Goal: Task Accomplishment & Management: Use online tool/utility

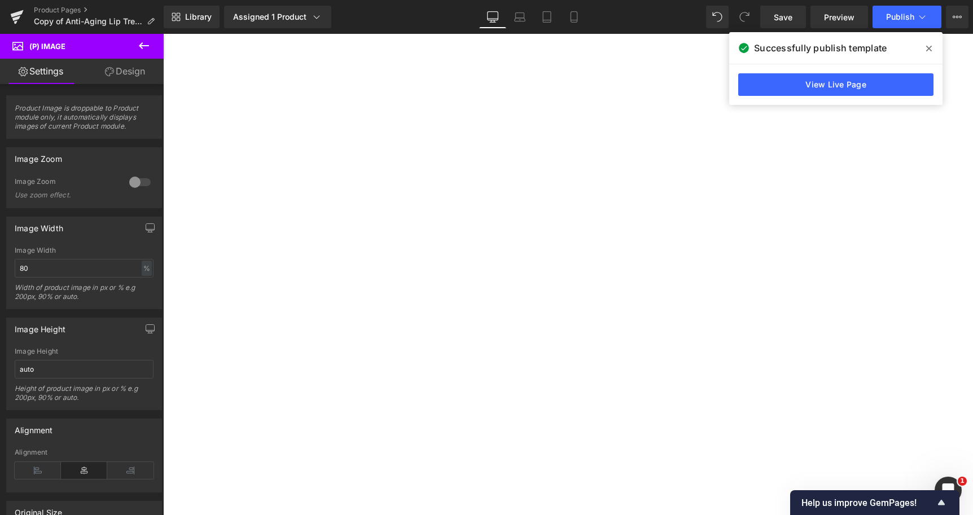
select select
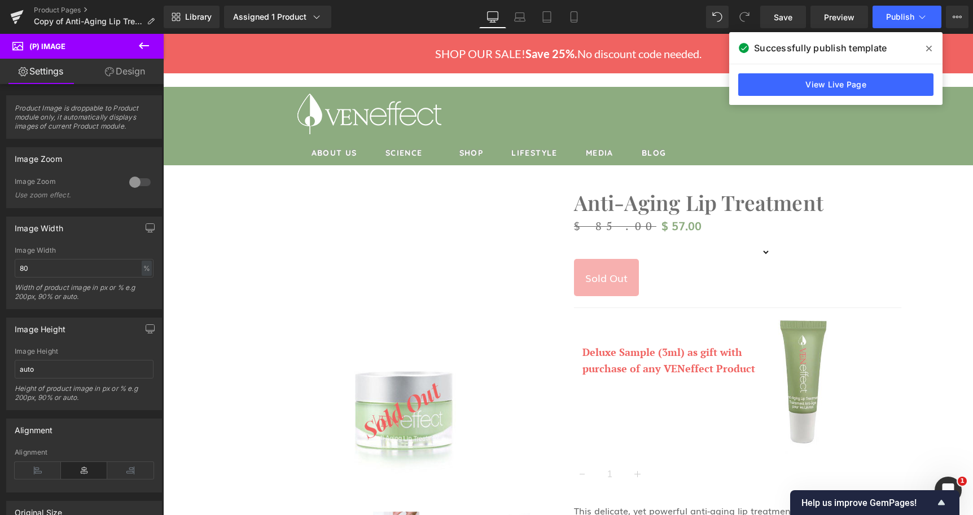
click at [76, 11] on link "Product Pages" at bounding box center [99, 10] width 130 height 9
click at [934, 45] on span at bounding box center [929, 48] width 18 height 18
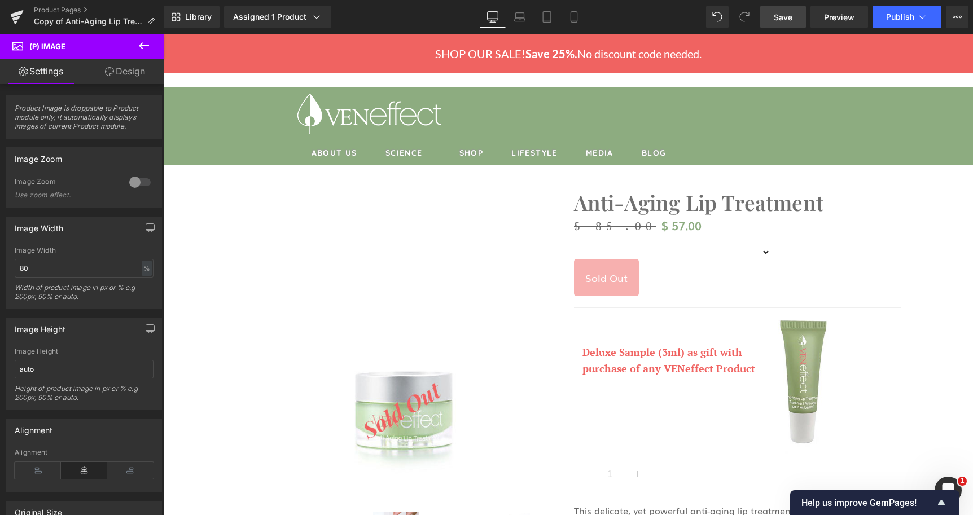
click at [782, 20] on span "Save" at bounding box center [783, 17] width 19 height 12
click at [60, 12] on link "Product Pages" at bounding box center [99, 10] width 130 height 9
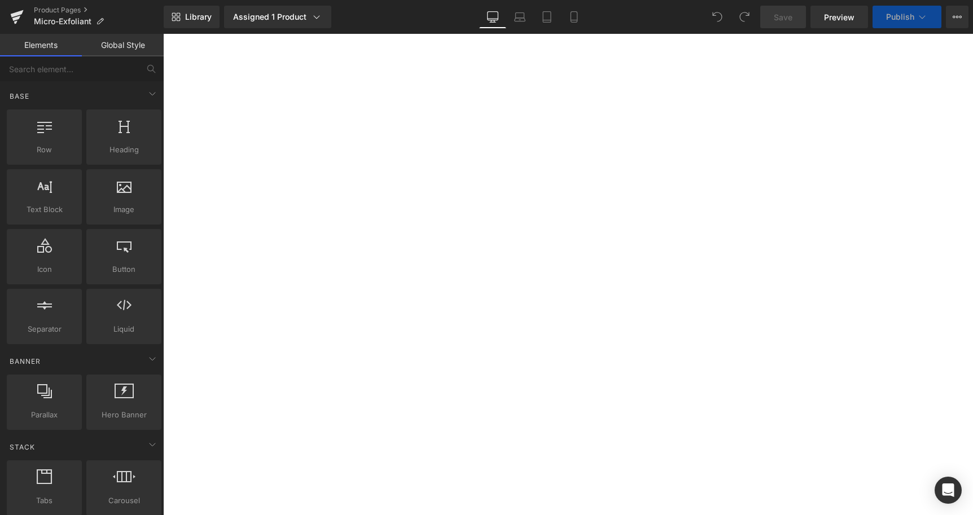
select select
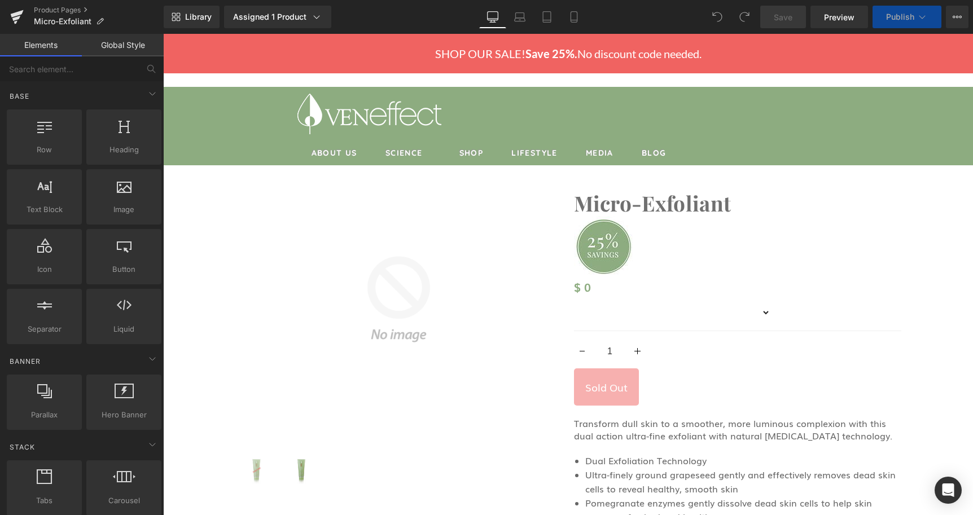
select select
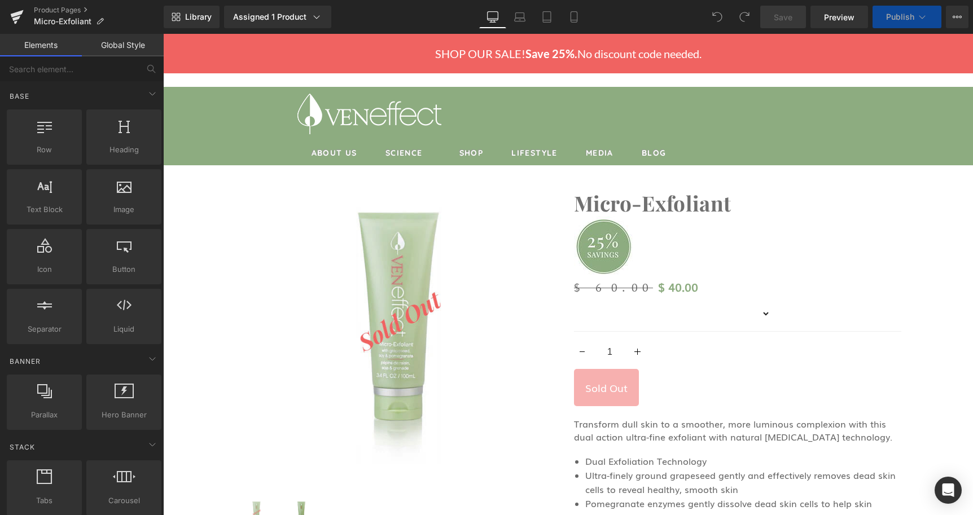
select select
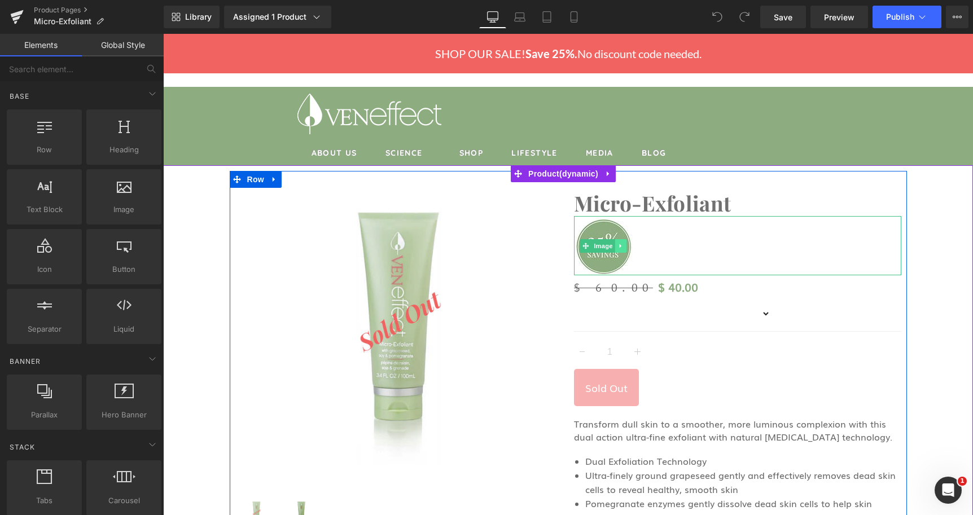
click at [618, 243] on icon at bounding box center [621, 246] width 6 height 7
click at [624, 243] on icon at bounding box center [627, 246] width 6 height 7
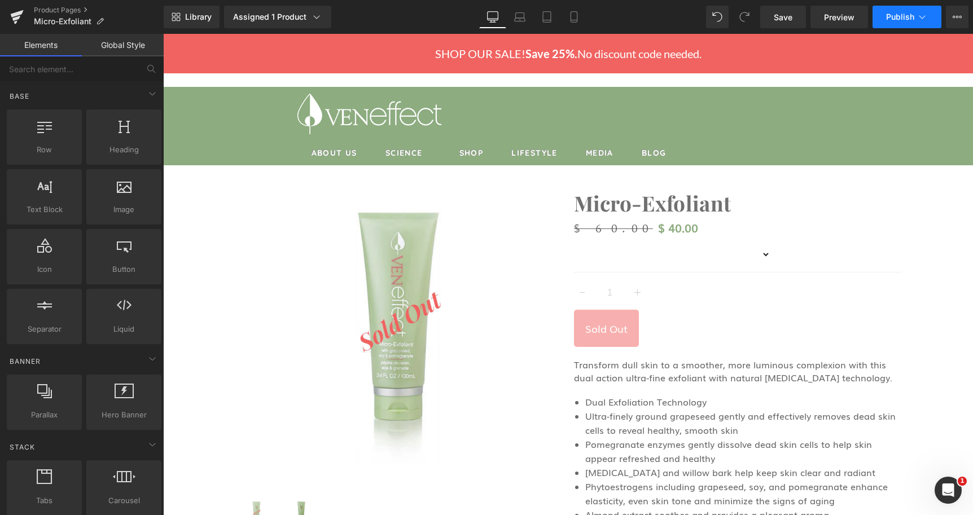
click at [909, 16] on span "Publish" at bounding box center [900, 16] width 28 height 9
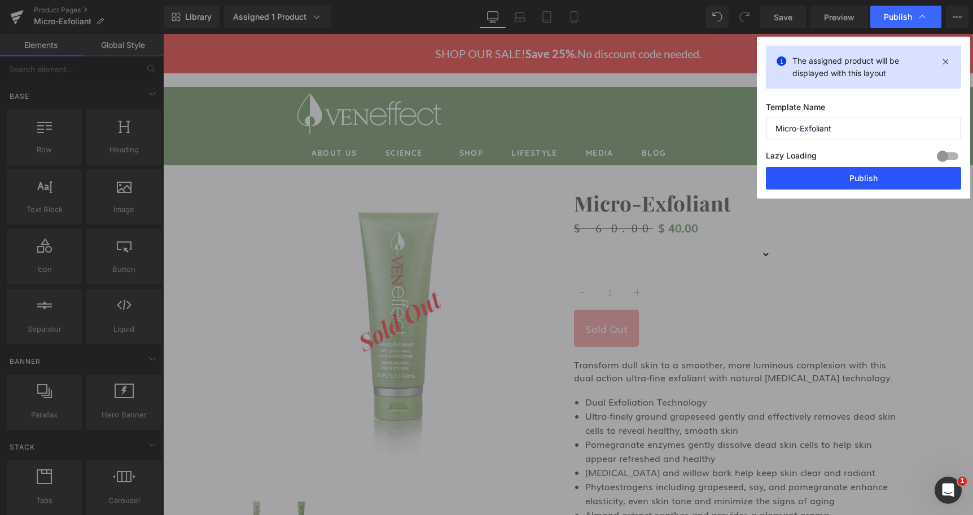
click at [894, 179] on button "Publish" at bounding box center [863, 178] width 195 height 23
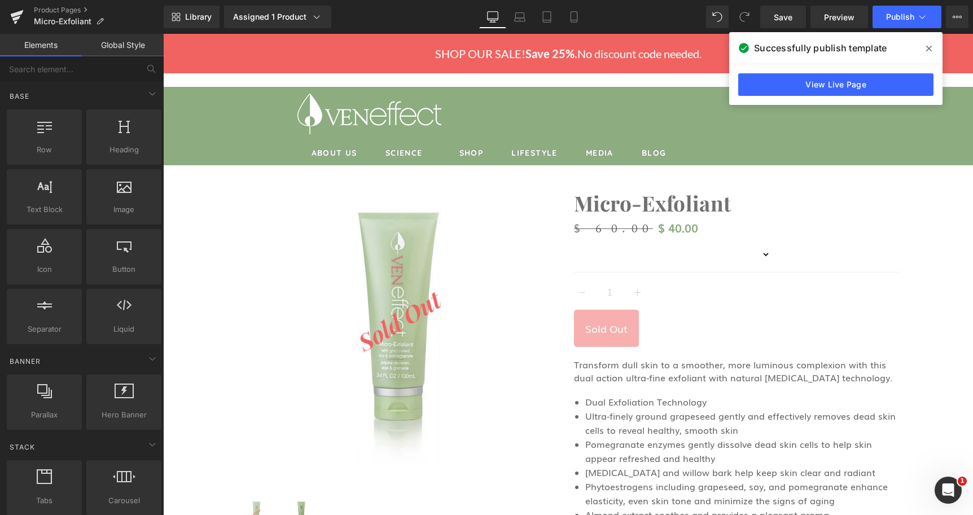
click at [925, 47] on span at bounding box center [929, 48] width 18 height 18
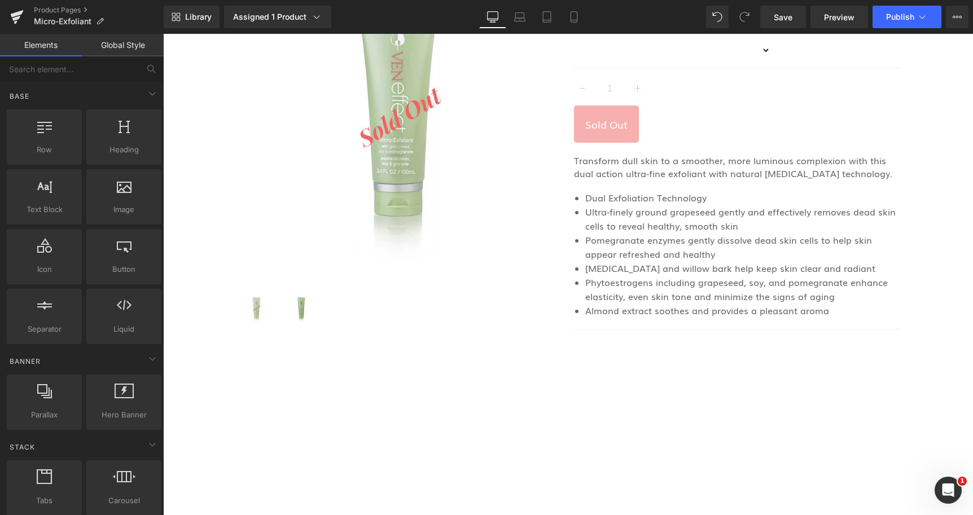
scroll to position [38, 0]
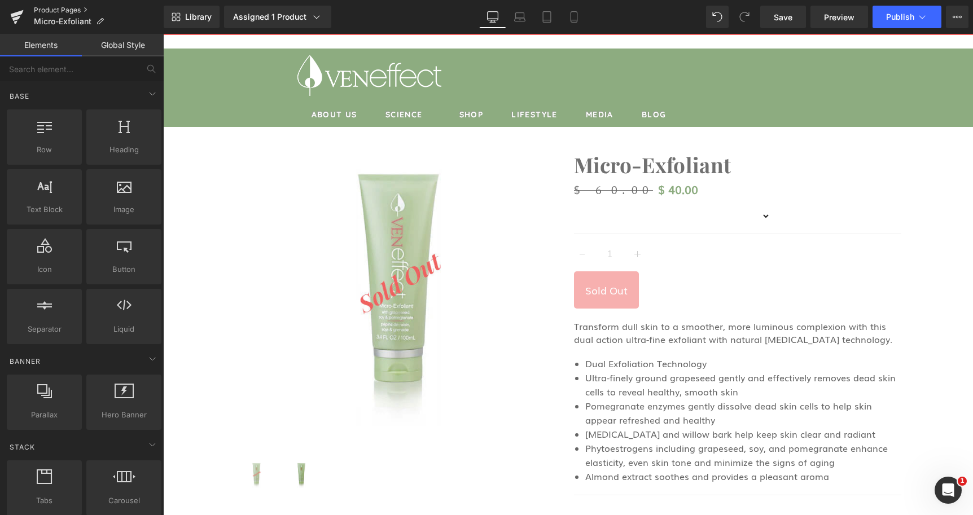
click at [54, 10] on link "Product Pages" at bounding box center [99, 10] width 130 height 9
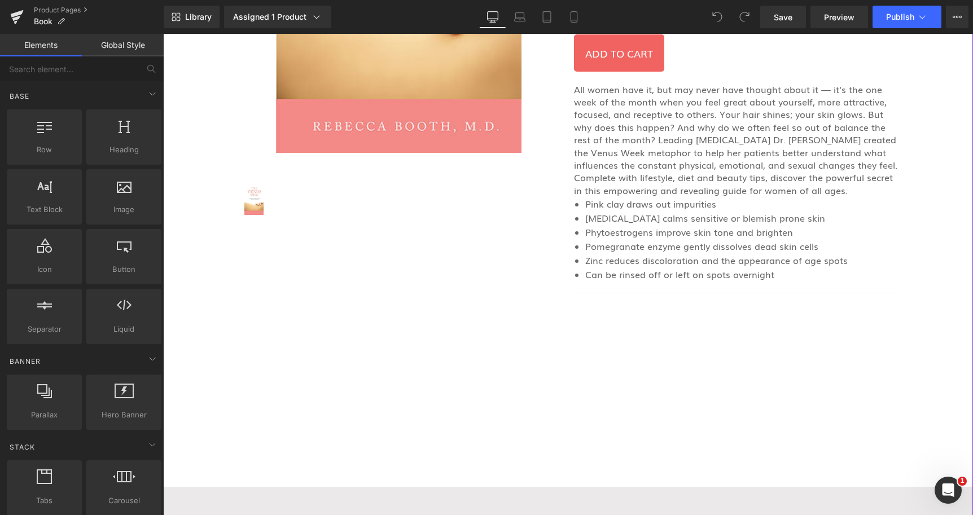
scroll to position [403, 0]
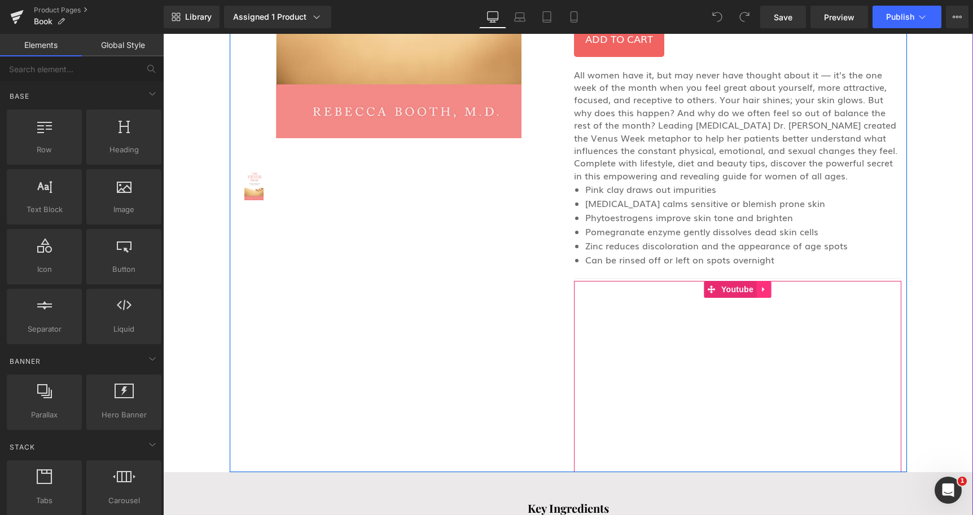
click at [762, 292] on icon at bounding box center [764, 290] width 8 height 8
click at [767, 290] on icon at bounding box center [771, 290] width 8 height 8
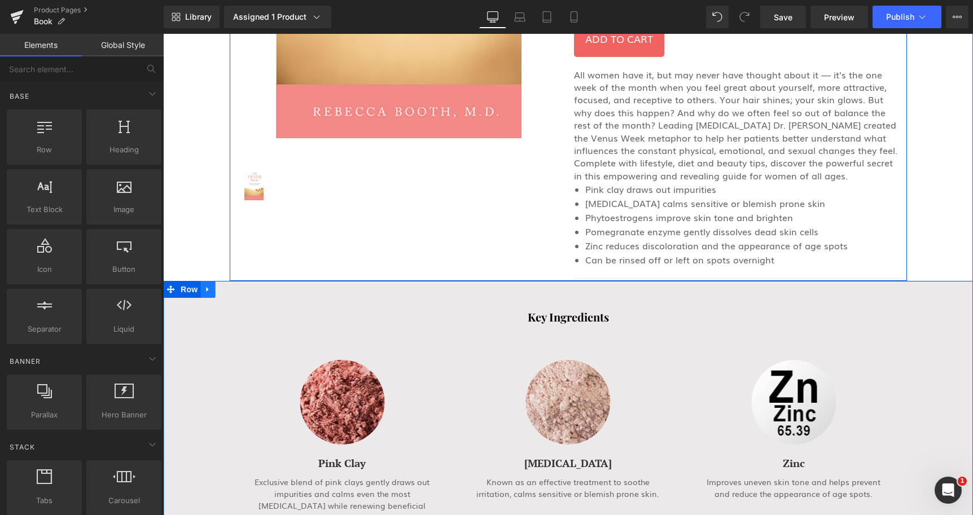
click at [204, 289] on icon at bounding box center [208, 290] width 8 height 8
click at [233, 291] on icon at bounding box center [237, 290] width 8 height 8
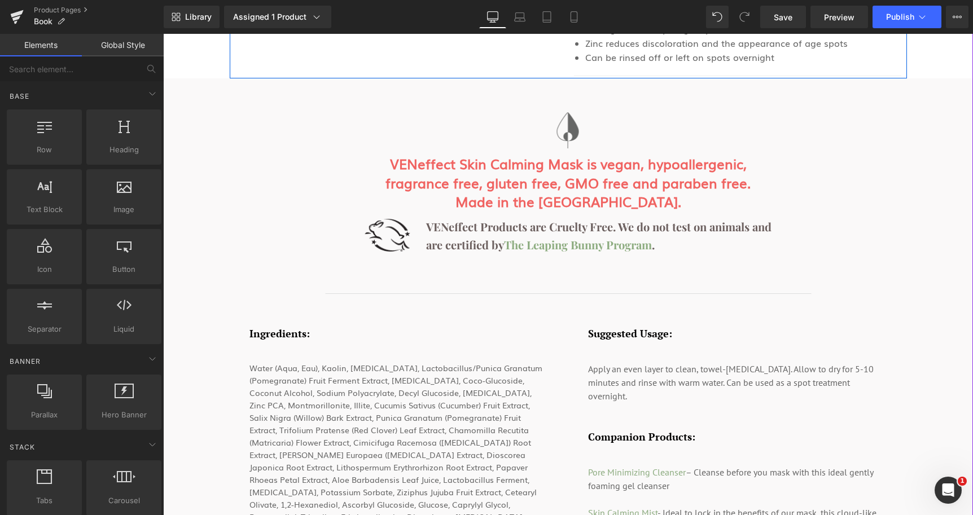
scroll to position [633, 0]
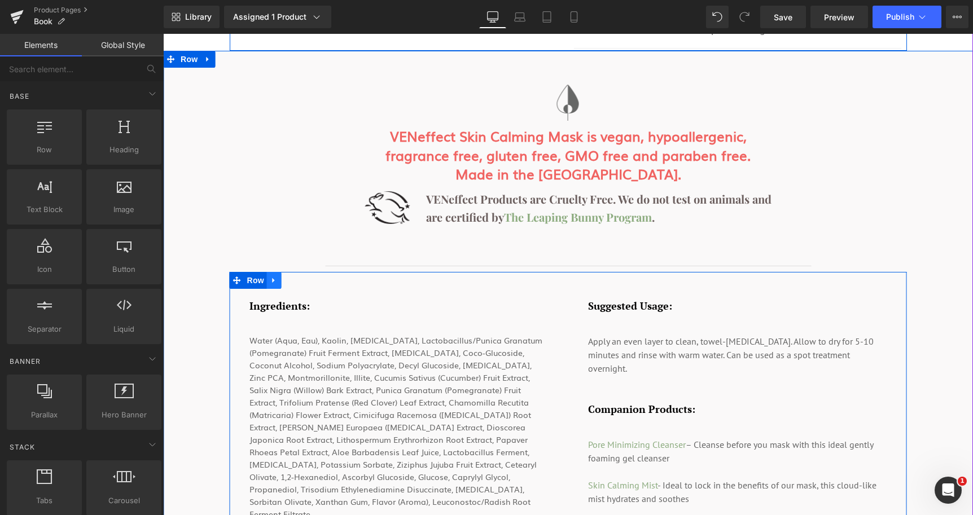
click at [271, 282] on icon at bounding box center [274, 280] width 8 height 8
click at [296, 280] on link at bounding box center [303, 280] width 15 height 17
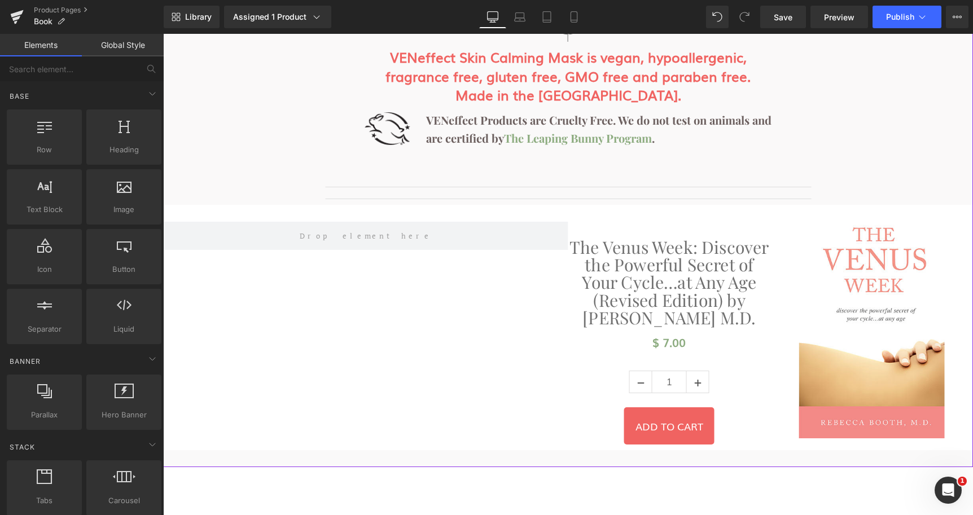
scroll to position [691, 0]
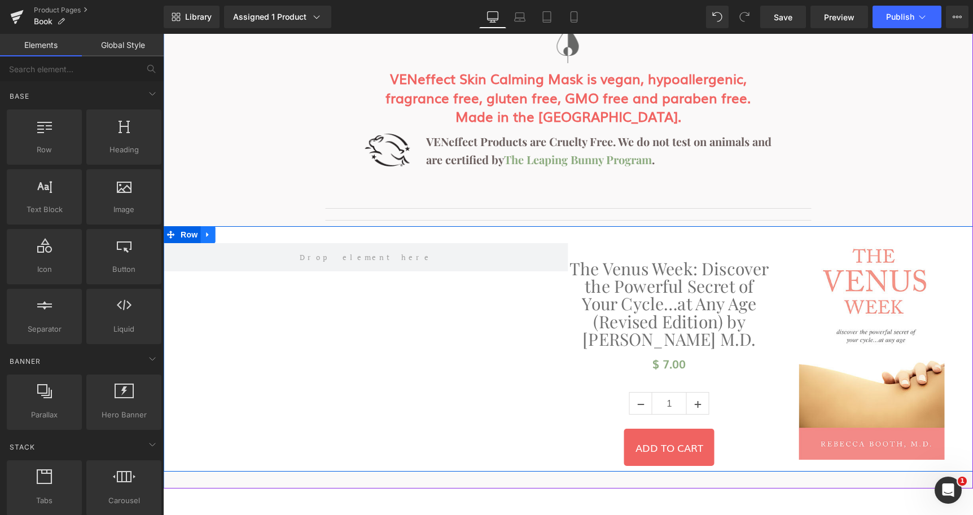
click at [206, 235] on icon at bounding box center [208, 234] width 8 height 8
click at [230, 236] on link at bounding box center [237, 234] width 15 height 17
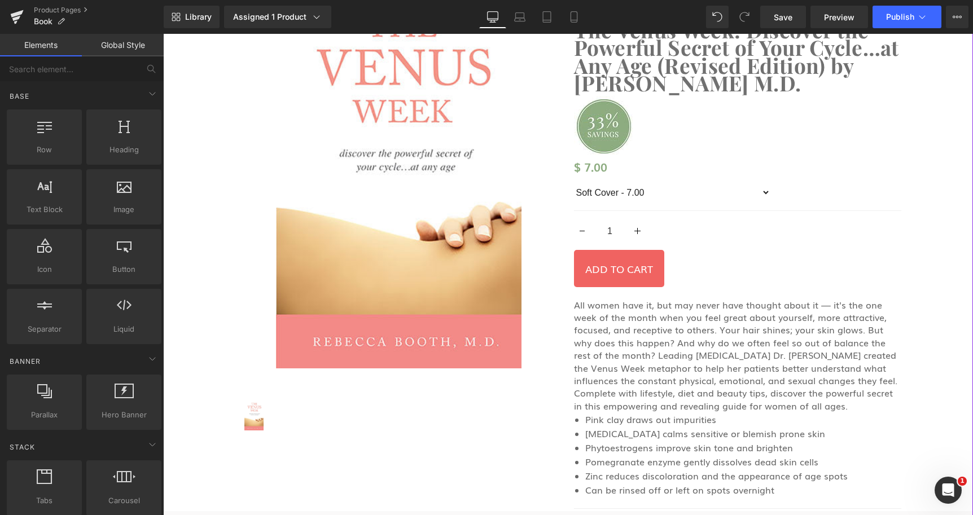
scroll to position [58, 0]
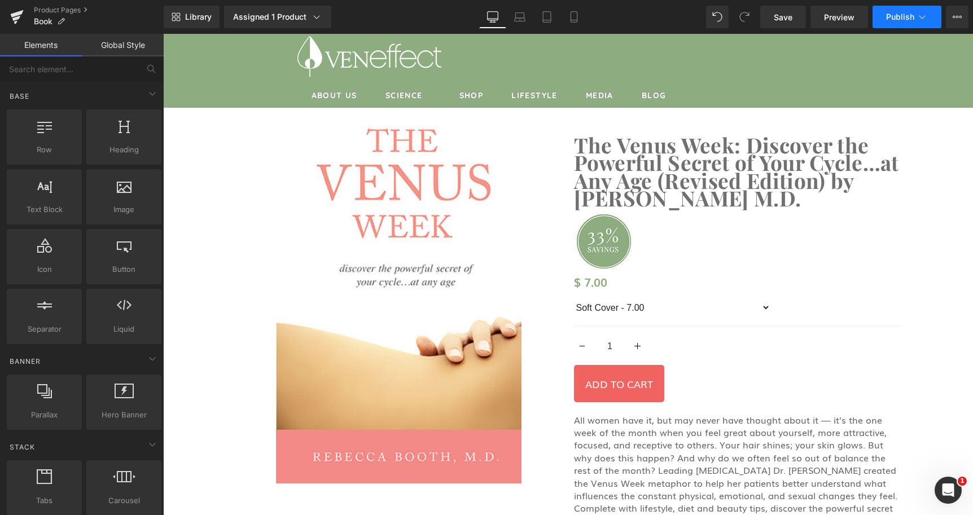
click at [918, 11] on button "Publish" at bounding box center [906, 17] width 69 height 23
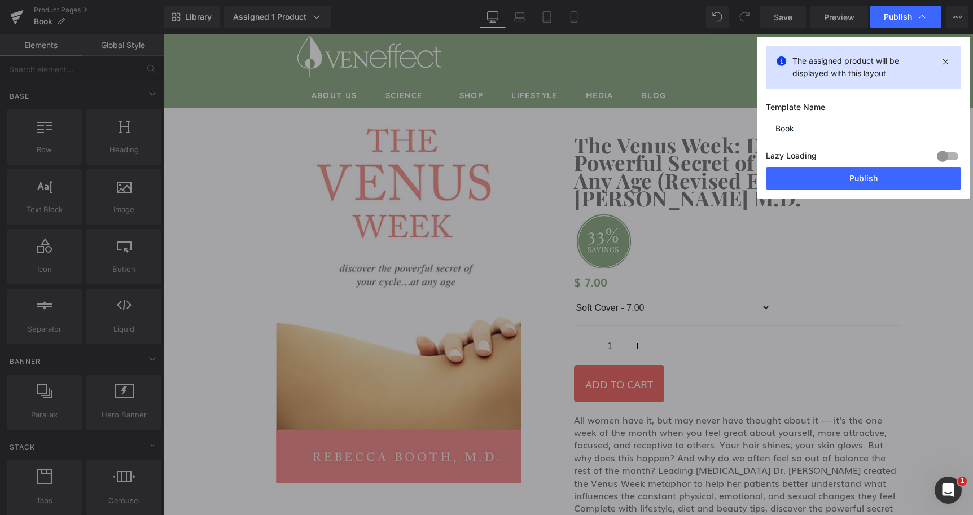
click at [776, 128] on input "Book" at bounding box center [863, 128] width 195 height 23
type input "Book - The Venus Week"
click at [888, 174] on button "Publish" at bounding box center [863, 178] width 195 height 23
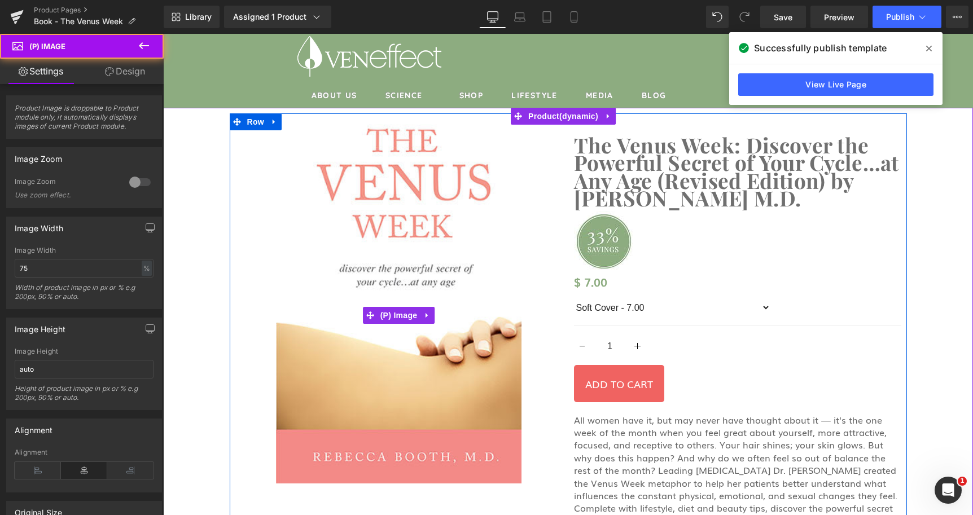
click at [387, 198] on img at bounding box center [398, 315] width 245 height 393
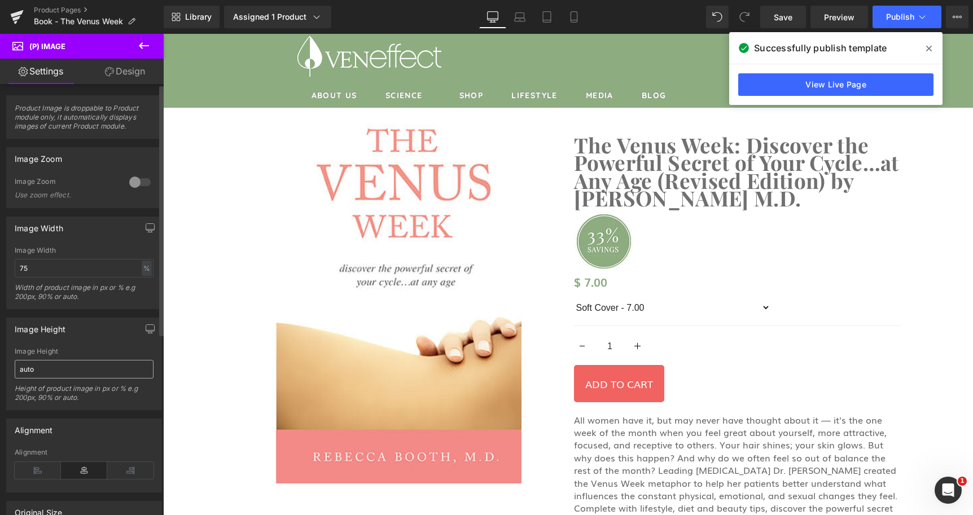
drag, startPoint x: 74, startPoint y: 375, endPoint x: -5, endPoint y: 367, distance: 78.9
click at [15, 367] on input "auto" at bounding box center [84, 369] width 139 height 19
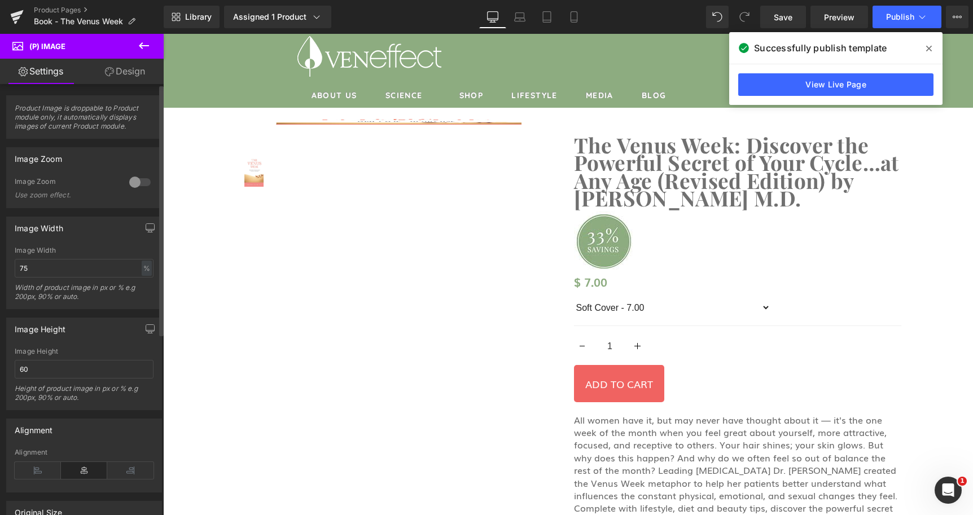
type input "6"
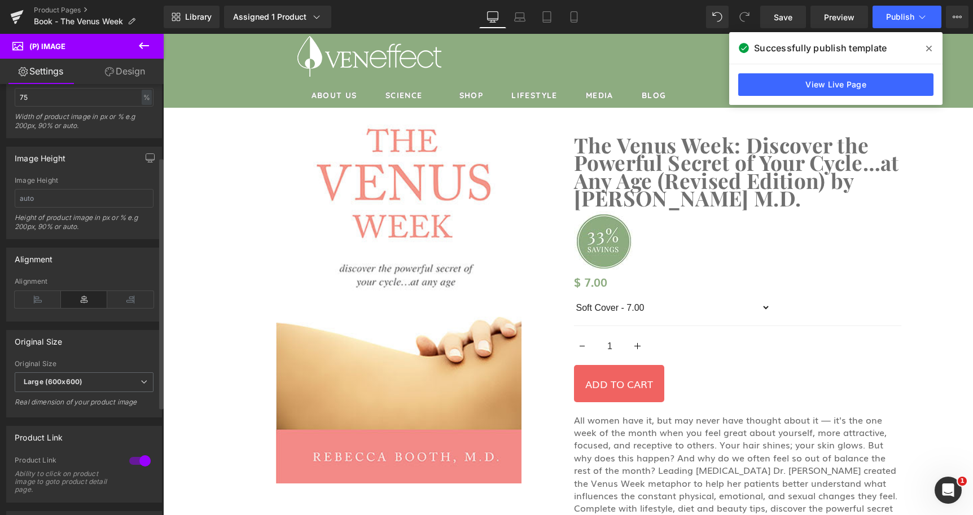
scroll to position [173, 0]
click at [70, 380] on b "Large (600x600)" at bounding box center [53, 380] width 59 height 8
click at [100, 355] on div "Original Size Small (100x100) Medium (240x240) Large (480x480) Large (600x600) …" at bounding box center [84, 371] width 156 height 87
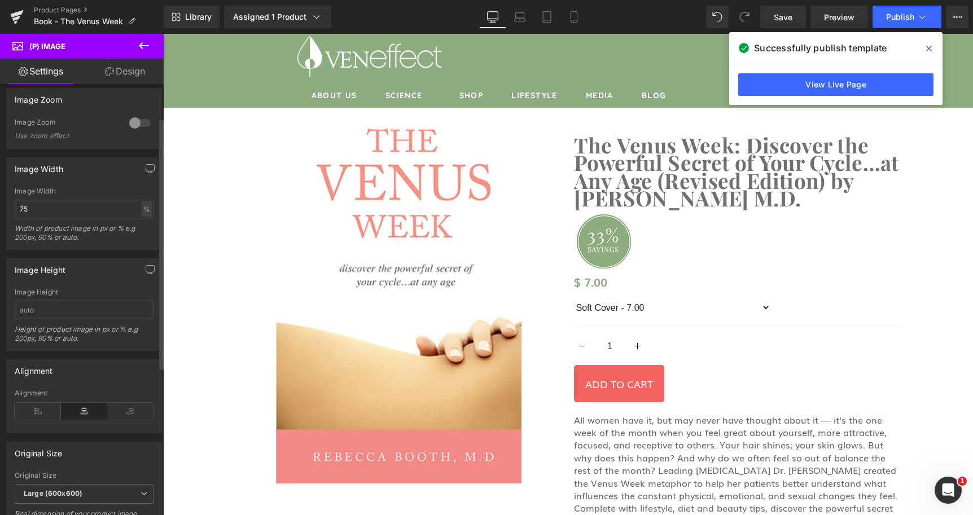
scroll to position [58, 0]
drag, startPoint x: 39, startPoint y: 216, endPoint x: -14, endPoint y: 205, distance: 54.0
click at [15, 205] on input "75" at bounding box center [84, 210] width 139 height 19
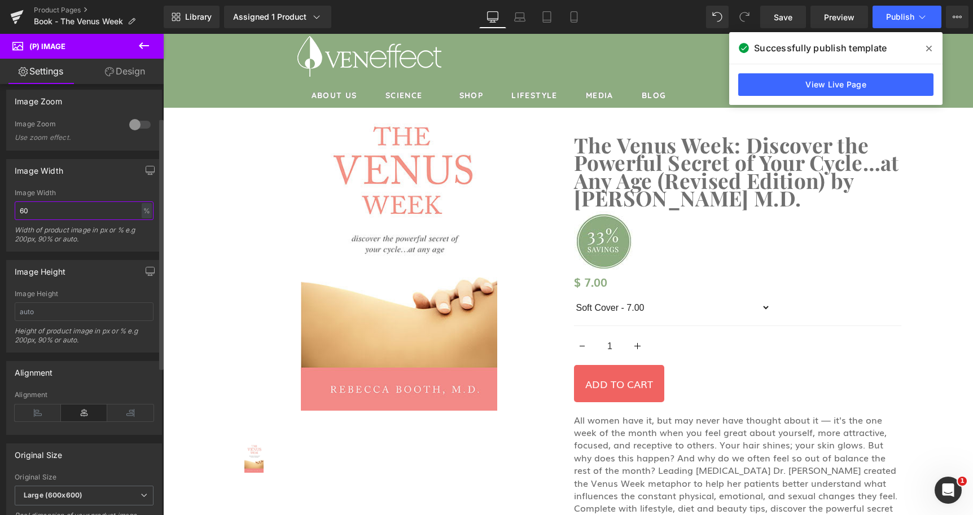
type input "6"
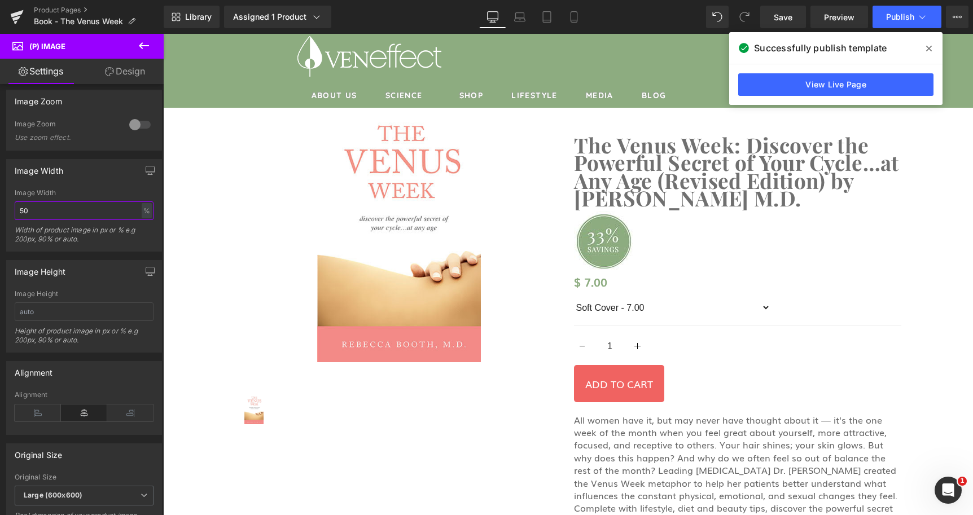
type input "50"
click at [122, 69] on link "Design" at bounding box center [125, 71] width 82 height 25
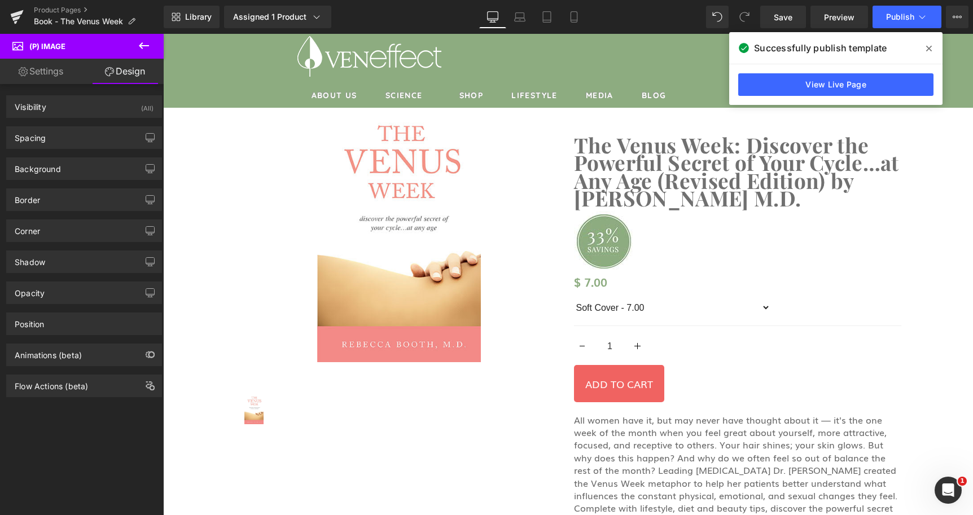
type input "0"
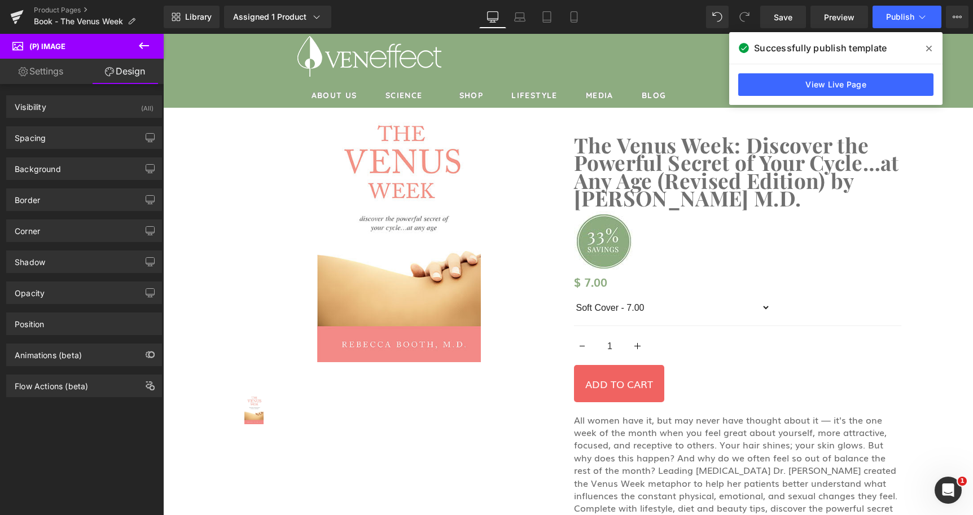
type input "0"
type input "50"
type input "0"
click at [63, 139] on div "Spacing" at bounding box center [84, 137] width 155 height 21
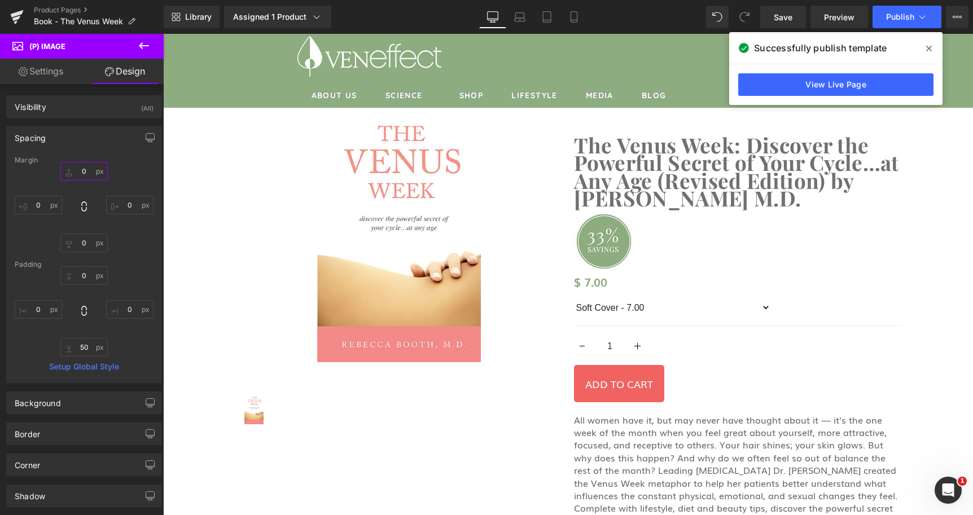
drag, startPoint x: 89, startPoint y: 174, endPoint x: 68, endPoint y: 179, distance: 20.9
click at [68, 179] on input "0" at bounding box center [83, 171] width 47 height 19
click at [82, 173] on input "0" at bounding box center [83, 171] width 47 height 19
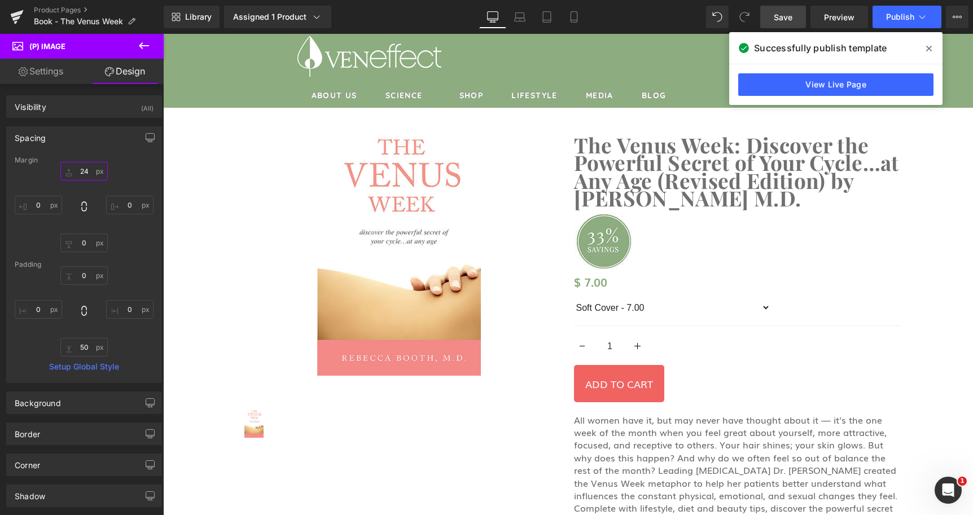
type input "24"
click at [787, 14] on span "Save" at bounding box center [783, 17] width 19 height 12
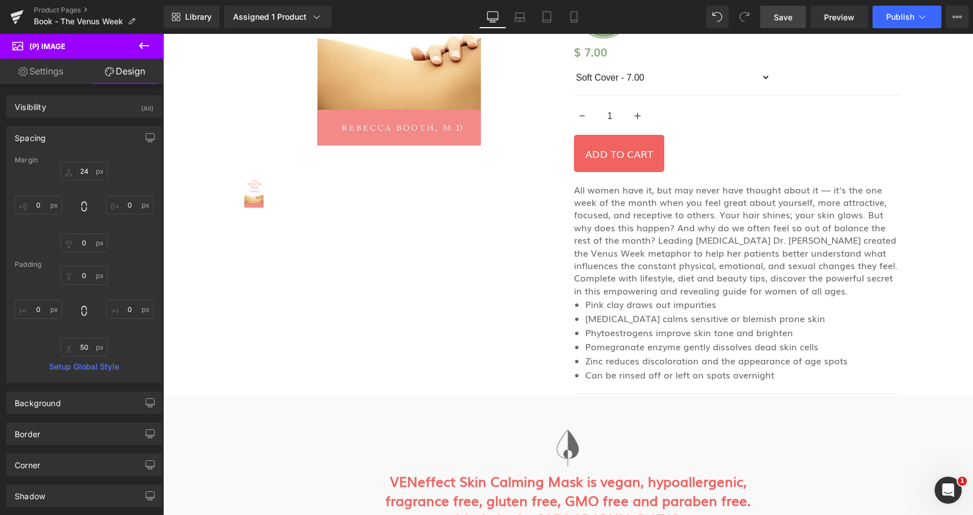
scroll to position [576, 0]
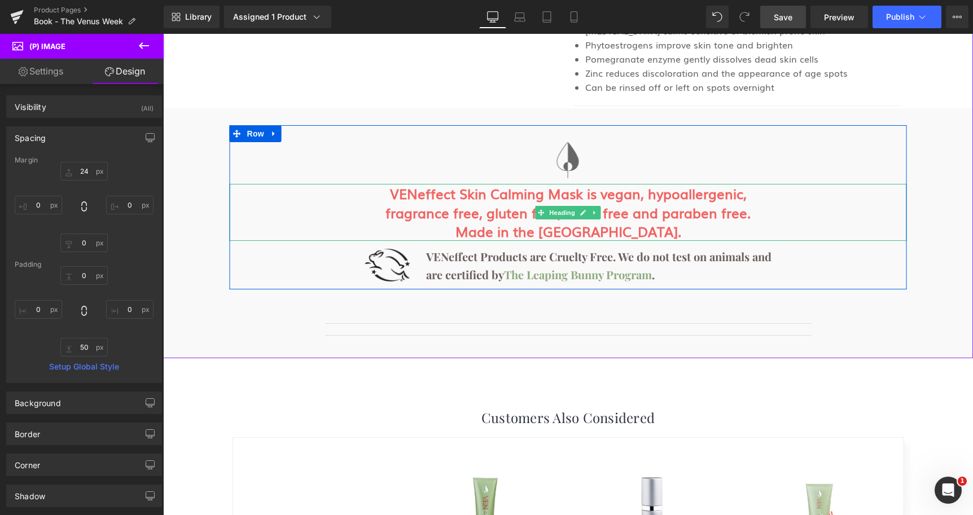
click at [479, 196] on h2 "VENeffect Skin Calming Mask is vegan, hypoallergenic, fragrance free, gluten fr…" at bounding box center [568, 212] width 677 height 57
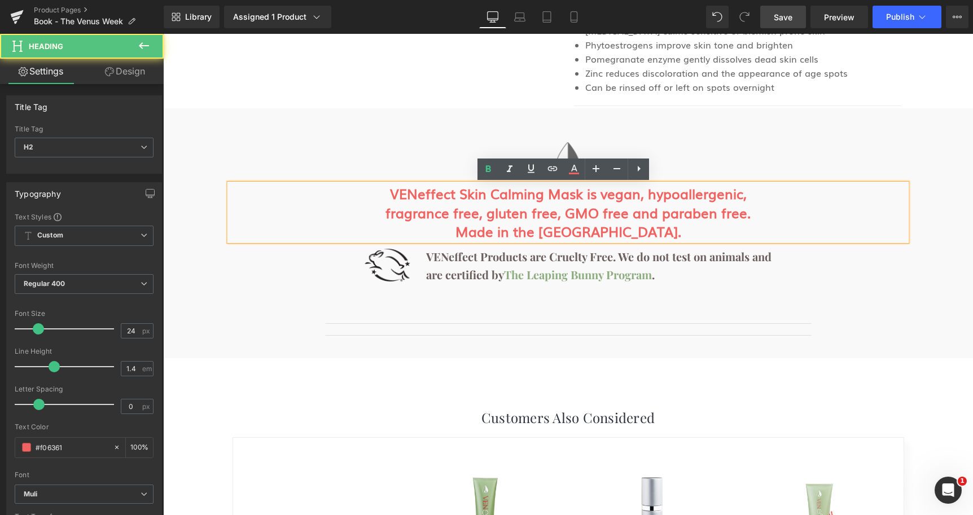
click at [486, 197] on h2 "VENeffect Skin Calming Mask is vegan, hypoallergenic, fragrance free, gluten fr…" at bounding box center [568, 212] width 677 height 57
click at [449, 196] on h2 "VENeffect Skin Calming Mask is vegan, hypoallergenic, fragrance free, gluten fr…" at bounding box center [568, 212] width 677 height 57
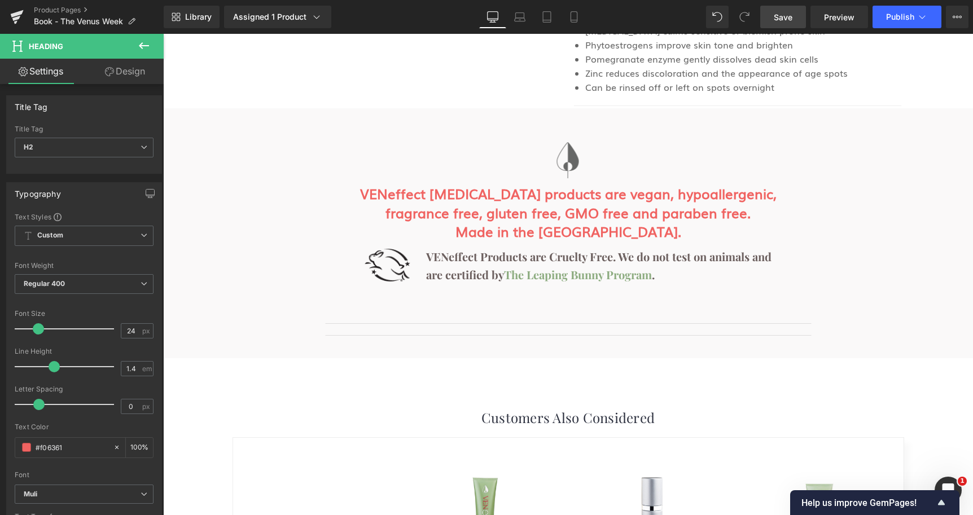
click at [787, 19] on span "Save" at bounding box center [783, 17] width 19 height 12
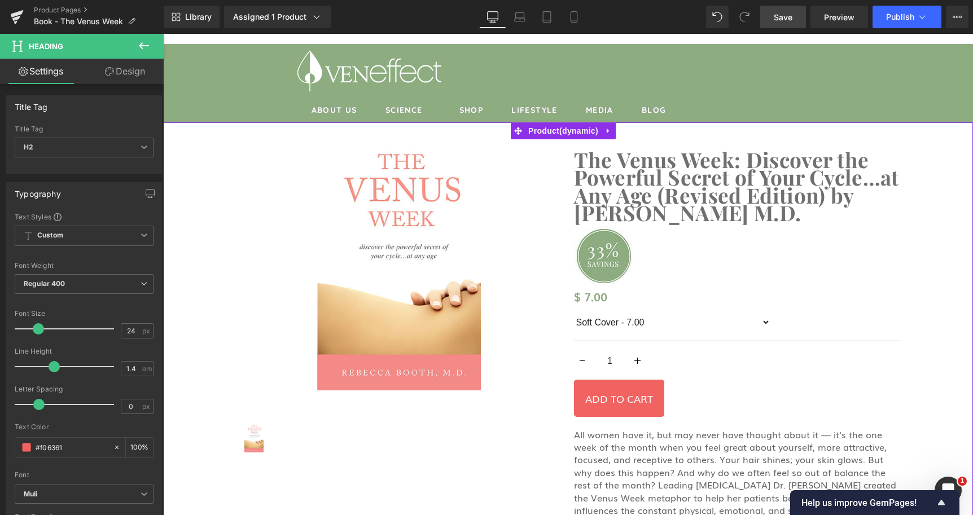
scroll to position [0, 0]
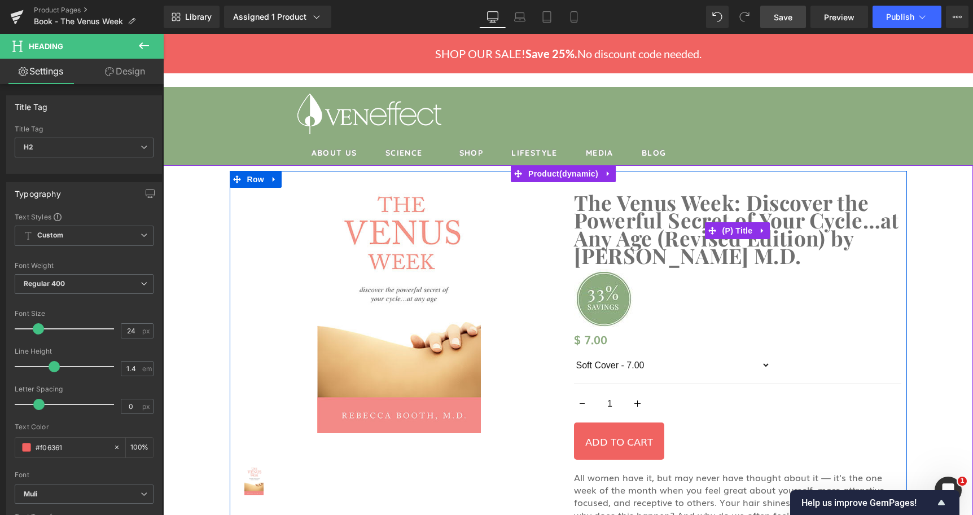
click at [633, 221] on link "The Venus Week: Discover the Powerful Secret of Your Cycle…at Any Age (Revised …" at bounding box center [737, 229] width 327 height 71
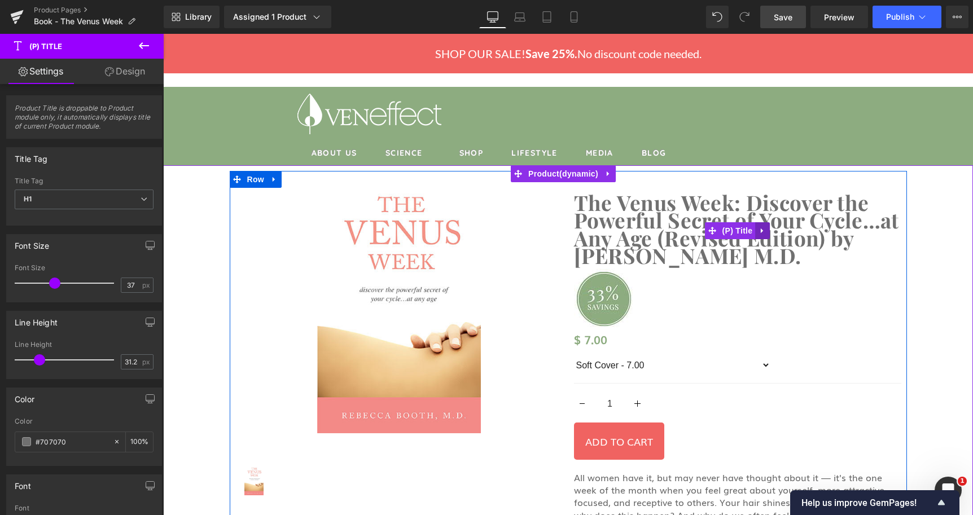
click at [762, 230] on link at bounding box center [762, 230] width 15 height 17
click at [751, 229] on icon at bounding box center [755, 231] width 8 height 8
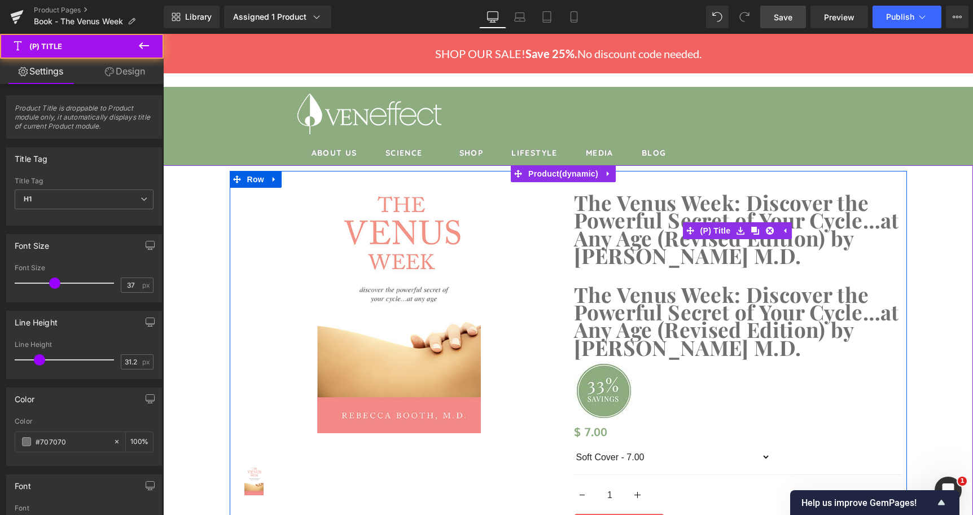
click at [652, 204] on link "The Venus Week: Discover the Powerful Secret of Your Cycle…at Any Age (Revised …" at bounding box center [737, 229] width 327 height 71
click at [646, 229] on link "The Venus Week: Discover the Powerful Secret of Your Cycle…at Any Age (Revised …" at bounding box center [737, 229] width 327 height 71
click at [707, 209] on link "The Venus Week: Discover the Powerful Secret of Your Cycle…at Any Age (Revised …" at bounding box center [737, 229] width 327 height 71
click at [777, 246] on link "The Venus Week: Discover the Powerful Secret of Your Cycle…at Any Age (Revised …" at bounding box center [737, 229] width 327 height 71
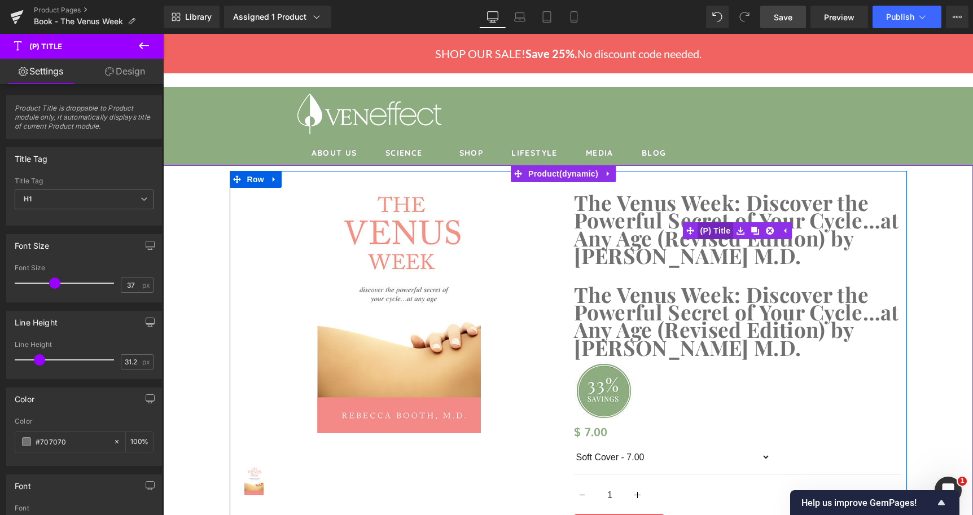
click at [719, 232] on span "(P) Title" at bounding box center [715, 230] width 36 height 17
click at [734, 329] on span "(P) Title" at bounding box center [737, 323] width 36 height 17
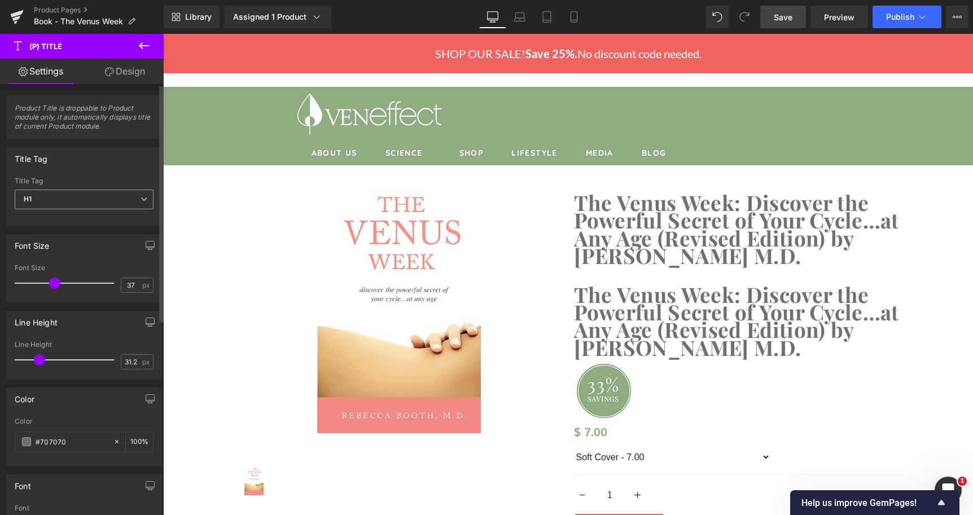
click at [126, 201] on span "H1" at bounding box center [84, 200] width 139 height 20
click at [120, 170] on div "Title Tag H1 H2 H3 H4 H5 H6 Paragraph Title Tag H1 H1 H2 H3 H4 H5 H6 Paragraph" at bounding box center [84, 186] width 156 height 78
click at [142, 46] on icon at bounding box center [144, 45] width 10 height 7
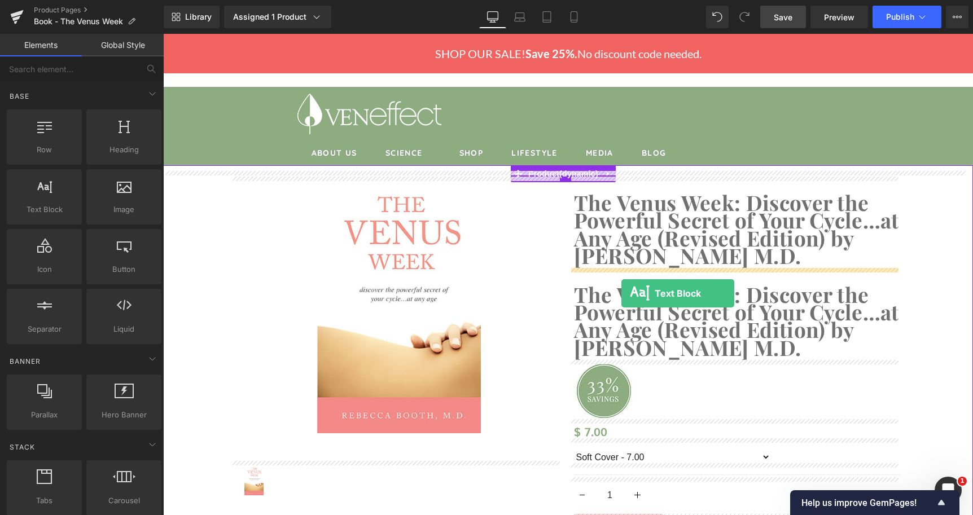
drag, startPoint x: 212, startPoint y: 243, endPoint x: 621, endPoint y: 293, distance: 412.8
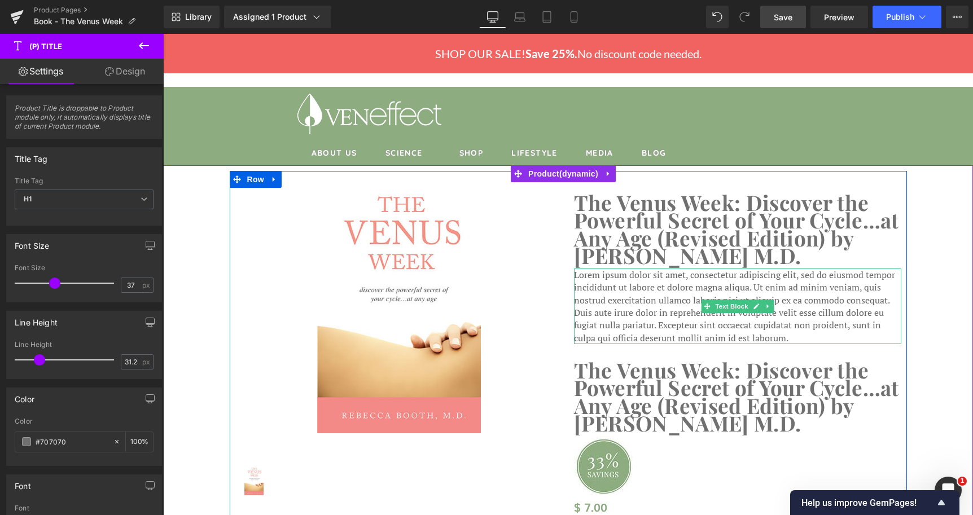
click at [630, 296] on p "Lorem ipsum dolor sit amet, consectetur adipiscing elit, sed do eiusmod tempor …" at bounding box center [737, 307] width 327 height 76
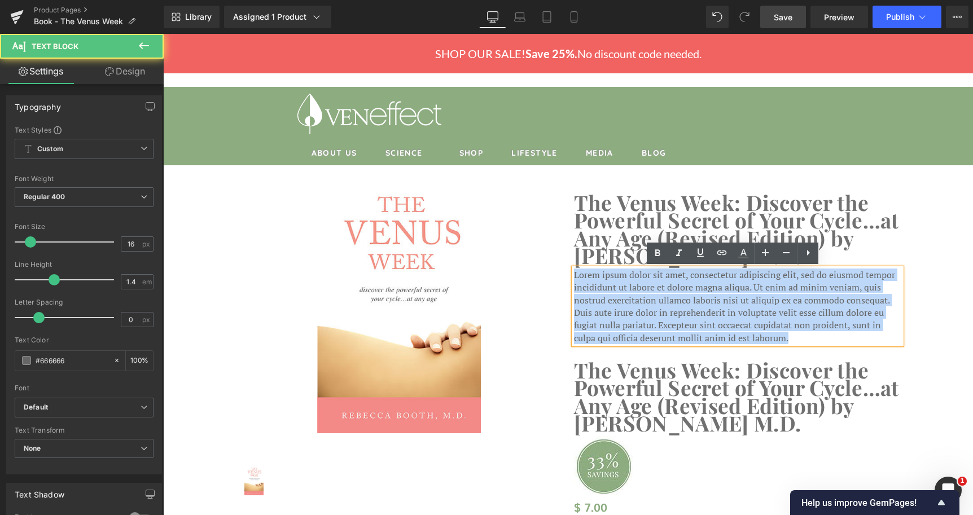
drag, startPoint x: 570, startPoint y: 276, endPoint x: 836, endPoint y: 340, distance: 273.3
click at [836, 340] on p "Lorem ipsum dolor sit amet, consectetur adipiscing elit, sed do eiusmod tempor …" at bounding box center [737, 307] width 327 height 76
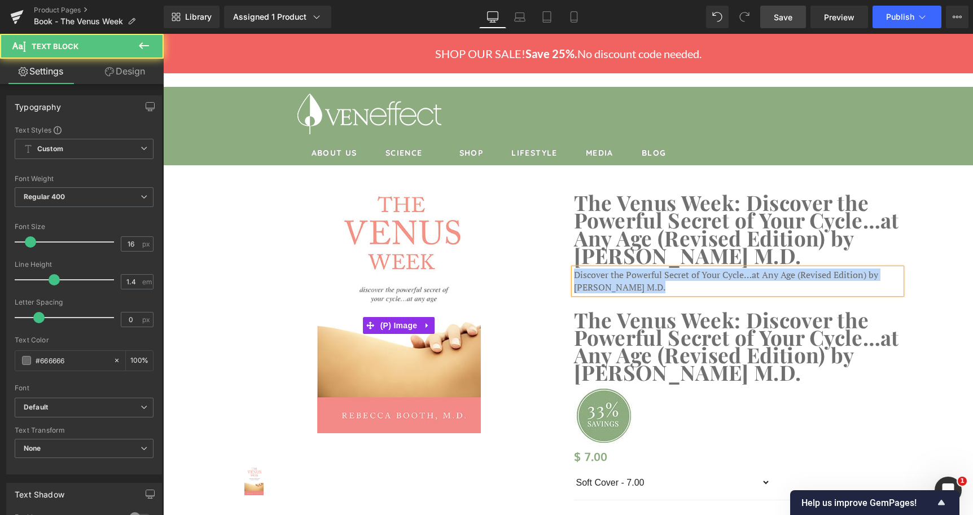
drag, startPoint x: 660, startPoint y: 292, endPoint x: 550, endPoint y: 273, distance: 112.3
click at [550, 273] on div "(P) Image (P) Image List The Venus Week: Discover the Powerful Secret of Your C…" at bounding box center [568, 486] width 677 height 630
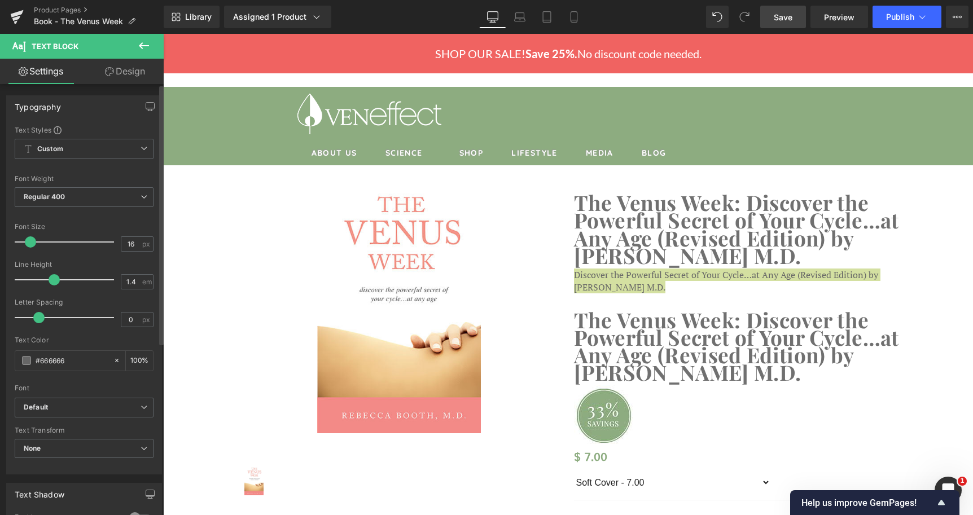
click at [32, 244] on span at bounding box center [30, 241] width 11 height 11
drag, startPoint x: 130, startPoint y: 242, endPoint x: 109, endPoint y: 244, distance: 21.0
click at [109, 244] on div "Font Size 16 px" at bounding box center [84, 242] width 139 height 38
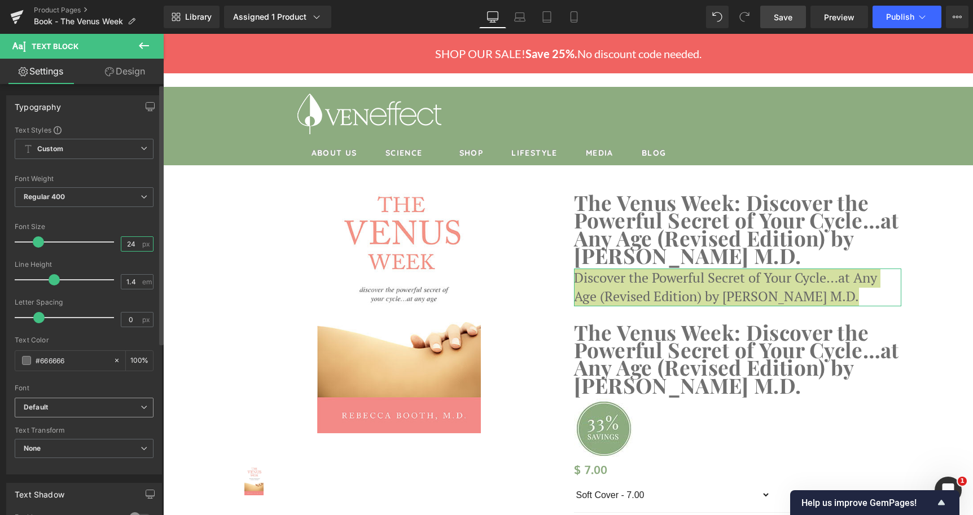
type input "24"
click at [88, 410] on b "Default" at bounding box center [82, 408] width 117 height 10
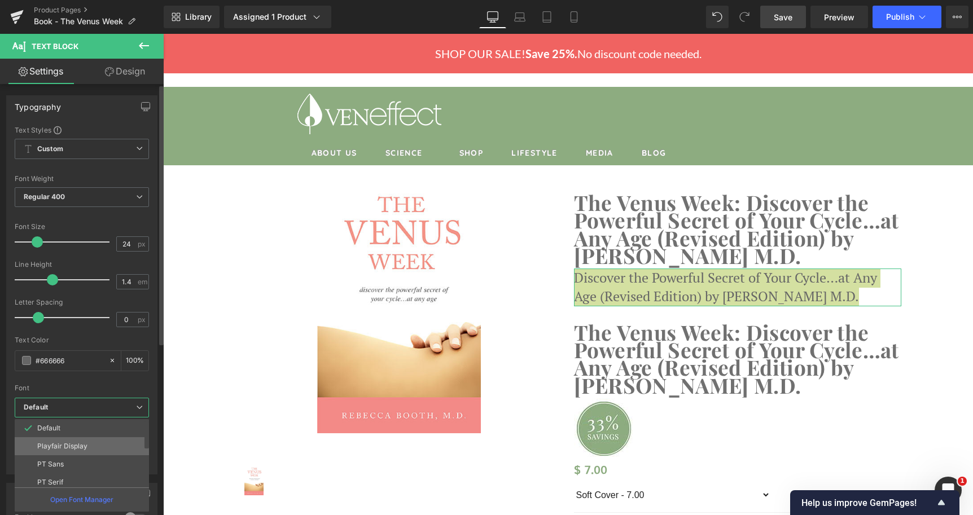
click at [77, 441] on li "Playfair Display" at bounding box center [84, 446] width 139 height 18
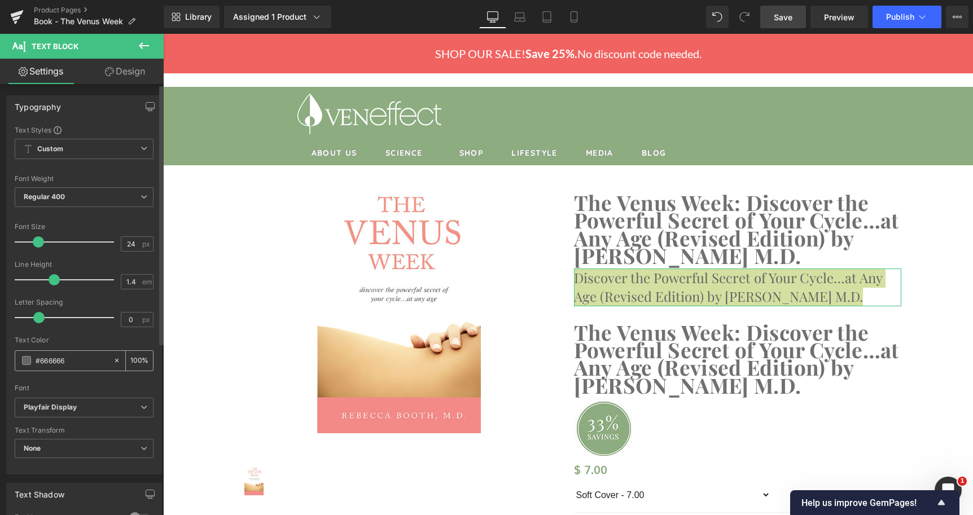
click at [77, 362] on input "#666666" at bounding box center [72, 360] width 72 height 12
type input "#6666"
type input "40"
type input "#66"
type input "0"
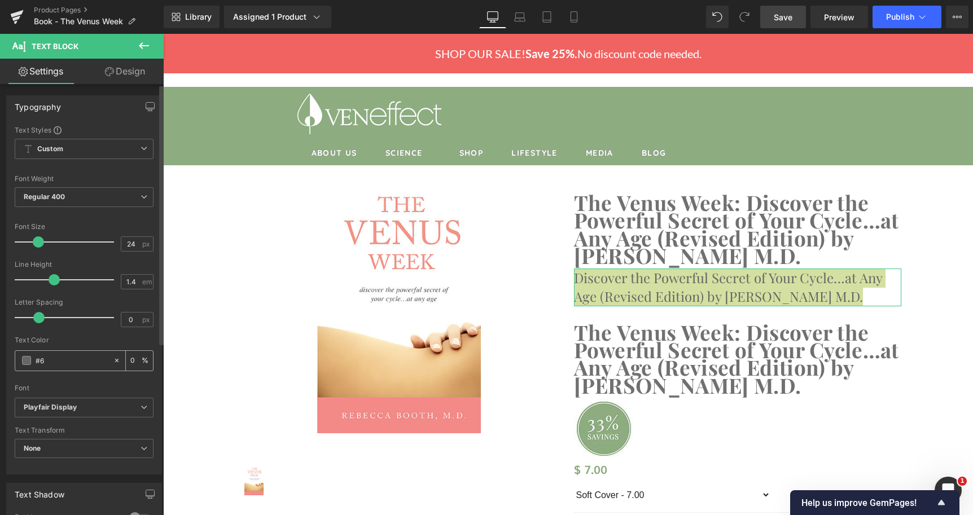
type input "#"
type input "#7070"
type input "0"
type input "#707070"
type input "100"
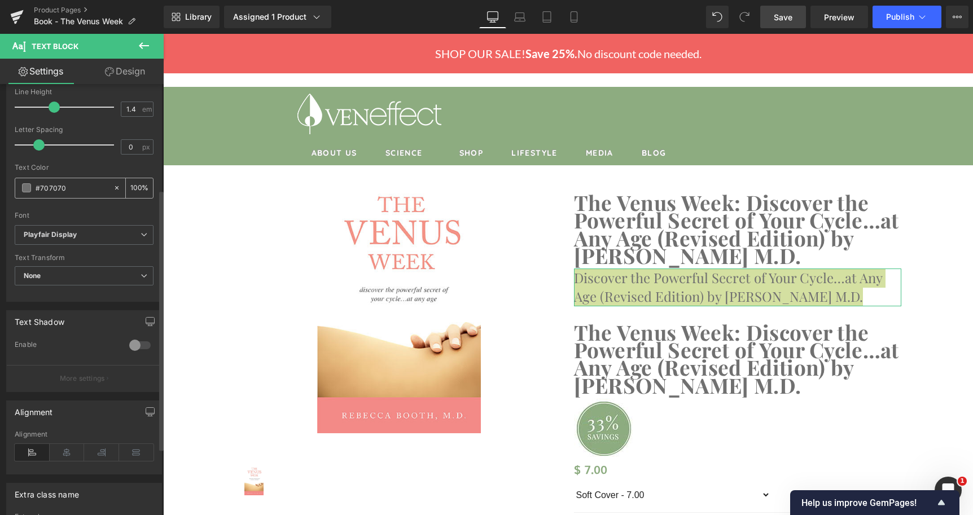
scroll to position [230, 0]
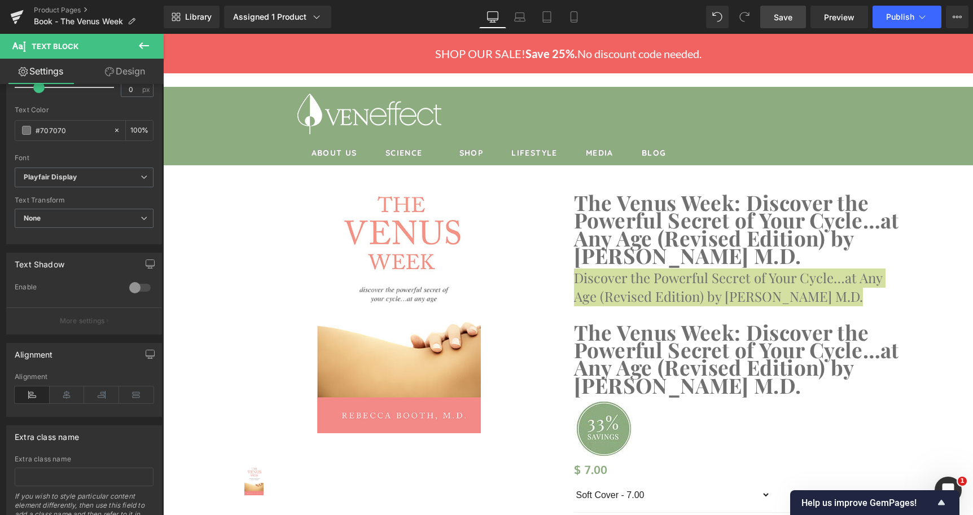
type input "#707070"
click at [793, 13] on link "Save" at bounding box center [783, 17] width 46 height 23
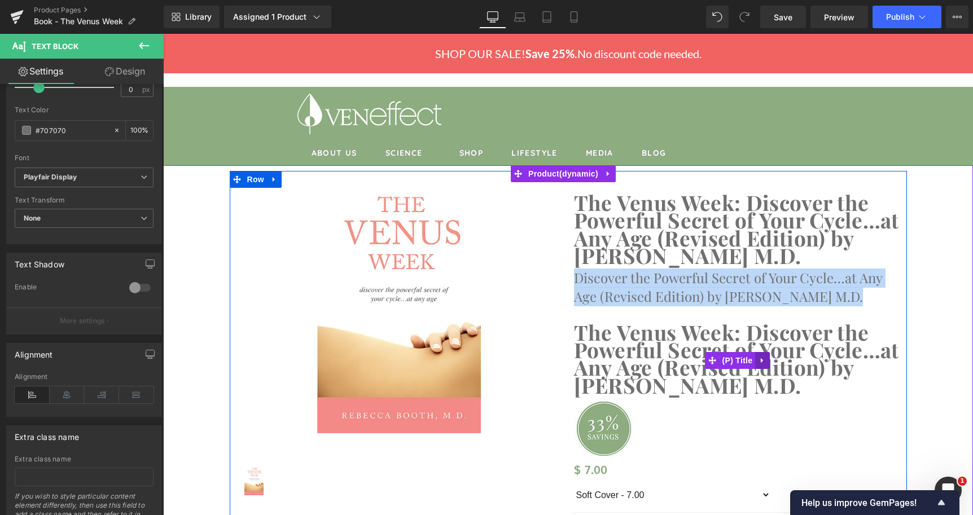
click at [758, 359] on icon at bounding box center [762, 361] width 8 height 8
click at [769, 363] on icon at bounding box center [770, 361] width 8 height 8
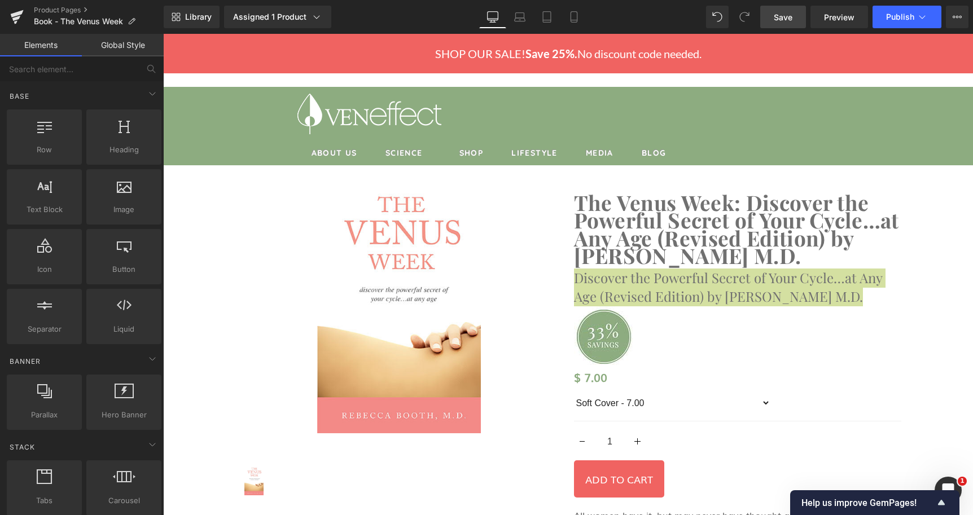
click at [788, 17] on span "Save" at bounding box center [783, 17] width 19 height 12
click at [70, 10] on link "Product Pages" at bounding box center [99, 10] width 130 height 9
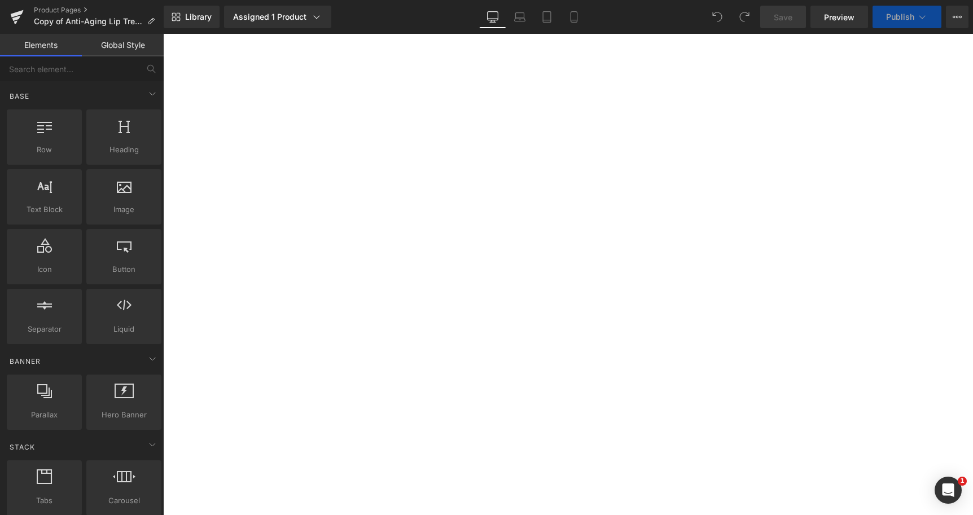
select select
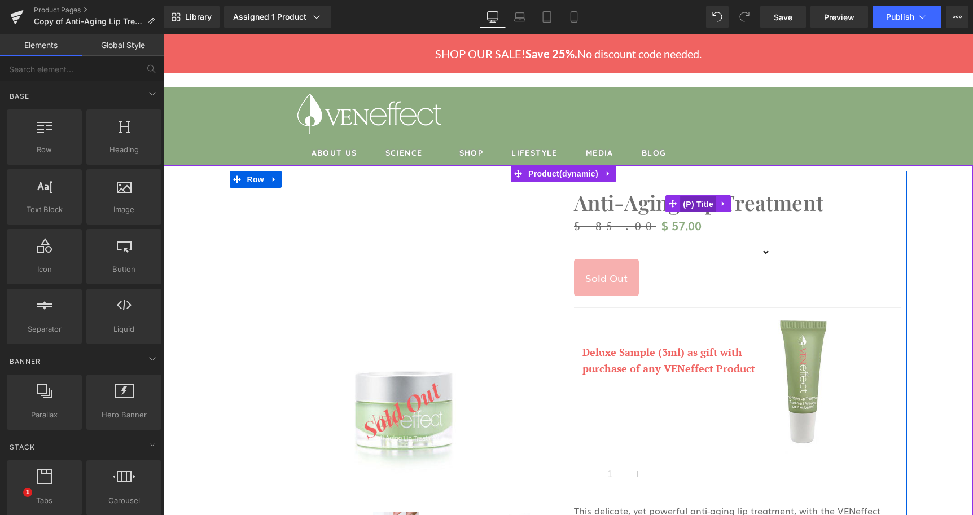
click at [702, 201] on span "(P) Title" at bounding box center [698, 204] width 36 height 17
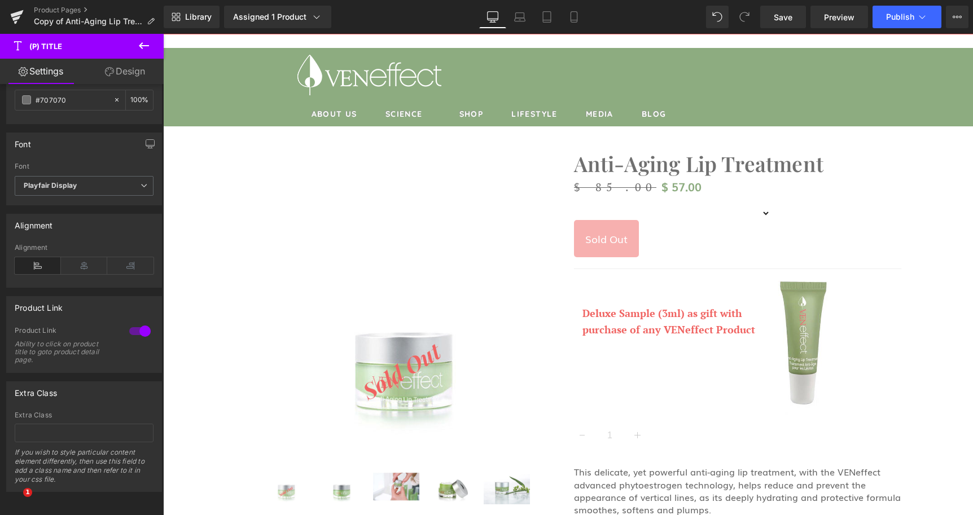
scroll to position [58, 0]
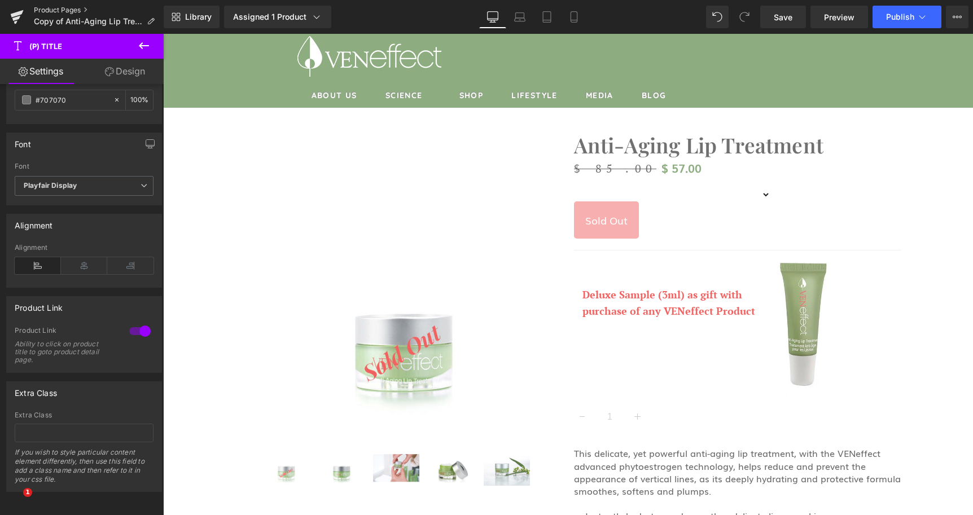
click at [52, 7] on link "Product Pages" at bounding box center [99, 10] width 130 height 9
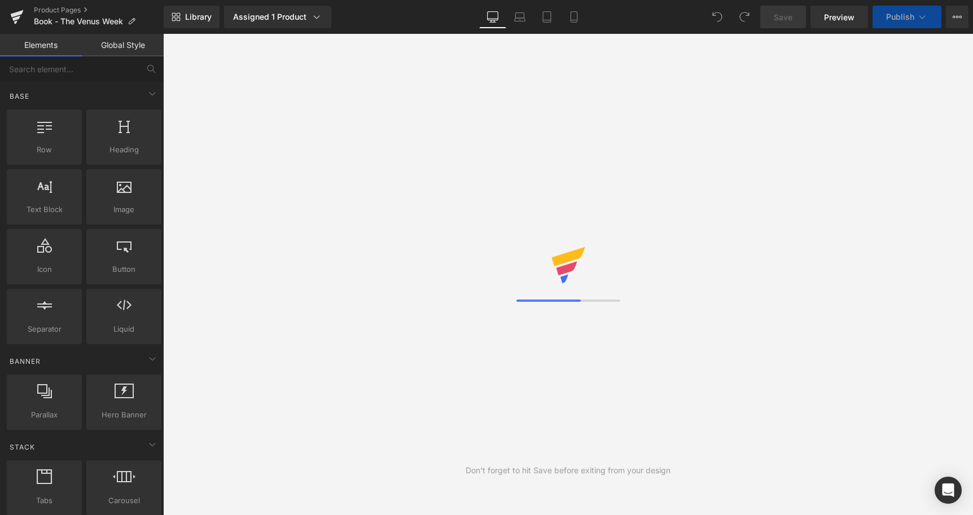
select select
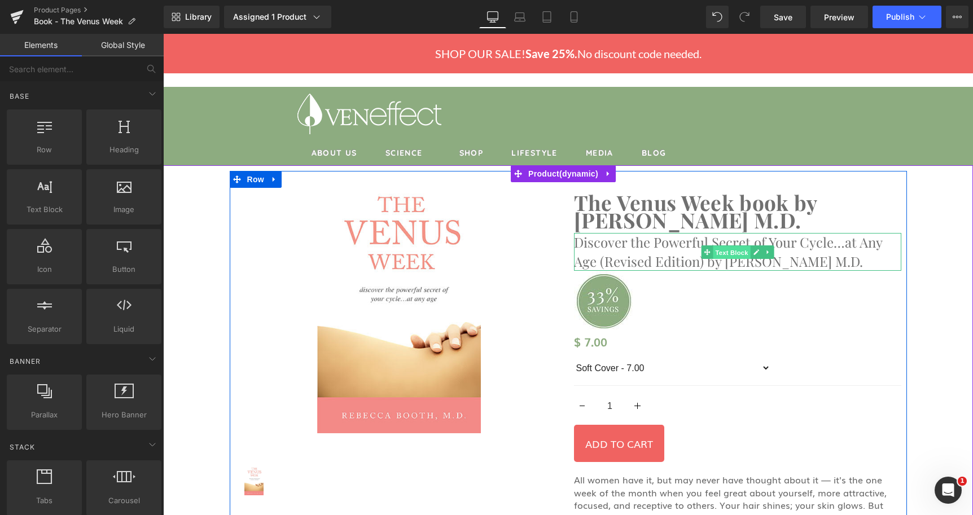
click at [735, 252] on span "Text Block" at bounding box center [731, 253] width 37 height 14
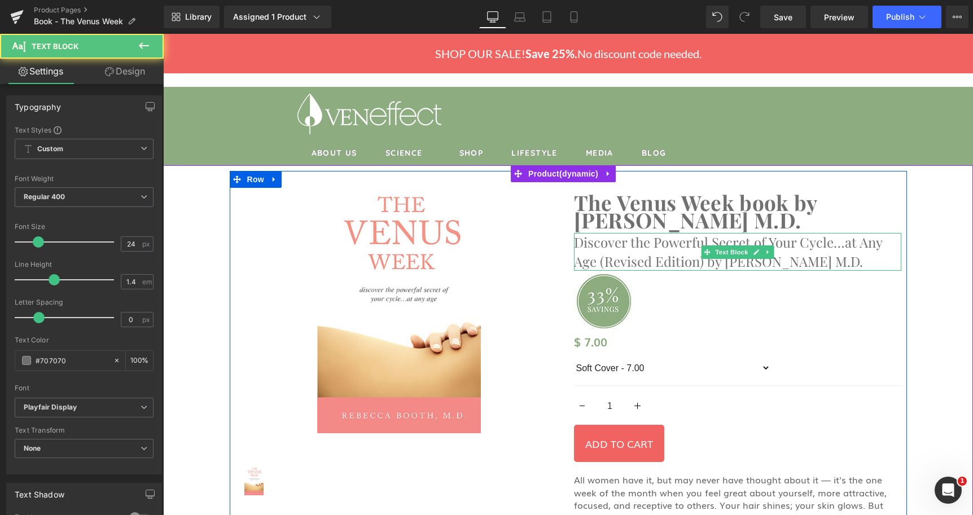
click at [695, 267] on p "Discover the Powerful Secret of Your Cycle…at Any Age (Revised Edition) by [PER…" at bounding box center [737, 252] width 327 height 38
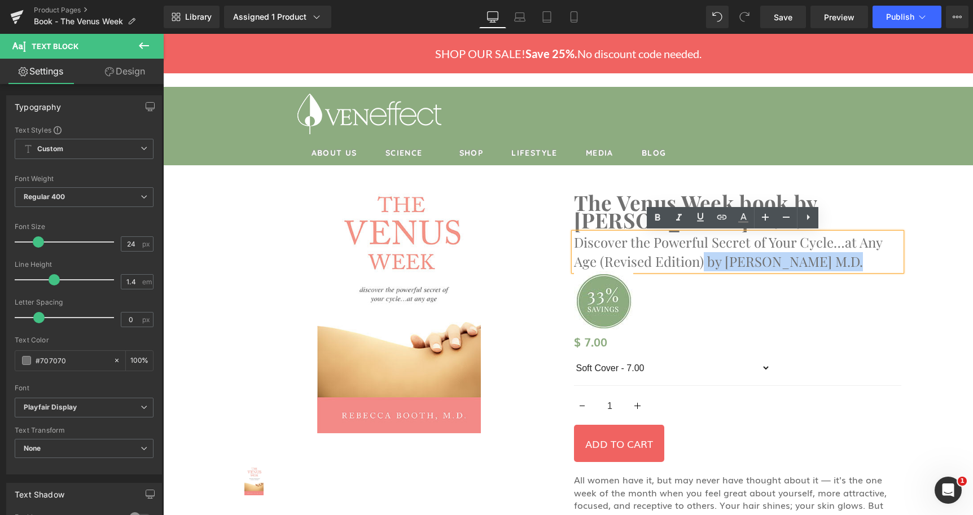
drag, startPoint x: 699, startPoint y: 264, endPoint x: 838, endPoint y: 266, distance: 138.8
click at [838, 266] on p "Discover the Powerful Secret of Your Cycle…at Any Age (Revised Edition) by [PER…" at bounding box center [737, 252] width 327 height 38
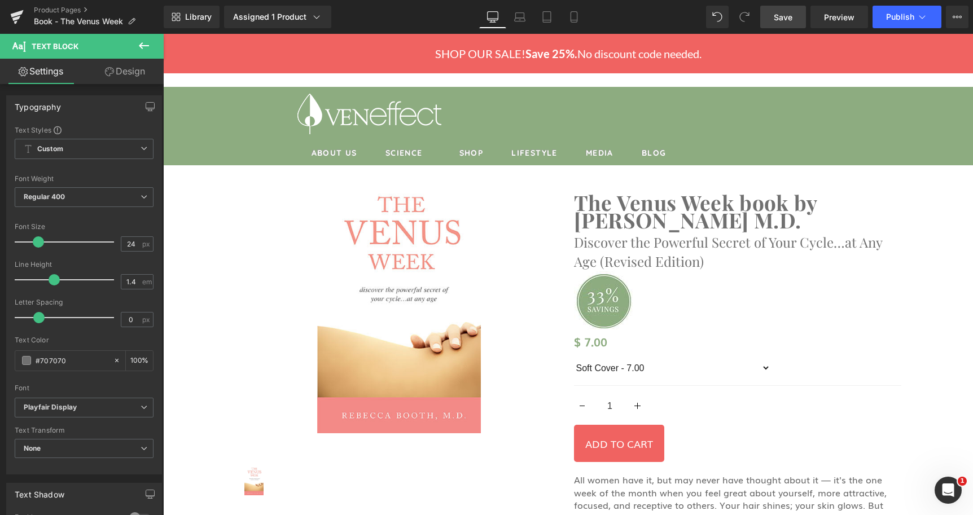
drag, startPoint x: 778, startPoint y: 17, endPoint x: 606, endPoint y: 155, distance: 220.4
click at [778, 17] on span "Save" at bounding box center [783, 17] width 19 height 12
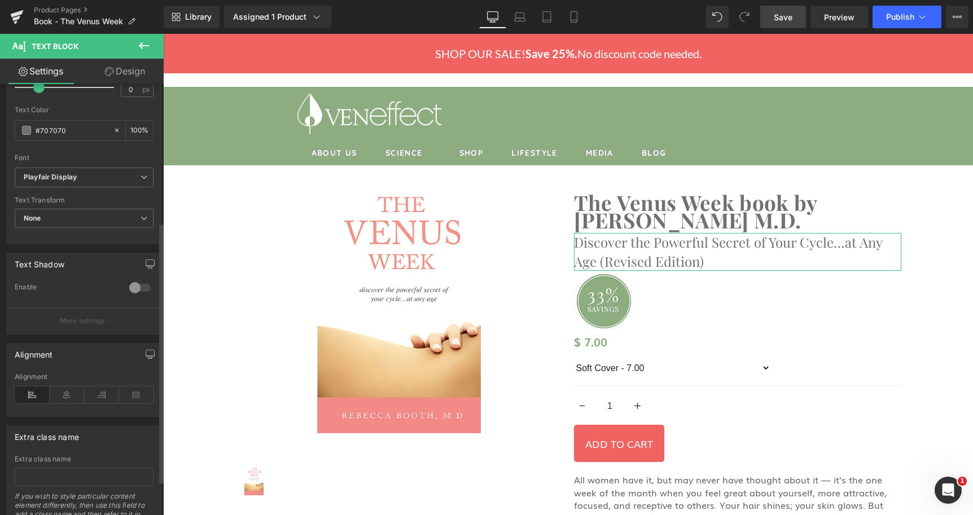
scroll to position [173, 0]
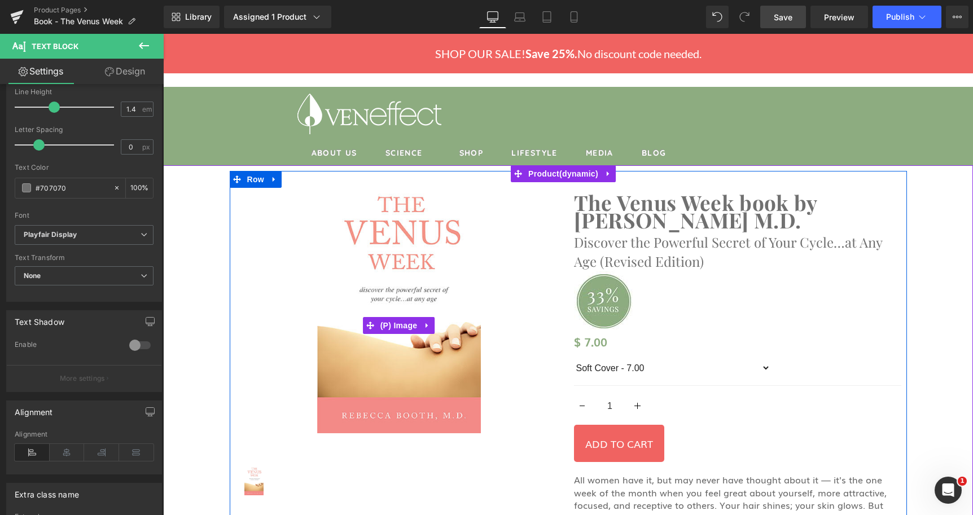
click at [413, 314] on img at bounding box center [399, 325] width 164 height 271
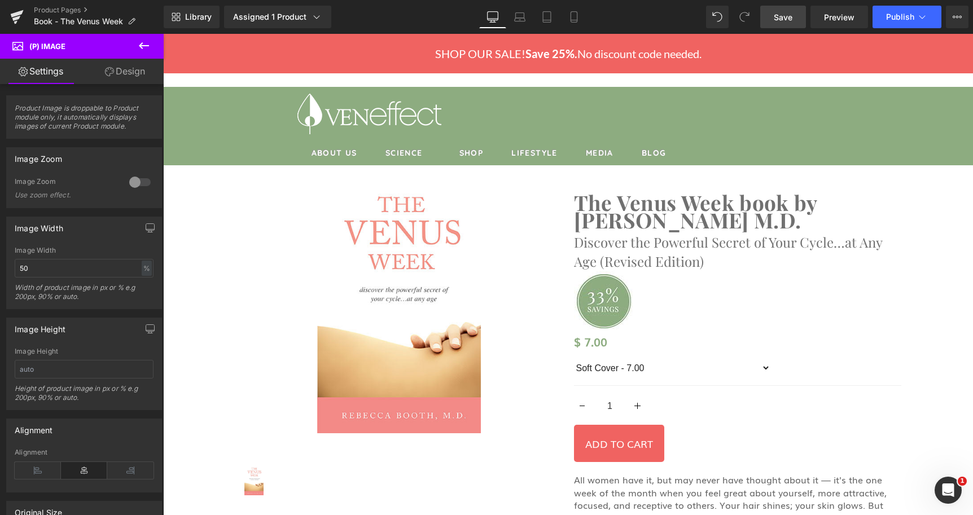
click at [775, 20] on span "Save" at bounding box center [783, 17] width 19 height 12
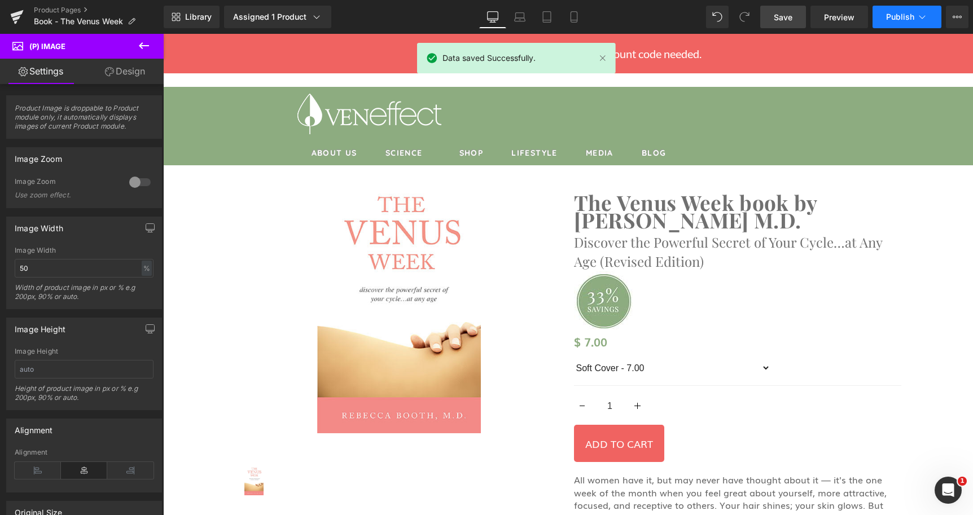
click at [912, 19] on span "Publish" at bounding box center [900, 16] width 28 height 9
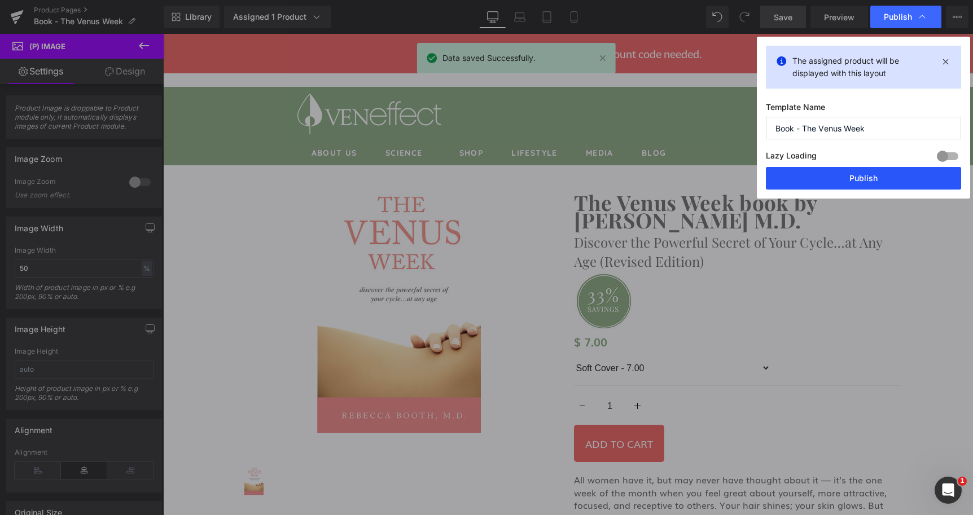
click at [884, 175] on button "Publish" at bounding box center [863, 178] width 195 height 23
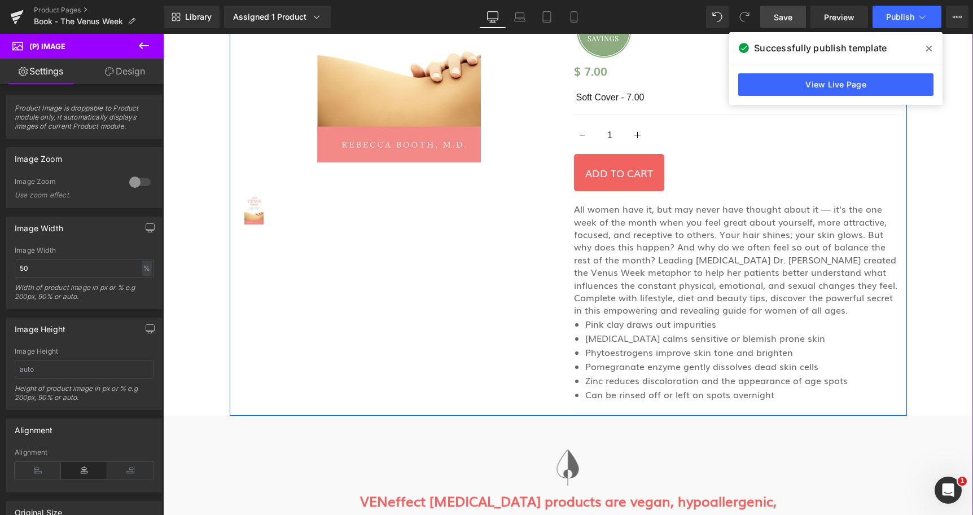
scroll to position [288, 0]
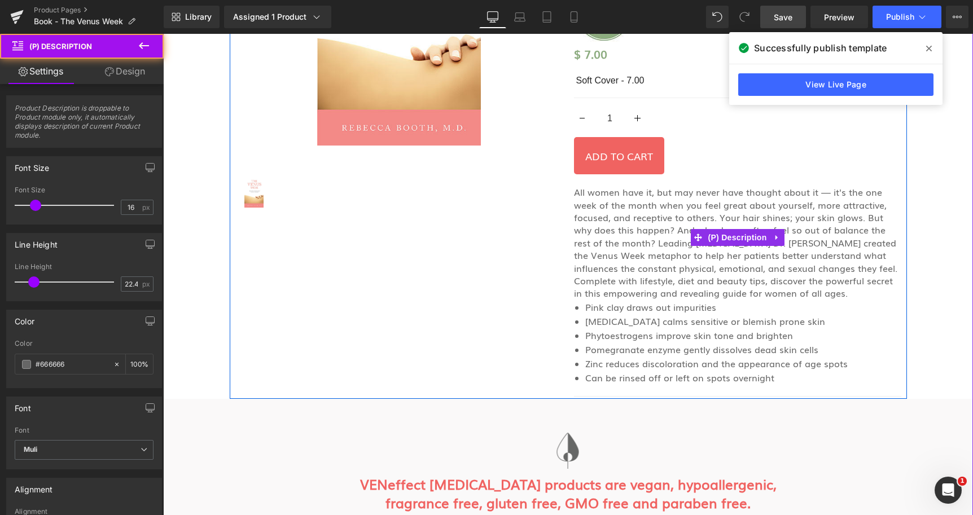
click at [675, 220] on p "All women have it, but may never have thought about it — it's the one week of t…" at bounding box center [737, 243] width 327 height 114
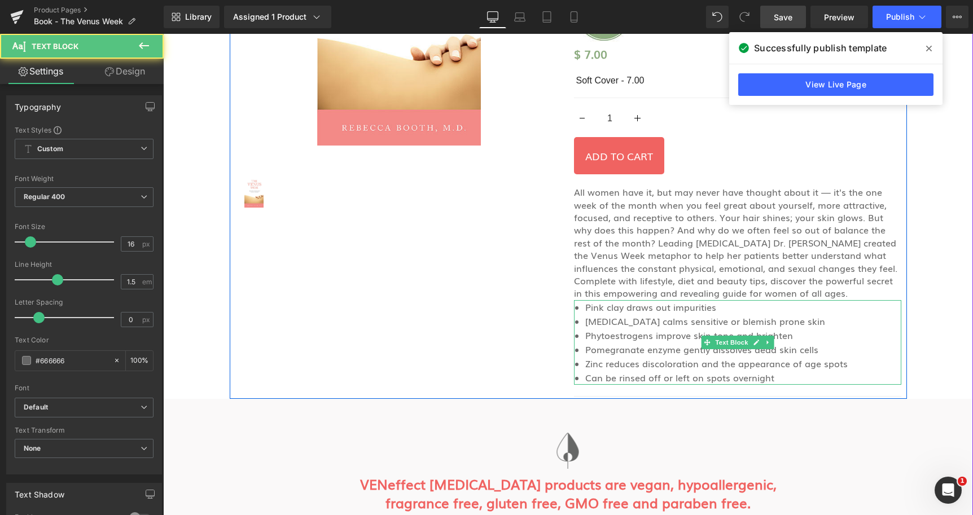
click at [622, 333] on font "Phytoestrogens improve skin tone and brighten" at bounding box center [689, 335] width 208 height 14
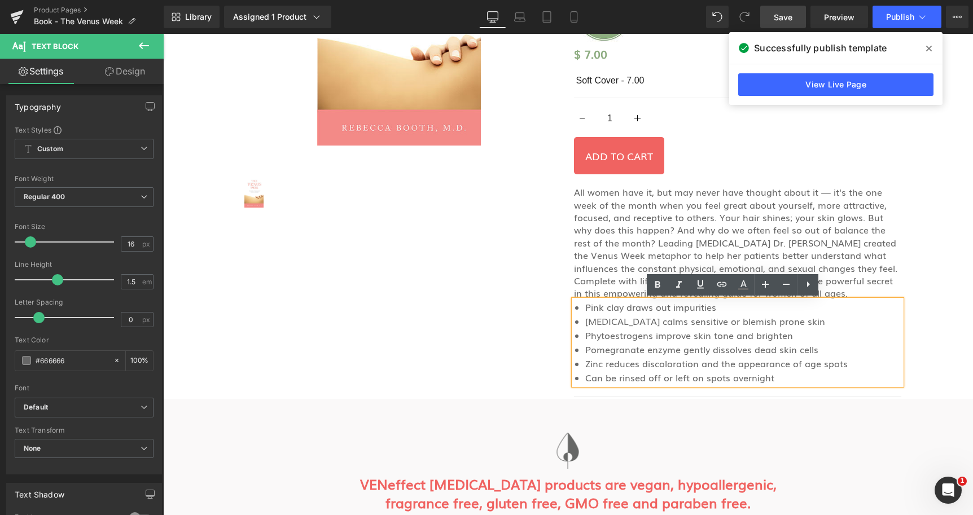
click at [703, 340] on font "Phytoestrogens improve skin tone and brighten" at bounding box center [689, 335] width 208 height 14
click at [461, 311] on div "(P) Image (P) Image List The Venus Week book by [PERSON_NAME] M.D. (P) Title Di…" at bounding box center [568, 141] width 677 height 516
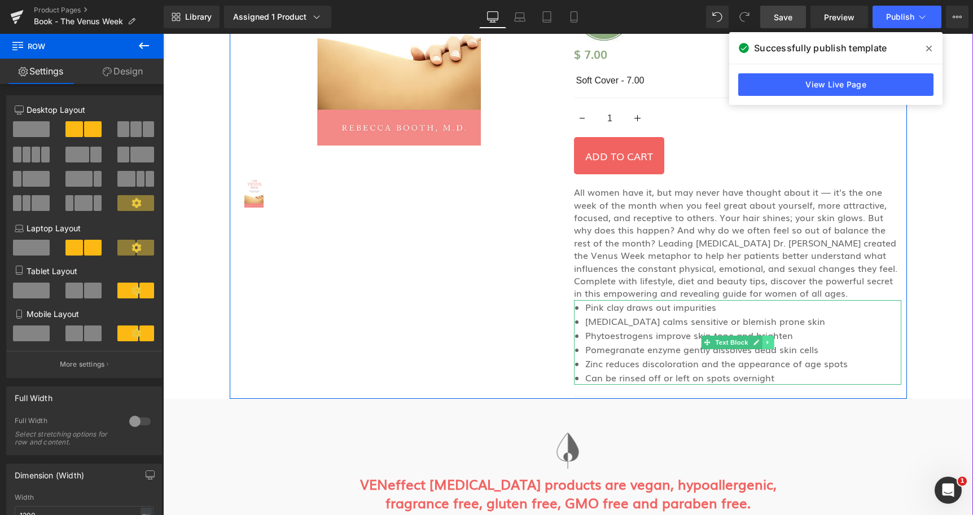
click at [765, 341] on icon at bounding box center [768, 342] width 6 height 7
click at [770, 341] on icon at bounding box center [773, 342] width 6 height 6
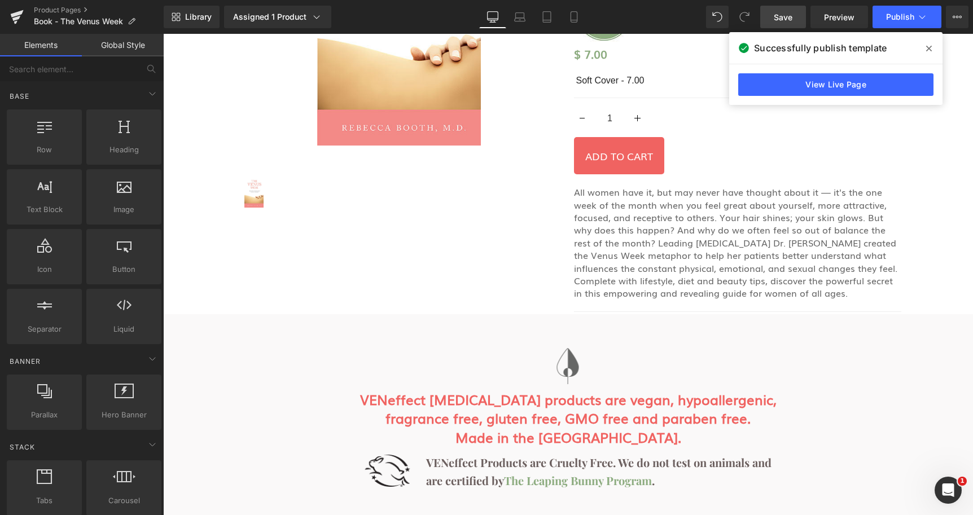
click at [785, 17] on span "Save" at bounding box center [783, 17] width 19 height 12
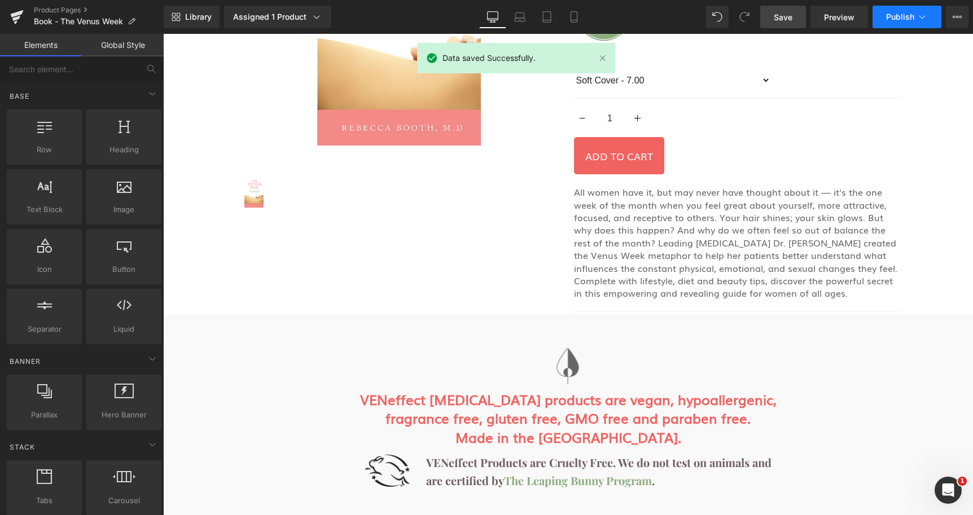
click at [904, 17] on span "Publish" at bounding box center [900, 16] width 28 height 9
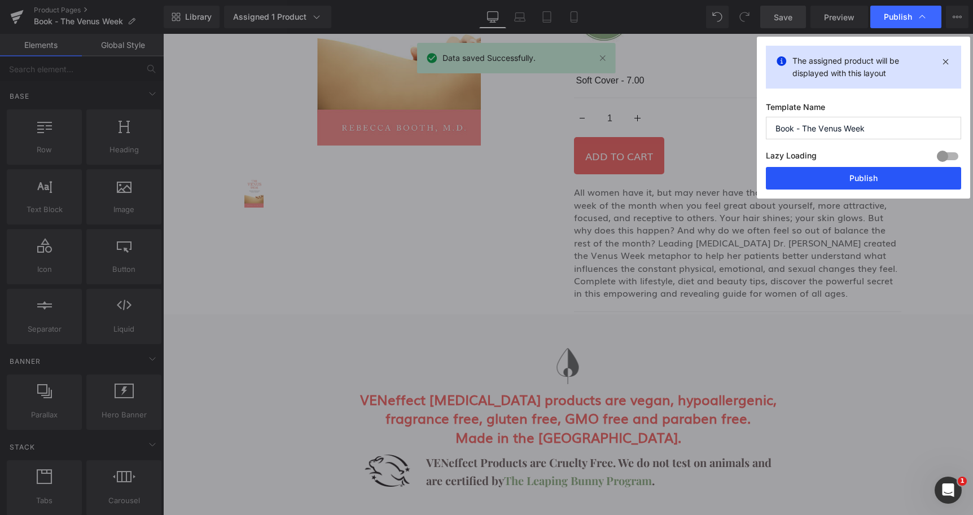
click at [878, 174] on button "Publish" at bounding box center [863, 178] width 195 height 23
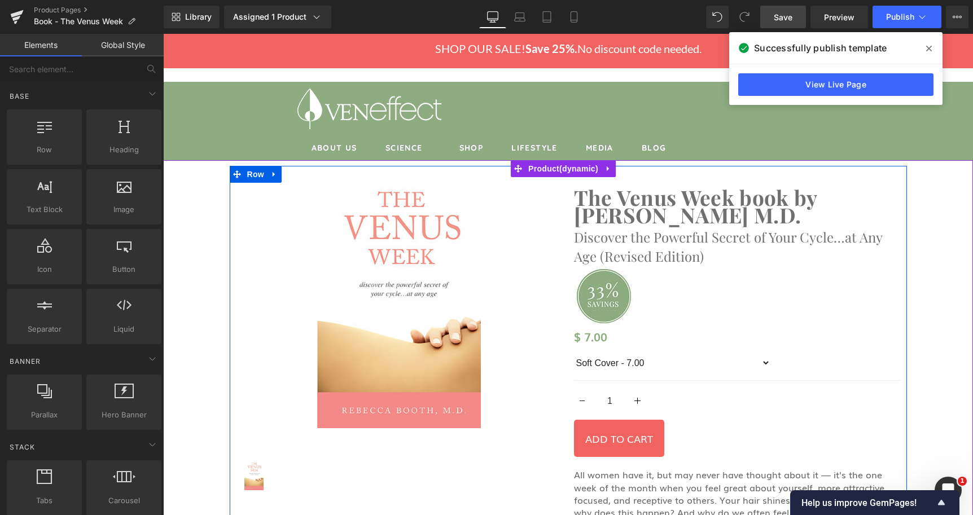
scroll to position [0, 0]
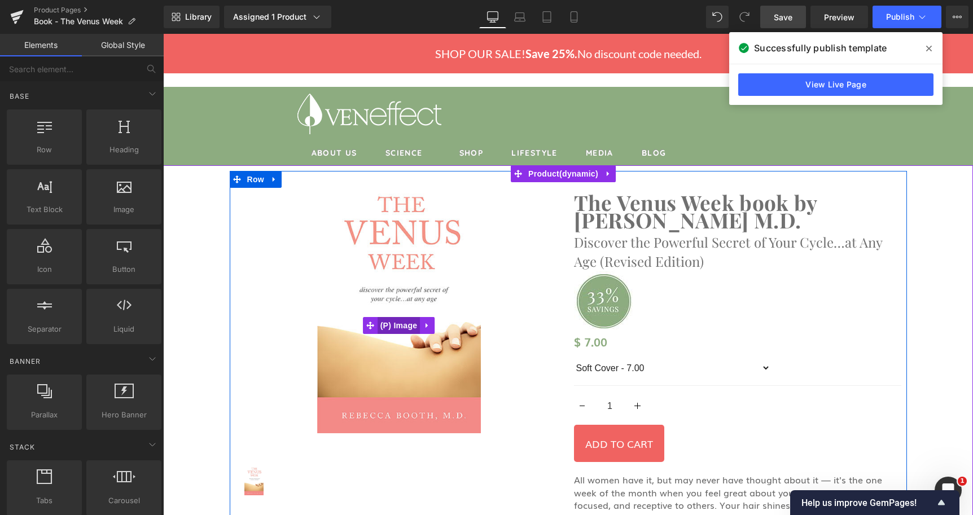
click at [389, 327] on span "(P) Image" at bounding box center [399, 325] width 43 height 17
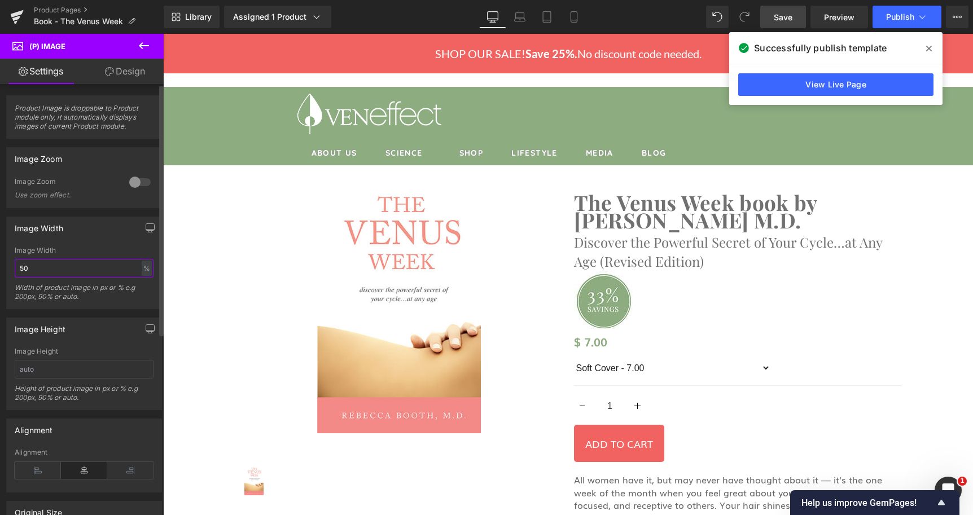
drag, startPoint x: 51, startPoint y: 267, endPoint x: -1, endPoint y: 274, distance: 52.4
click at [15, 274] on input "50" at bounding box center [84, 268] width 139 height 19
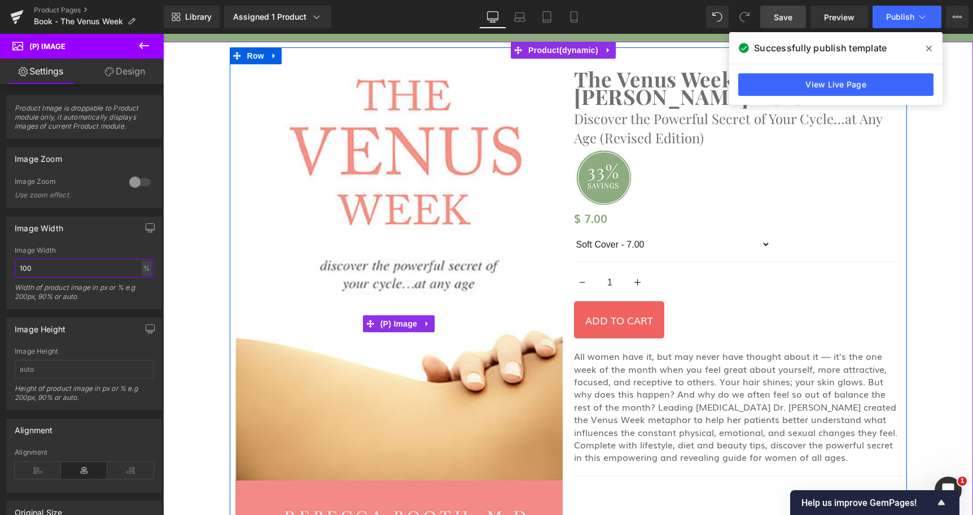
scroll to position [115, 0]
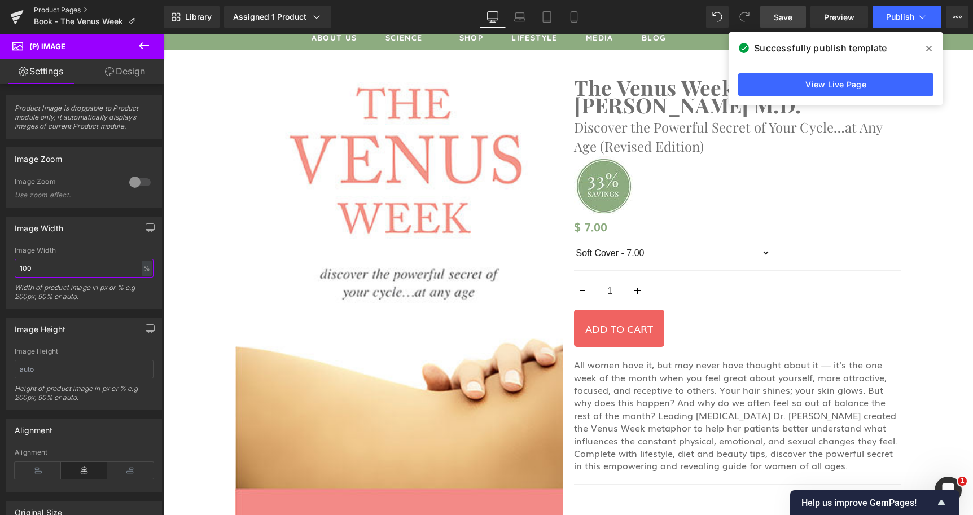
type input "100"
click at [62, 10] on link "Product Pages" at bounding box center [99, 10] width 130 height 9
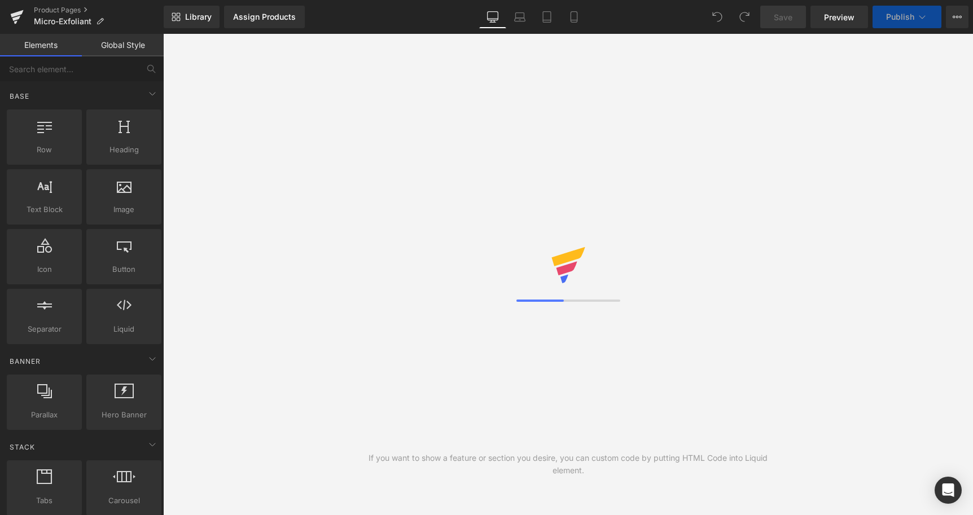
select select
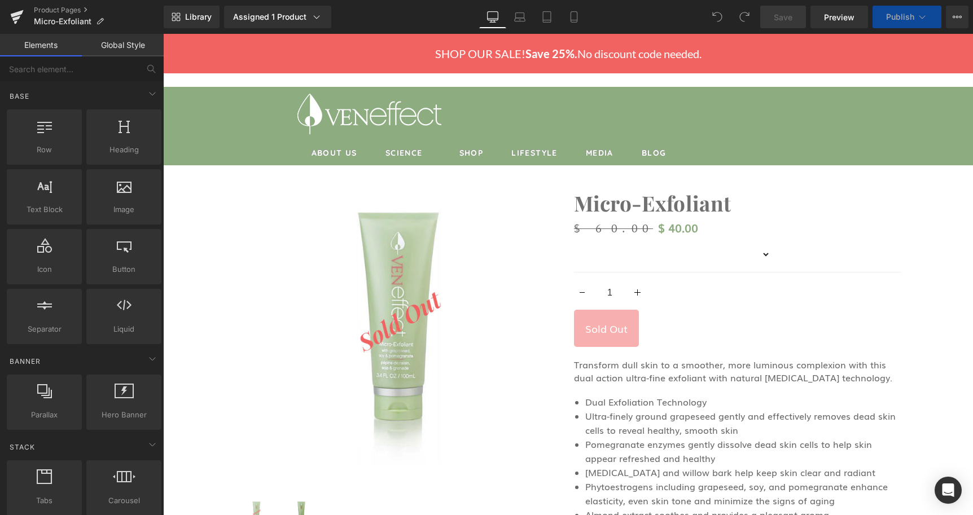
select select
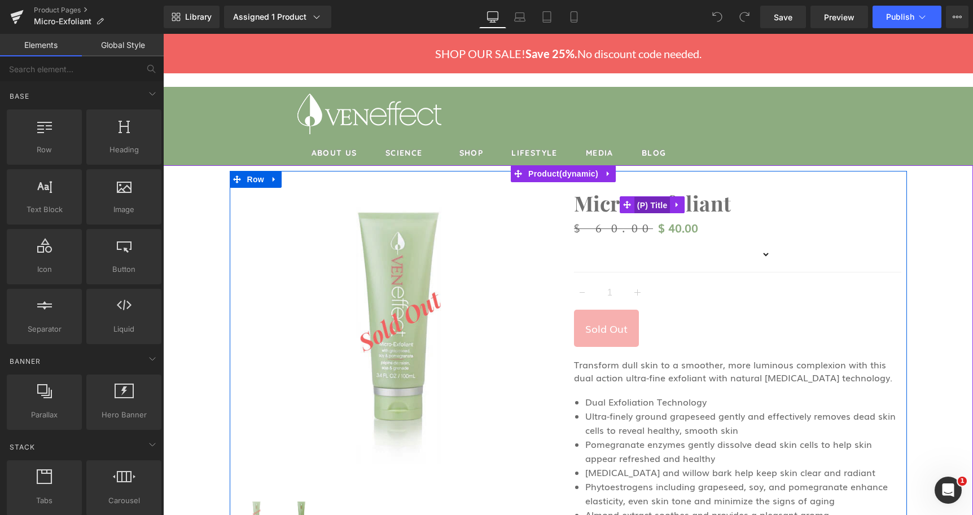
click at [648, 210] on span "(P) Title" at bounding box center [652, 205] width 36 height 17
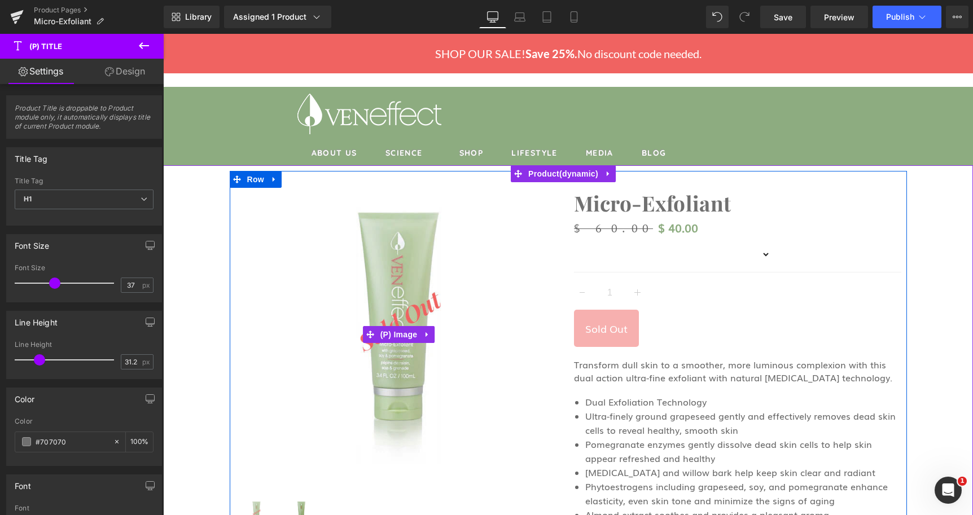
click at [397, 283] on img at bounding box center [398, 335] width 245 height 316
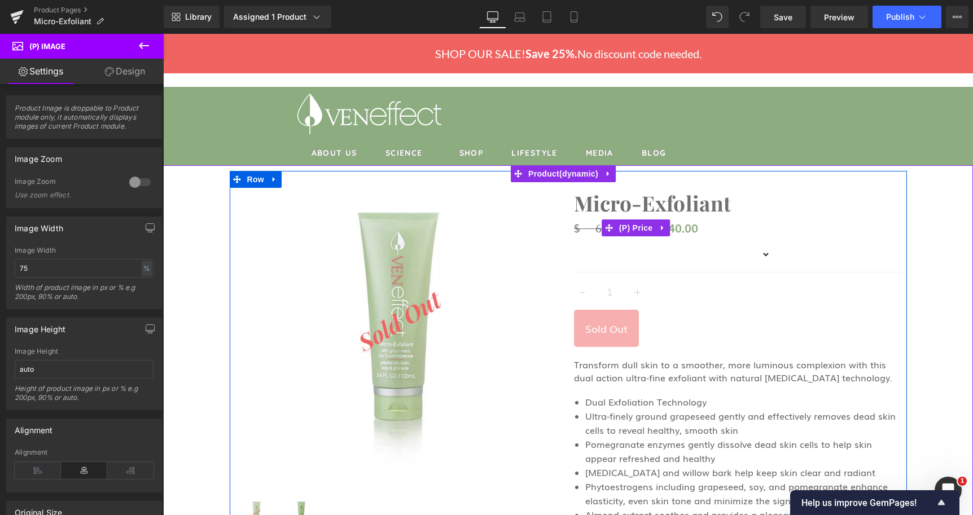
scroll to position [115, 0]
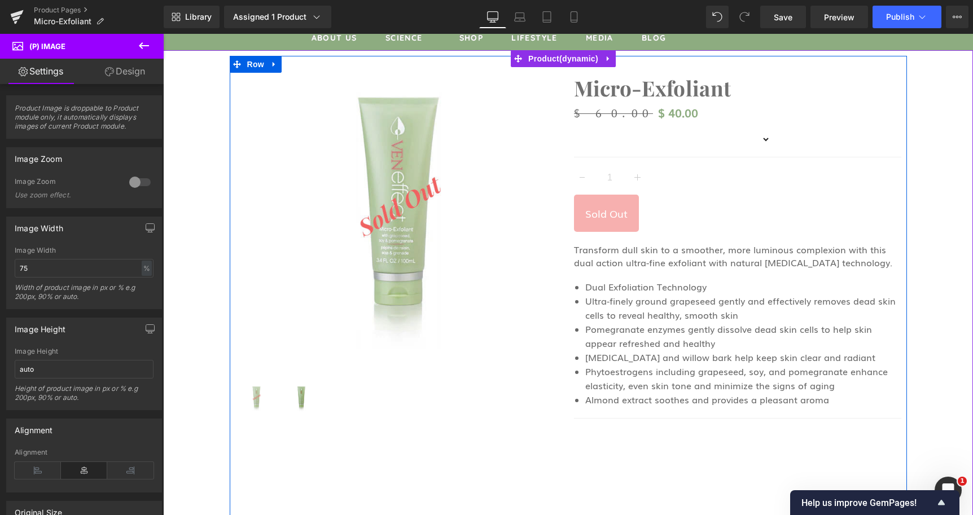
click at [651, 254] on span "Transform dull skin to a smoother, more luminous complexion with this dual acti…" at bounding box center [733, 256] width 318 height 26
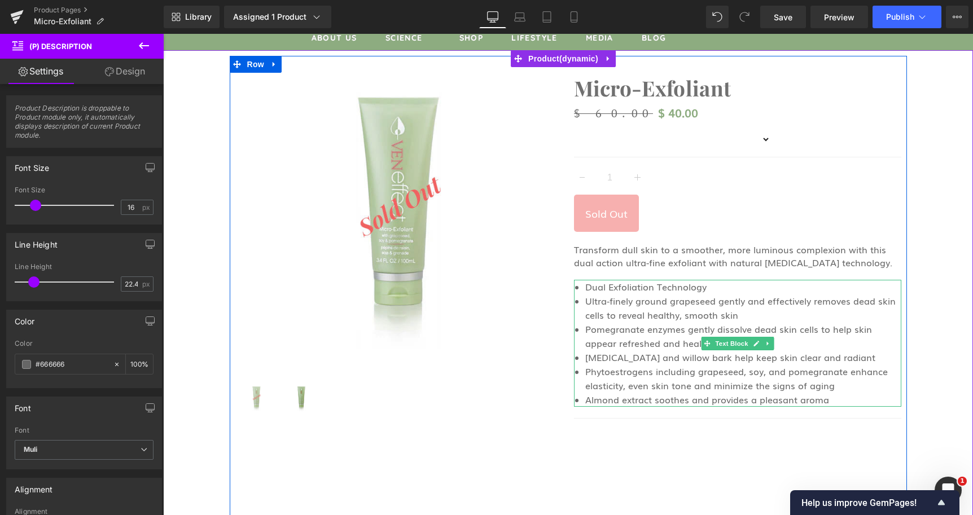
click at [646, 318] on font "Ultra-finely ground grapeseed gently and effectively removes dead skin cells to…" at bounding box center [740, 308] width 310 height 28
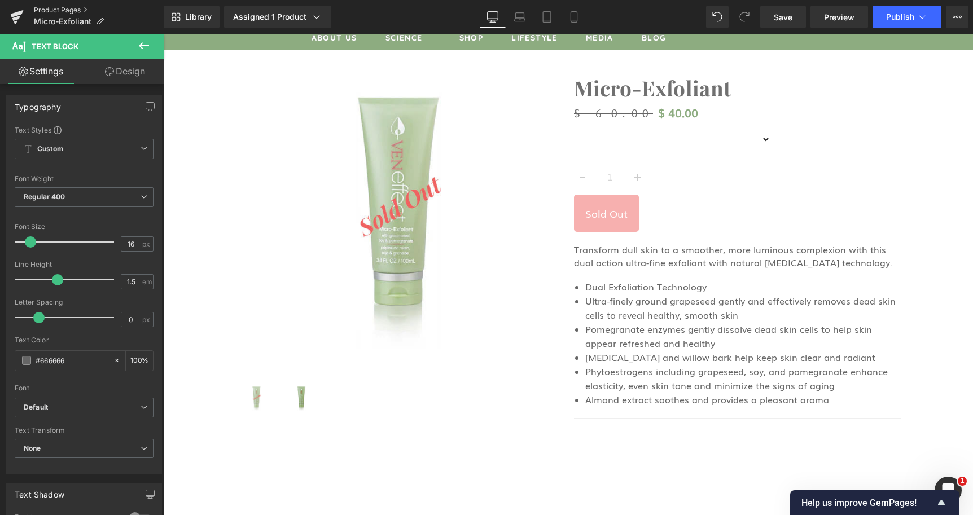
click at [78, 8] on link "Product Pages" at bounding box center [99, 10] width 130 height 9
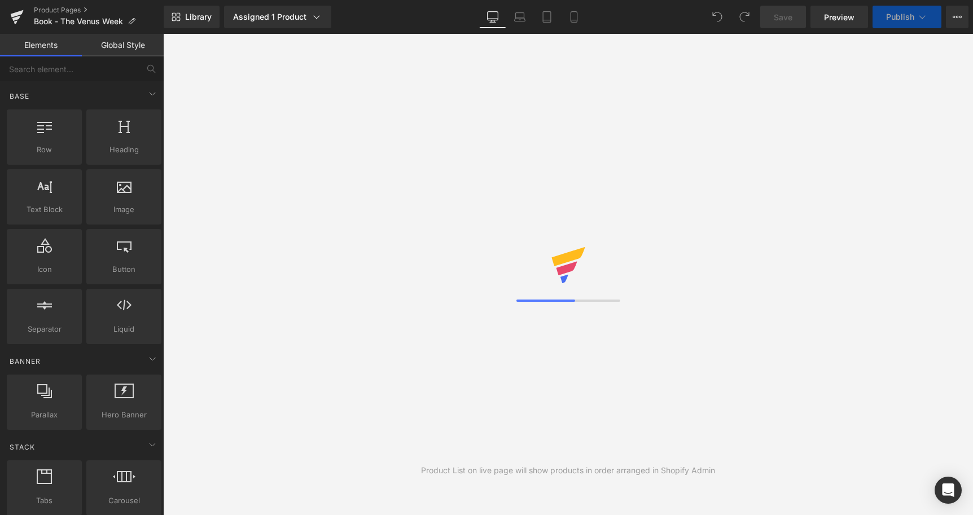
select select
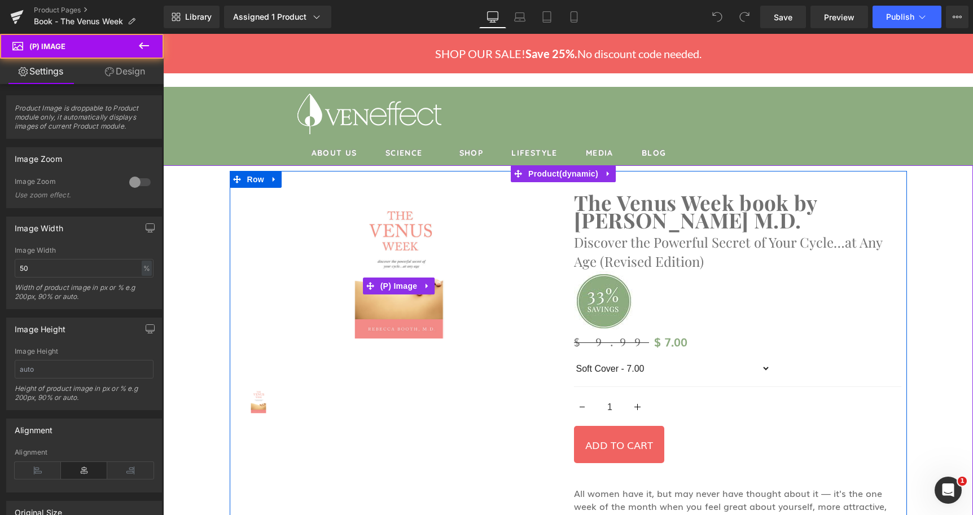
click at [367, 310] on img at bounding box center [399, 286] width 164 height 192
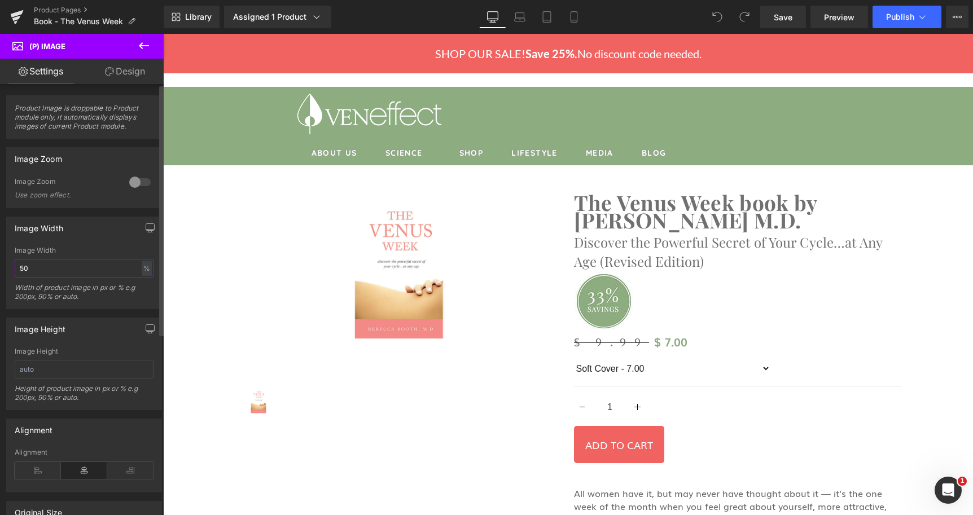
drag, startPoint x: 53, startPoint y: 275, endPoint x: 4, endPoint y: 275, distance: 49.1
click at [15, 275] on input "50" at bounding box center [84, 268] width 139 height 19
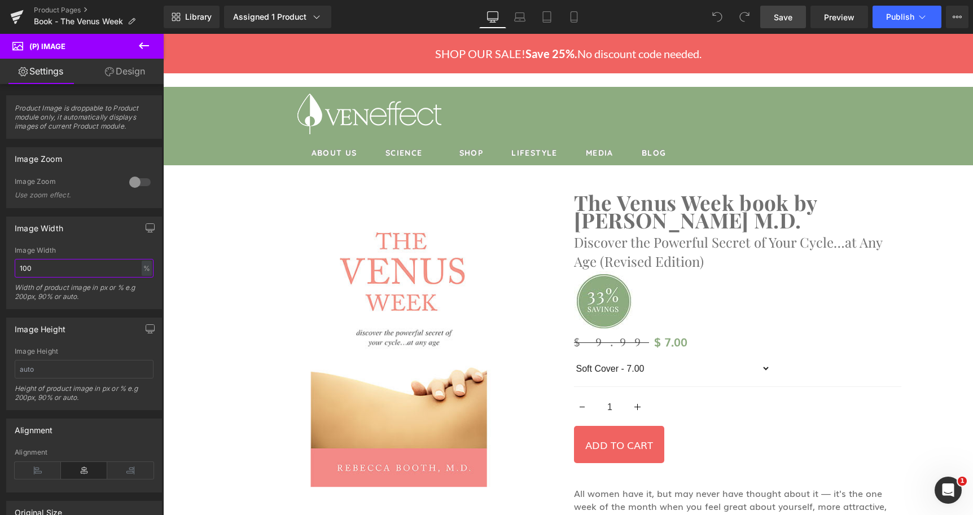
type input "100"
drag, startPoint x: 780, startPoint y: 15, endPoint x: 598, endPoint y: 24, distance: 181.9
click at [780, 15] on span "Save" at bounding box center [783, 17] width 19 height 12
click at [898, 19] on span "Publish" at bounding box center [900, 16] width 28 height 9
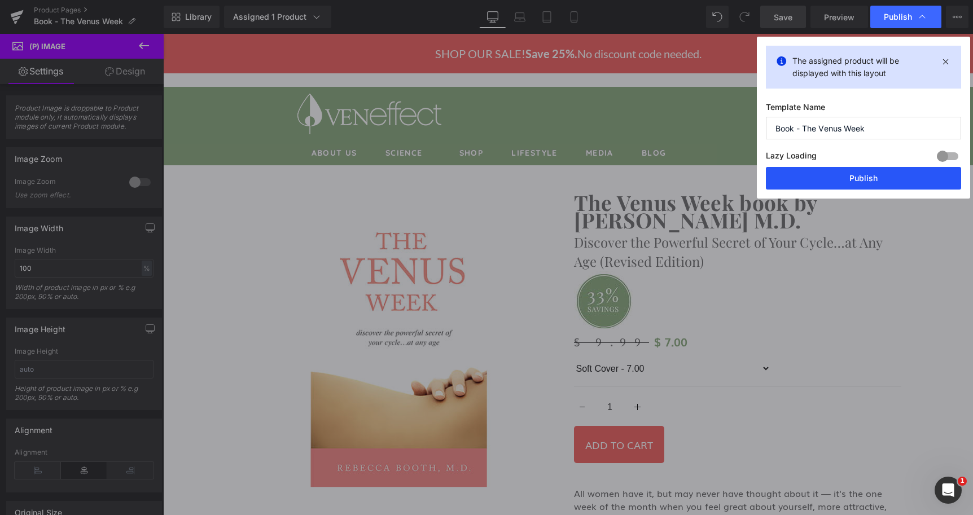
click at [861, 177] on button "Publish" at bounding box center [863, 178] width 195 height 23
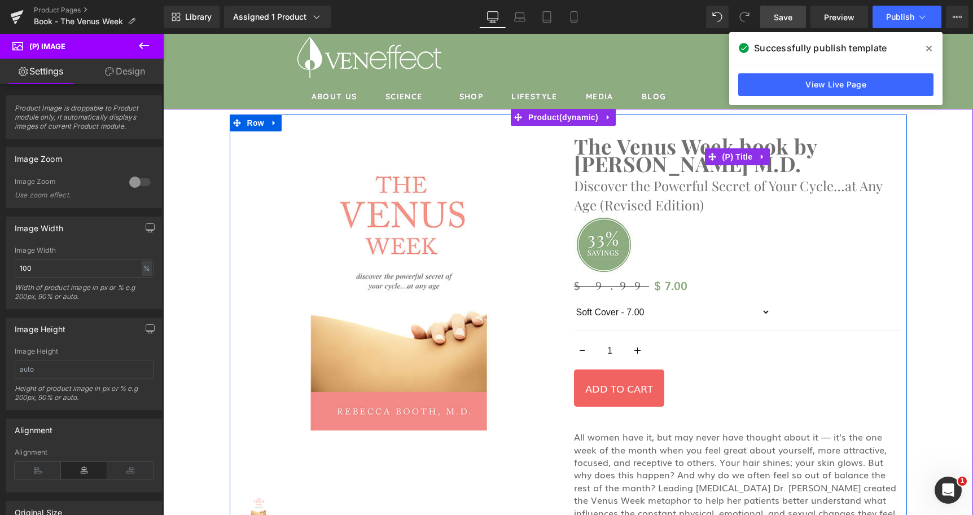
scroll to position [115, 0]
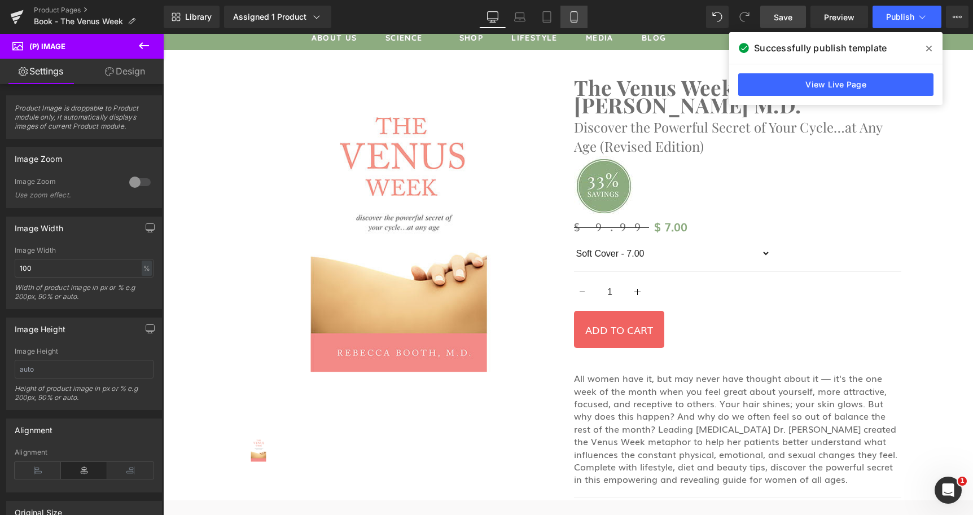
click at [578, 18] on icon at bounding box center [573, 16] width 11 height 11
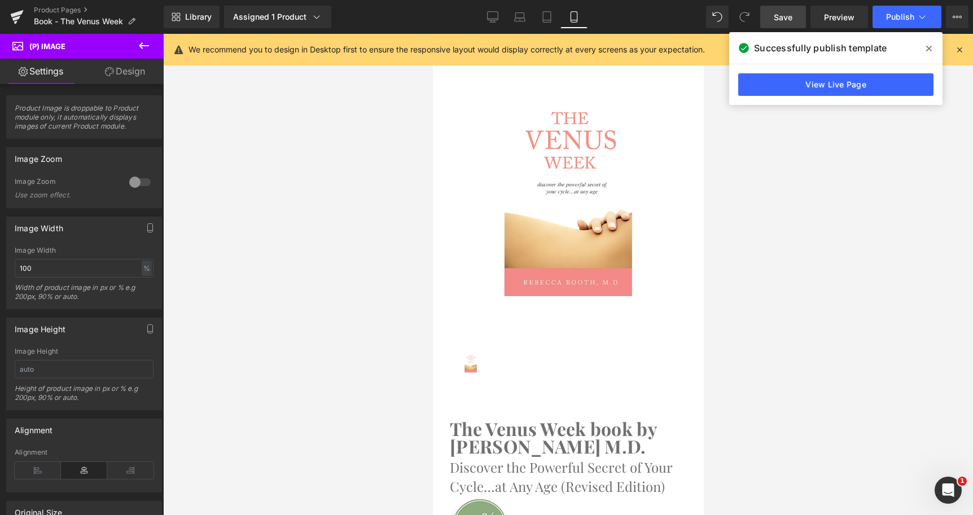
scroll to position [0, 0]
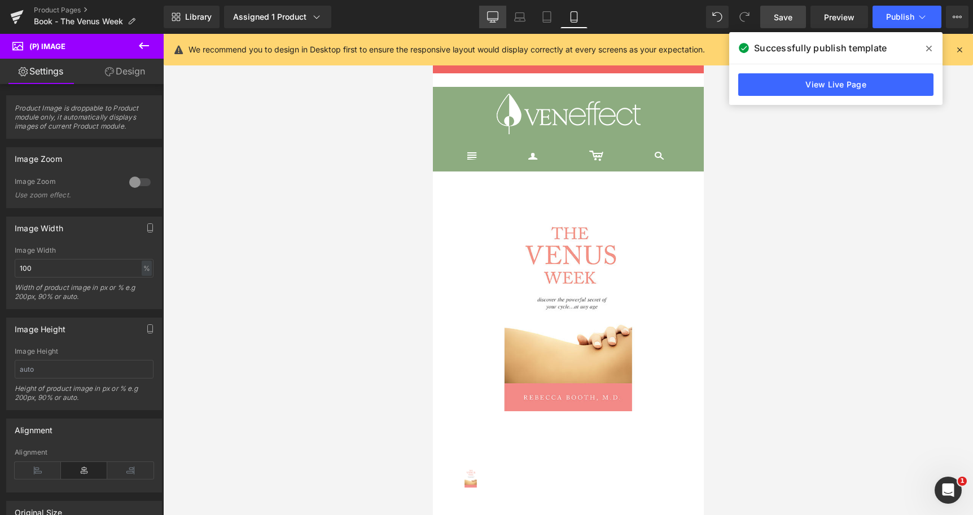
click at [489, 13] on icon at bounding box center [492, 16] width 11 height 11
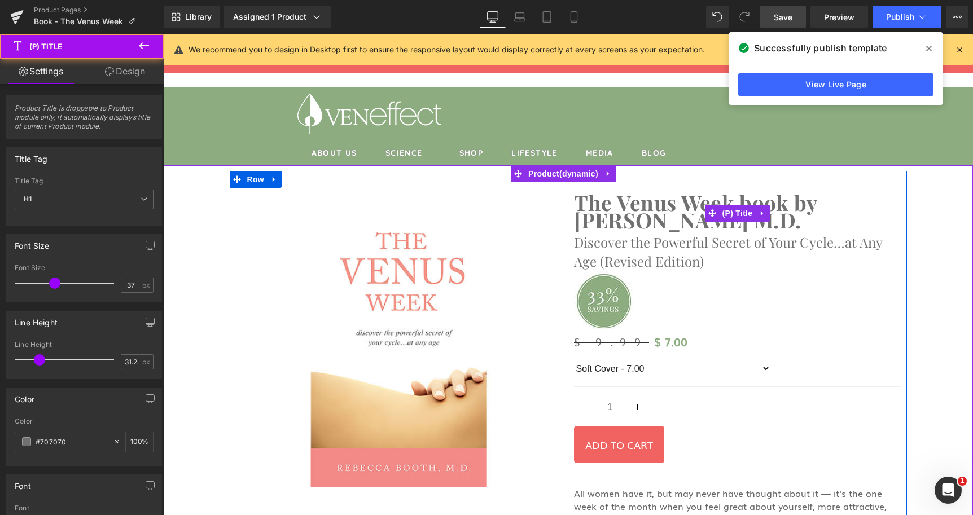
click at [616, 213] on link "The Venus Week book by [PERSON_NAME] M.D." at bounding box center [737, 212] width 327 height 36
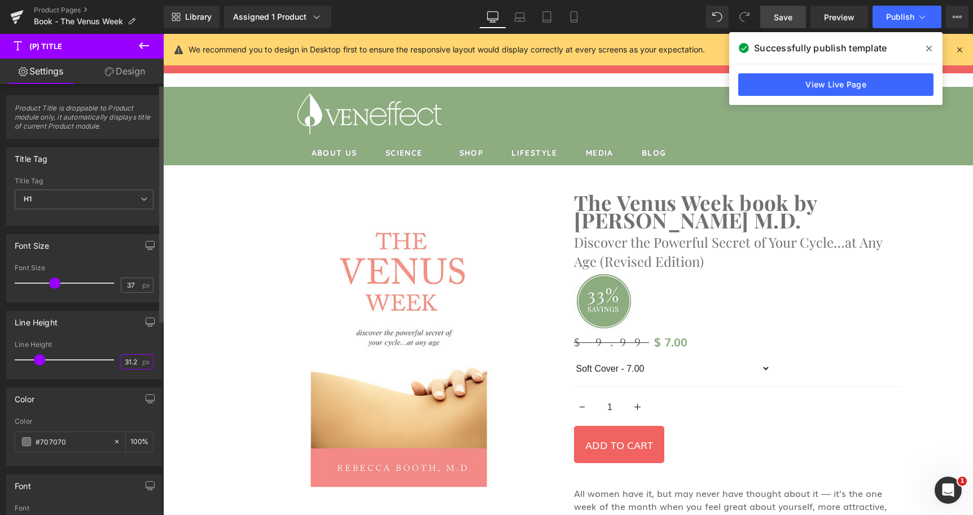
click at [122, 360] on input "31.25" at bounding box center [131, 362] width 20 height 14
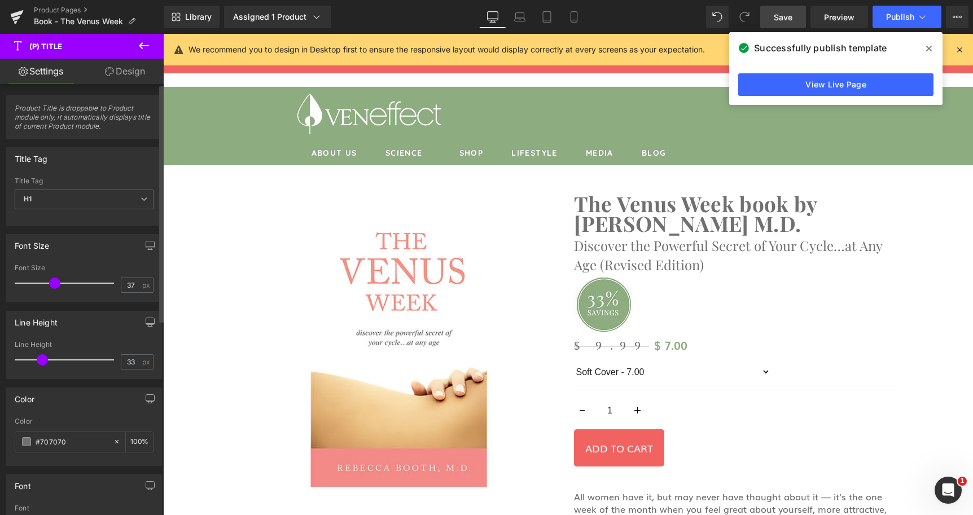
click at [37, 359] on span at bounding box center [42, 359] width 11 height 11
click at [124, 362] on input "33" at bounding box center [131, 362] width 20 height 14
type input "36"
click at [792, 13] on span "Save" at bounding box center [783, 17] width 19 height 12
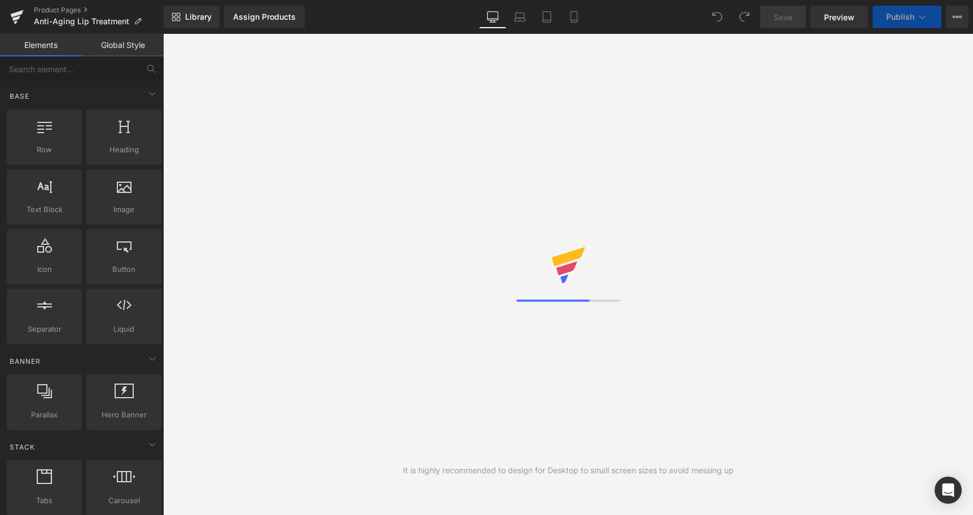
select select
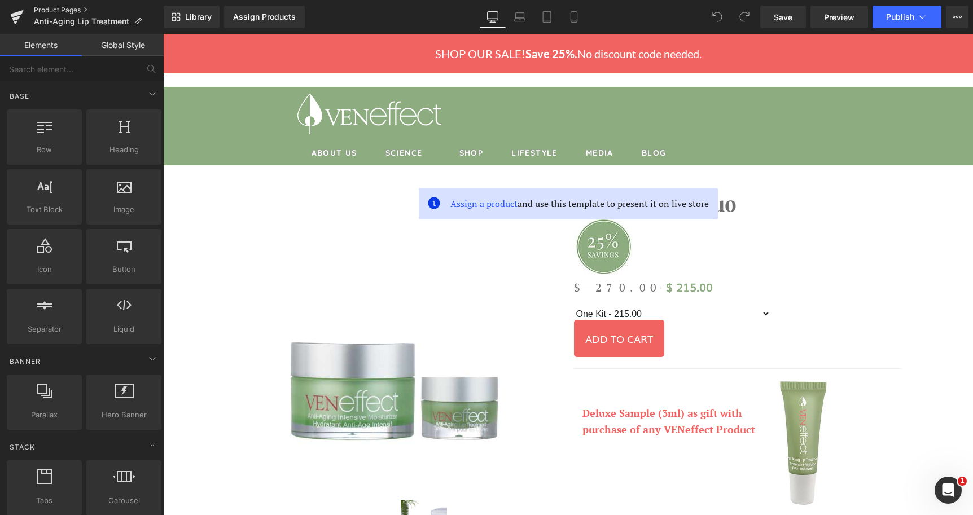
click at [74, 8] on link "Product Pages" at bounding box center [99, 10] width 130 height 9
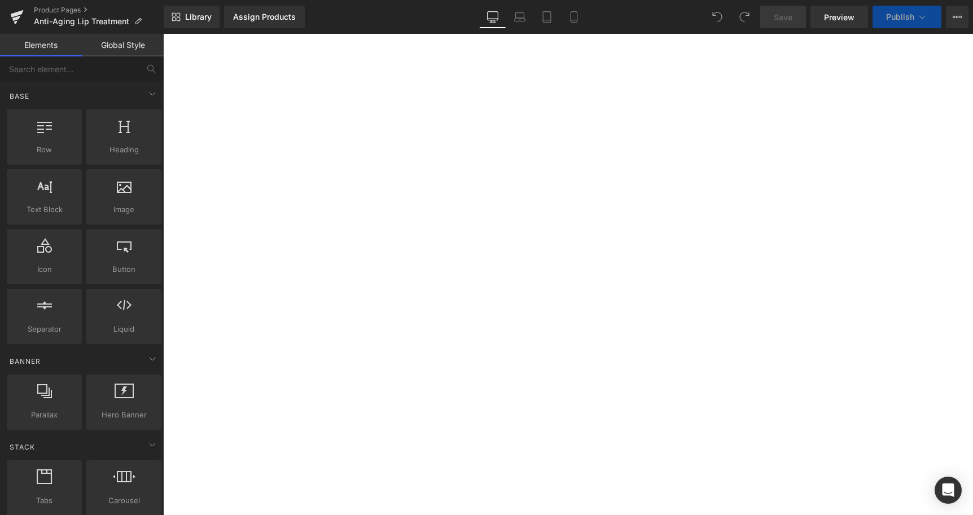
select select
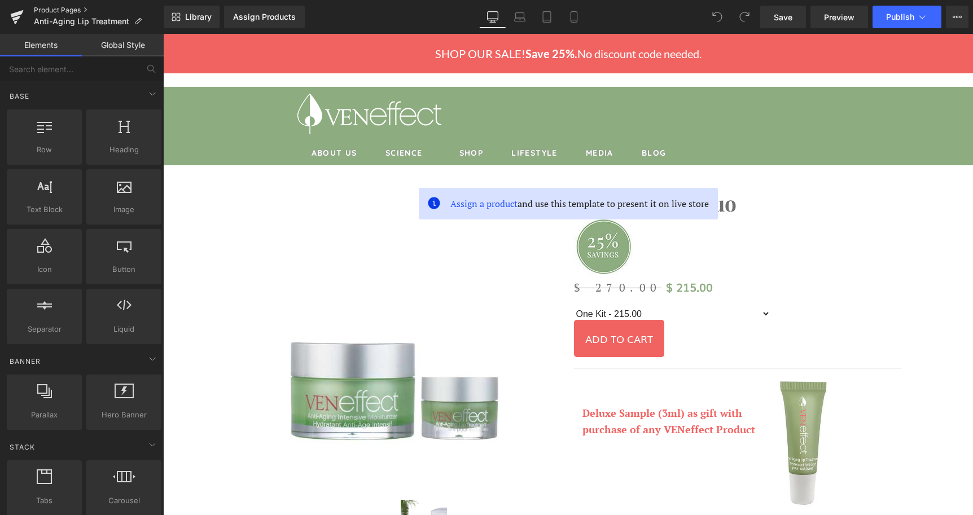
click at [62, 9] on link "Product Pages" at bounding box center [99, 10] width 130 height 9
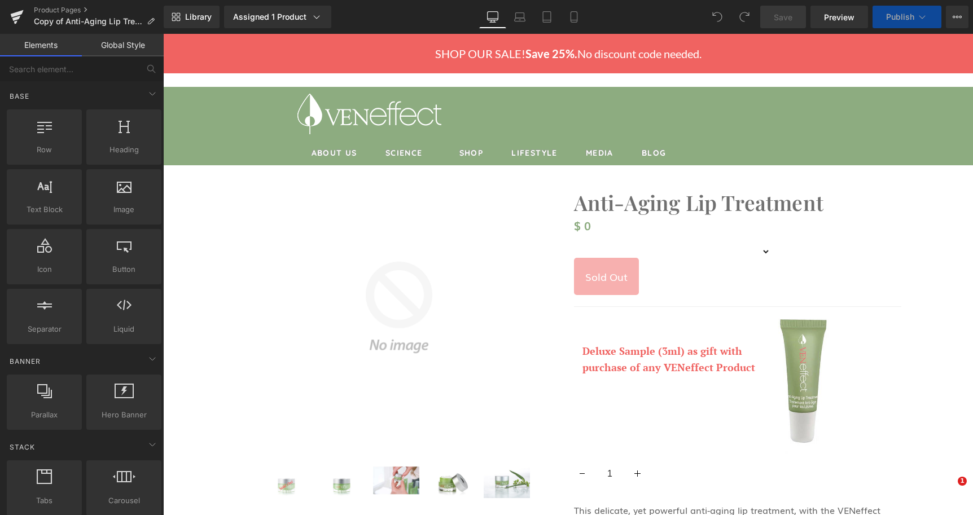
select select
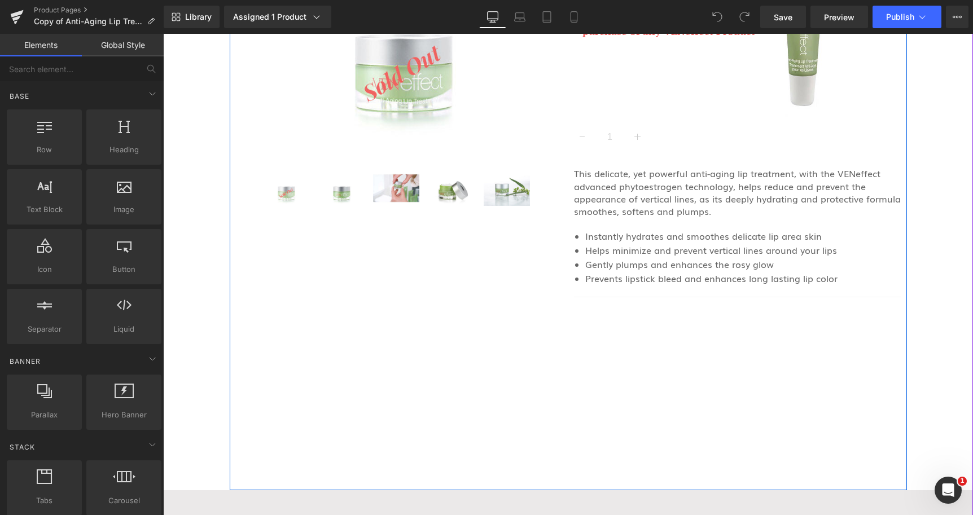
scroll to position [345, 0]
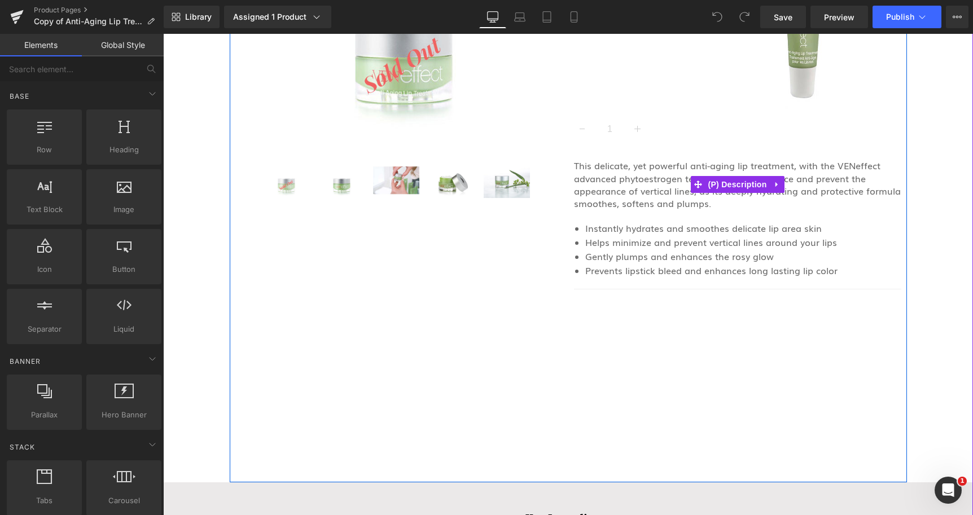
click at [675, 197] on span "This delicate, yet powerful anti-aging lip treatment, with the VENeffect advanc…" at bounding box center [737, 184] width 327 height 51
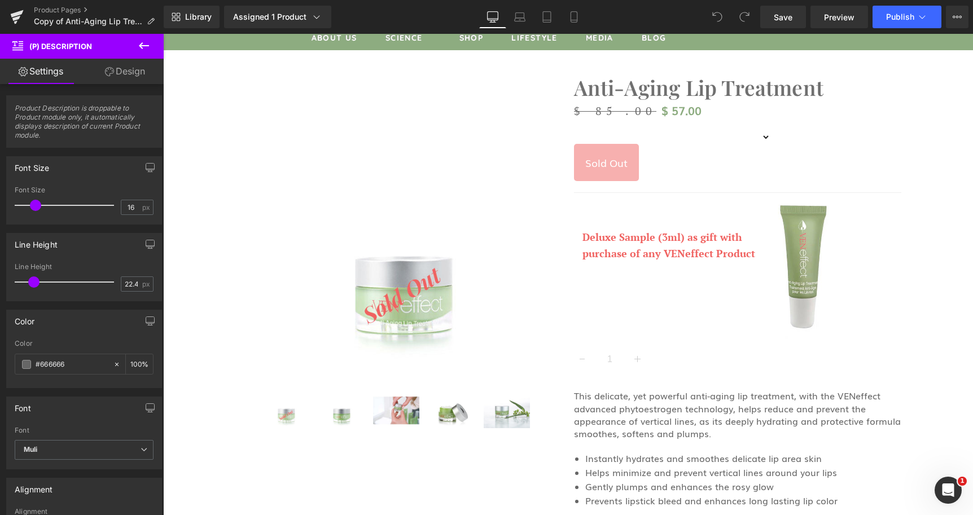
scroll to position [0, 0]
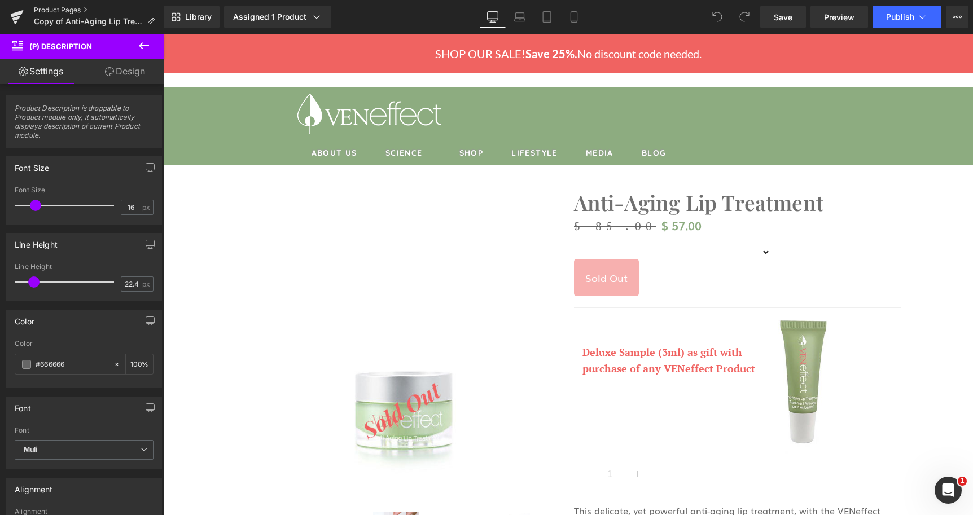
click at [48, 10] on link "Product Pages" at bounding box center [99, 10] width 130 height 9
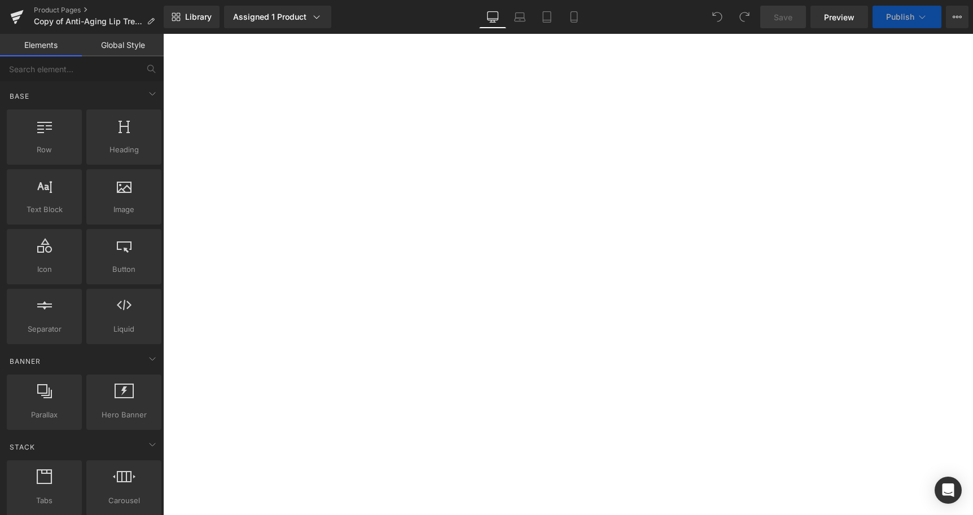
select select
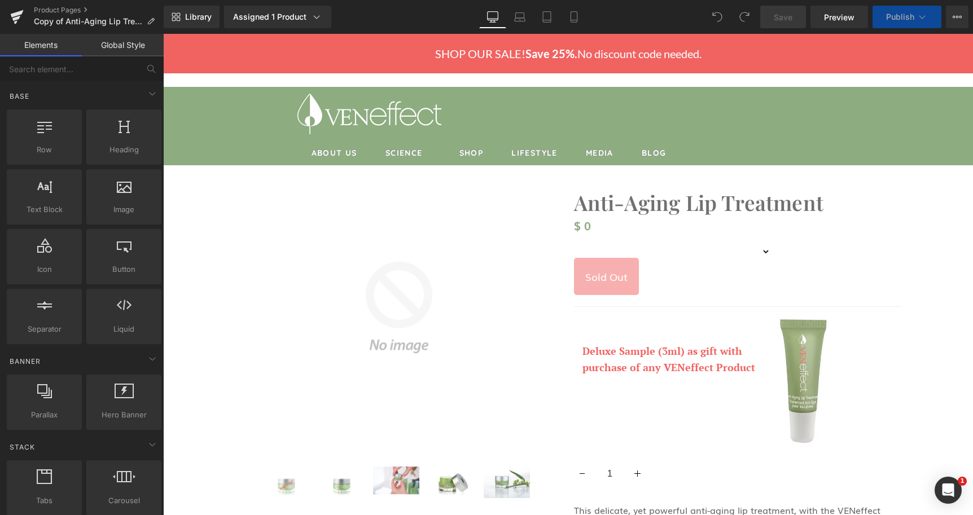
select select
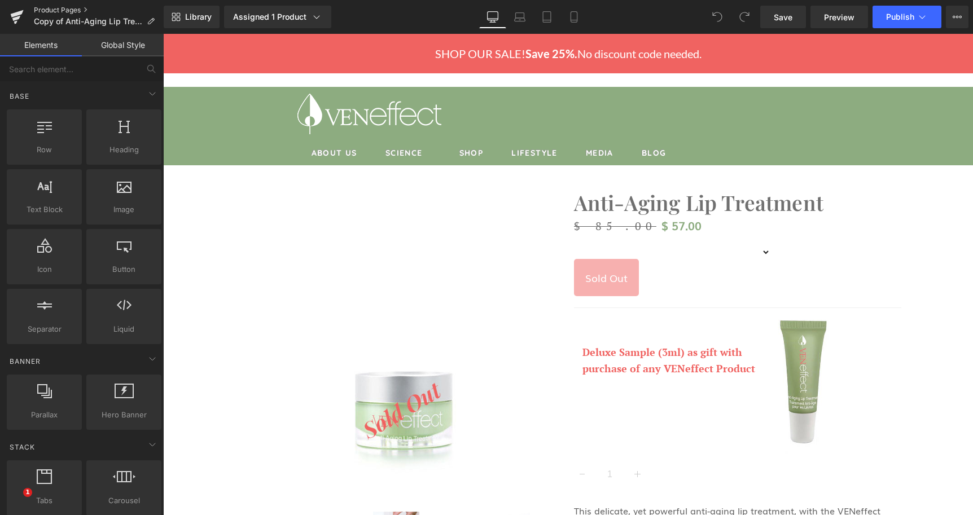
click at [71, 9] on link "Product Pages" at bounding box center [99, 10] width 130 height 9
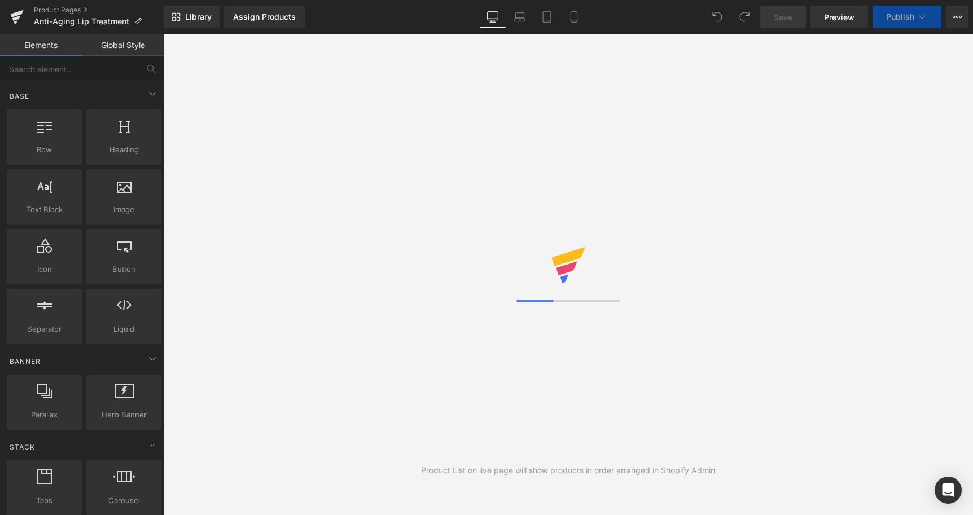
select select
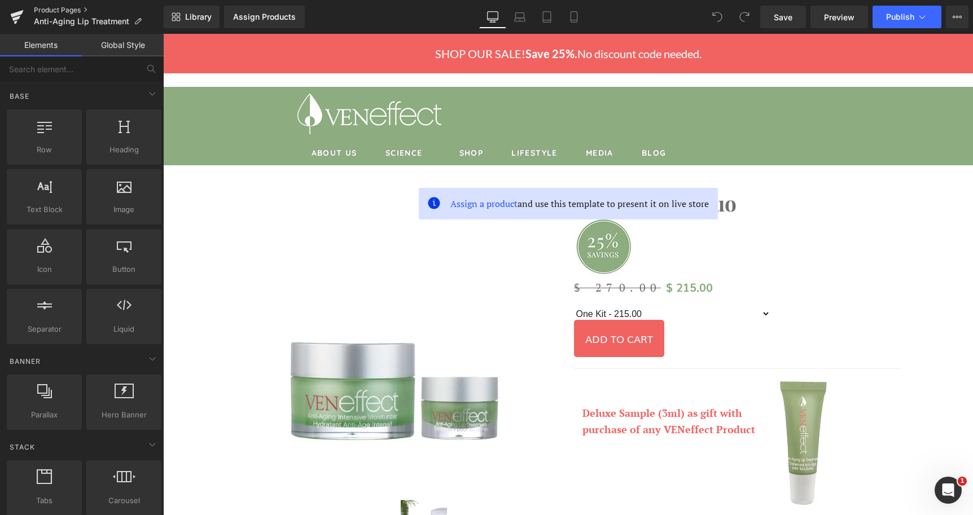
click at [55, 12] on link "Product Pages" at bounding box center [99, 10] width 130 height 9
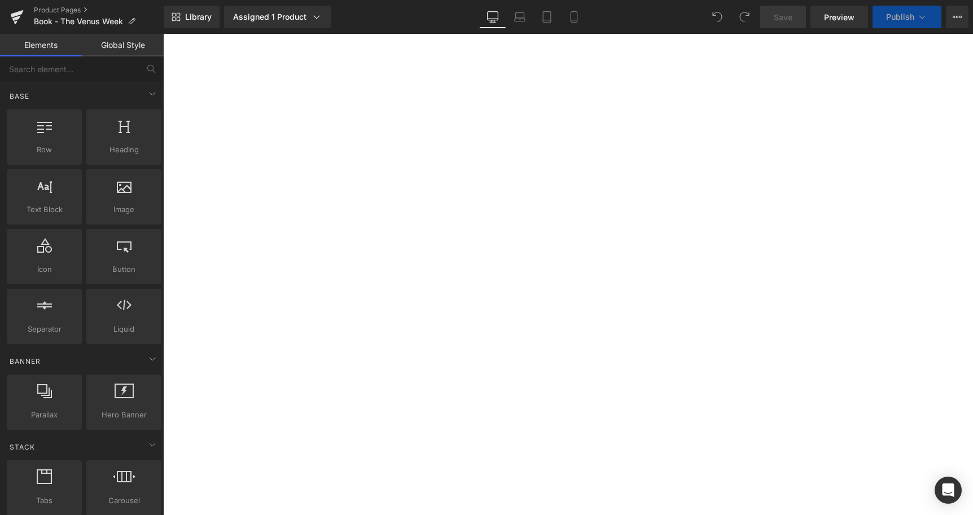
select select
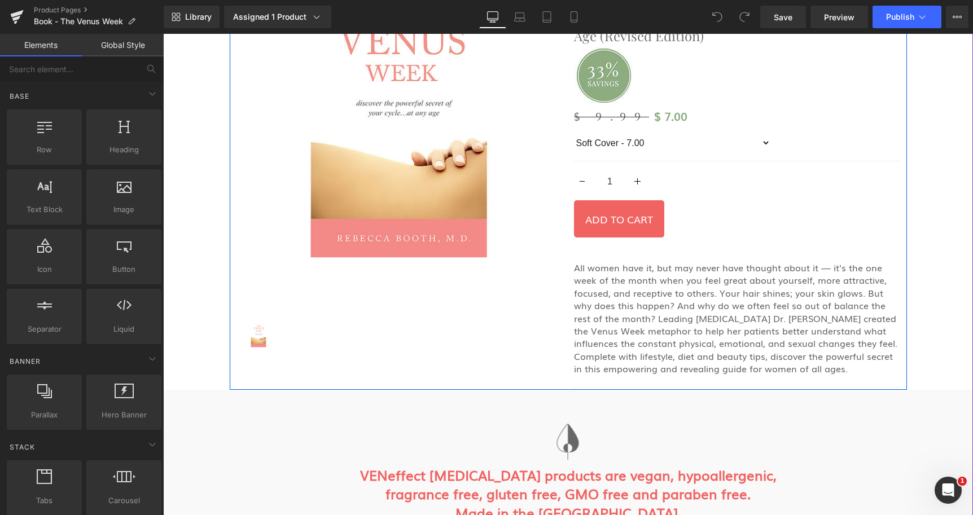
scroll to position [230, 0]
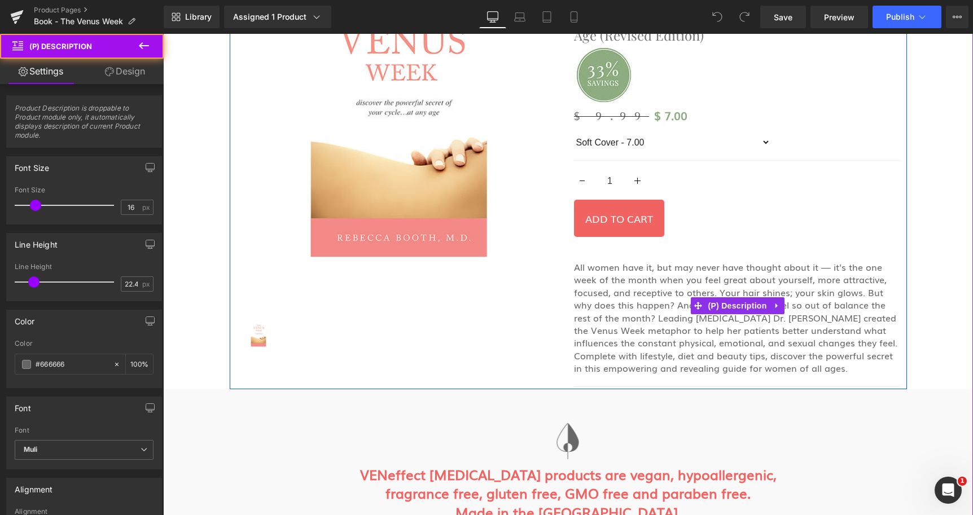
click at [661, 319] on p "All women have it, but may never have thought about it — it's the one week of t…" at bounding box center [737, 318] width 327 height 114
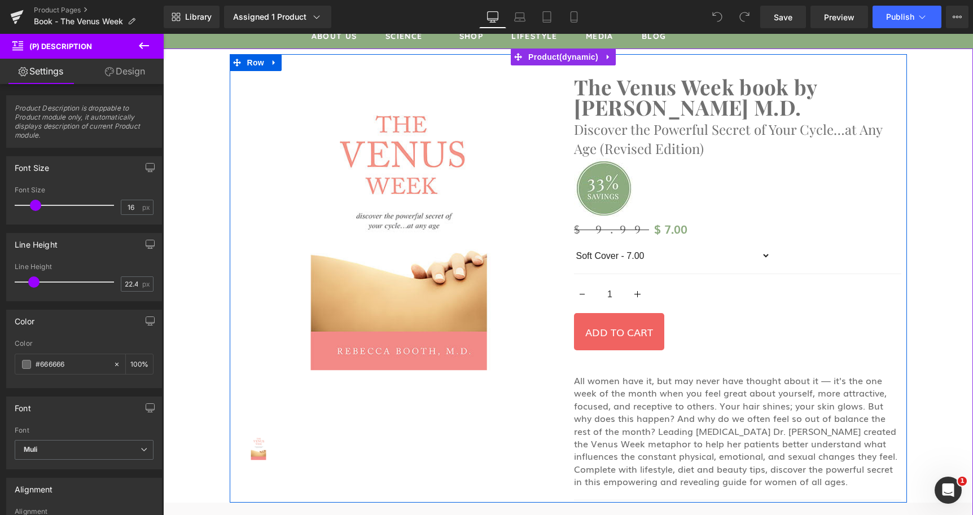
scroll to position [115, 0]
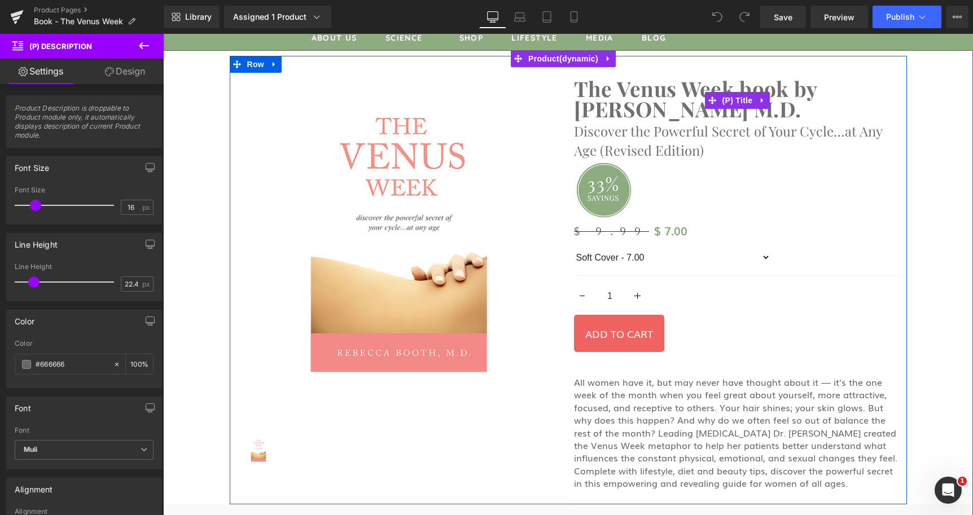
click at [612, 102] on link "The Venus Week book by Rebecca Booth M.D." at bounding box center [737, 98] width 327 height 41
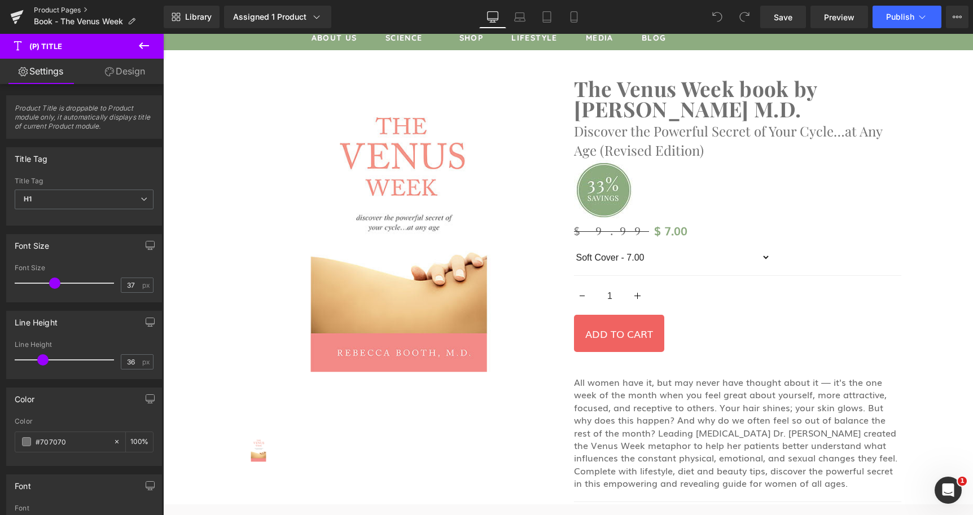
click at [63, 6] on link "Product Pages" at bounding box center [99, 10] width 130 height 9
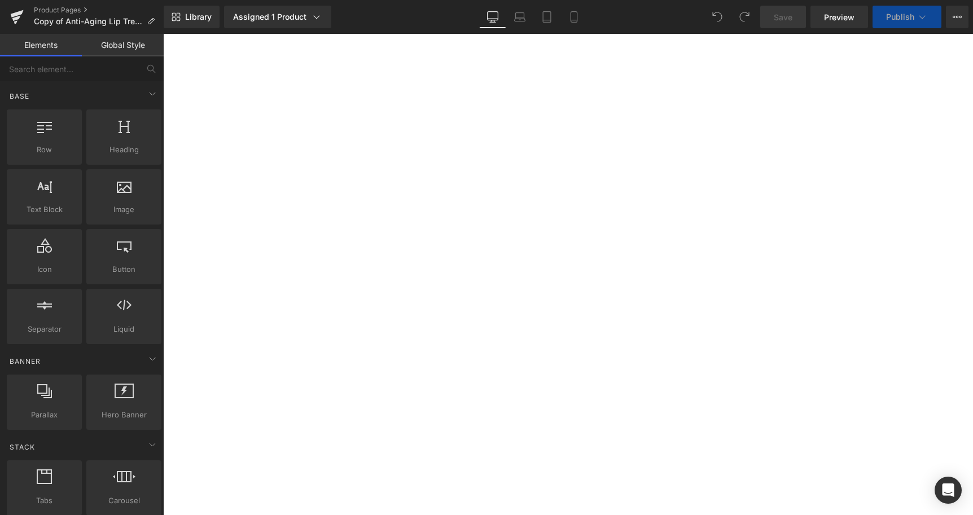
select select
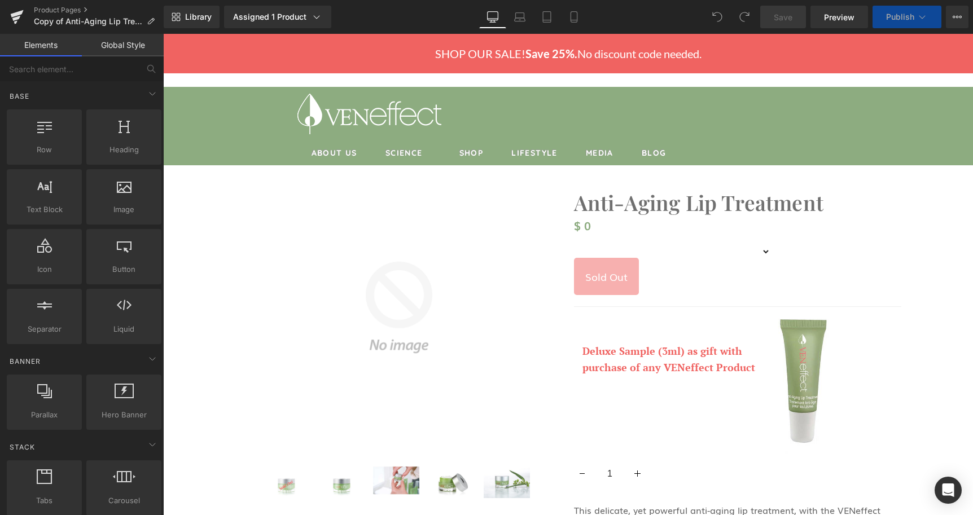
select select
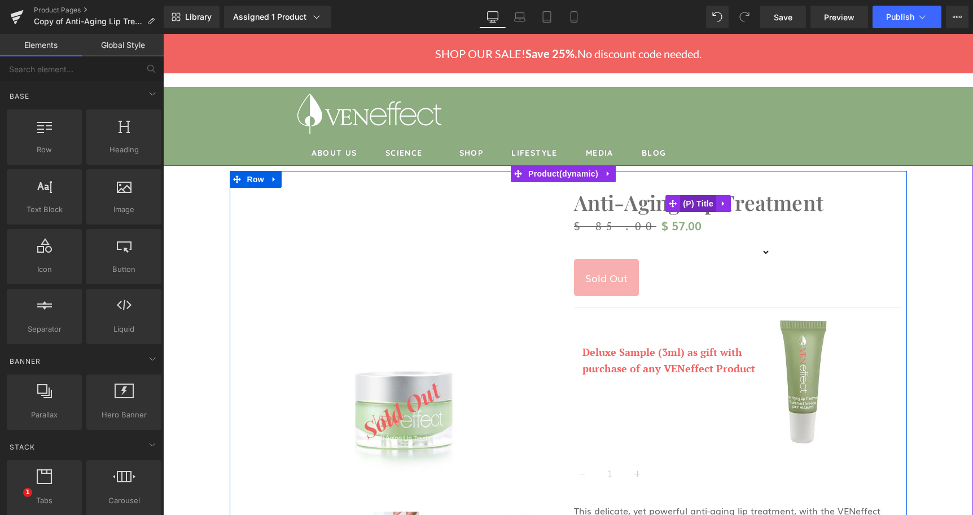
click at [701, 199] on span "(P) Title" at bounding box center [698, 203] width 36 height 17
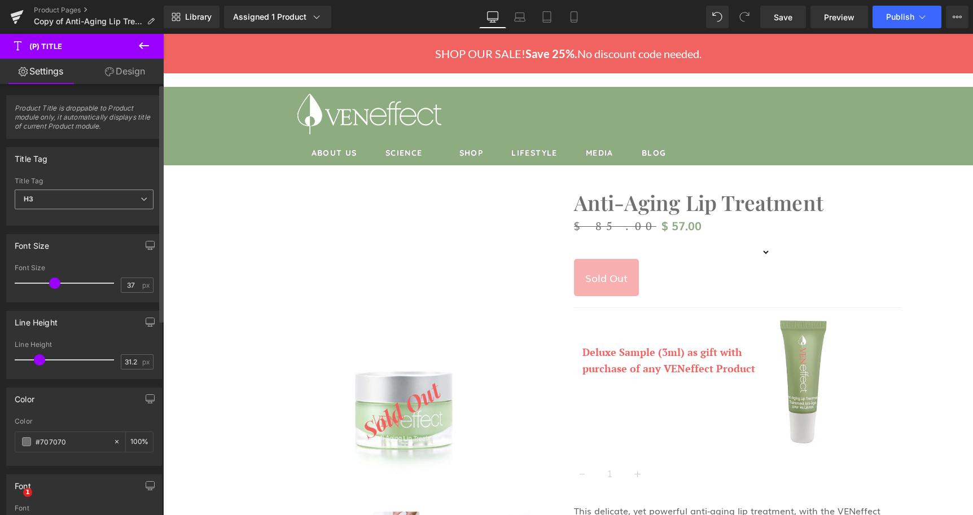
click at [59, 196] on span "H3" at bounding box center [84, 200] width 139 height 20
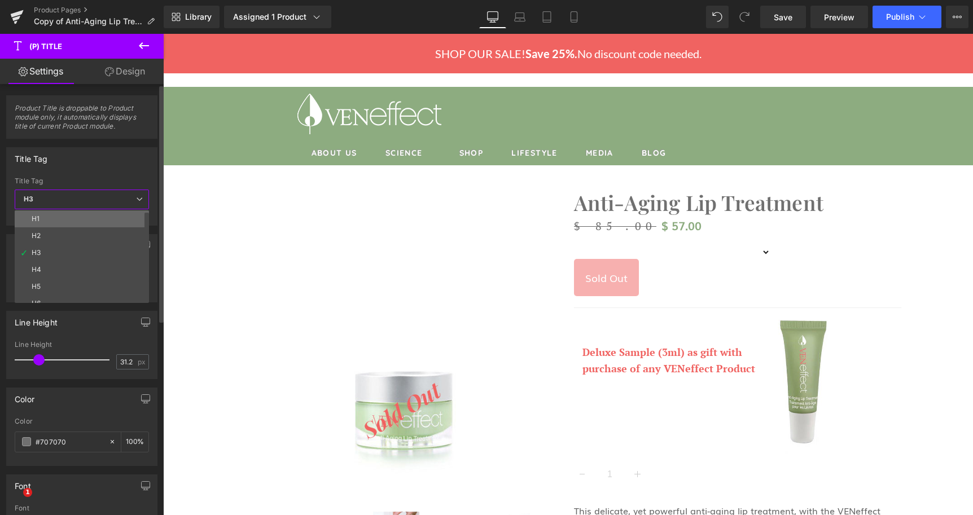
click at [56, 213] on li "H1" at bounding box center [84, 218] width 139 height 17
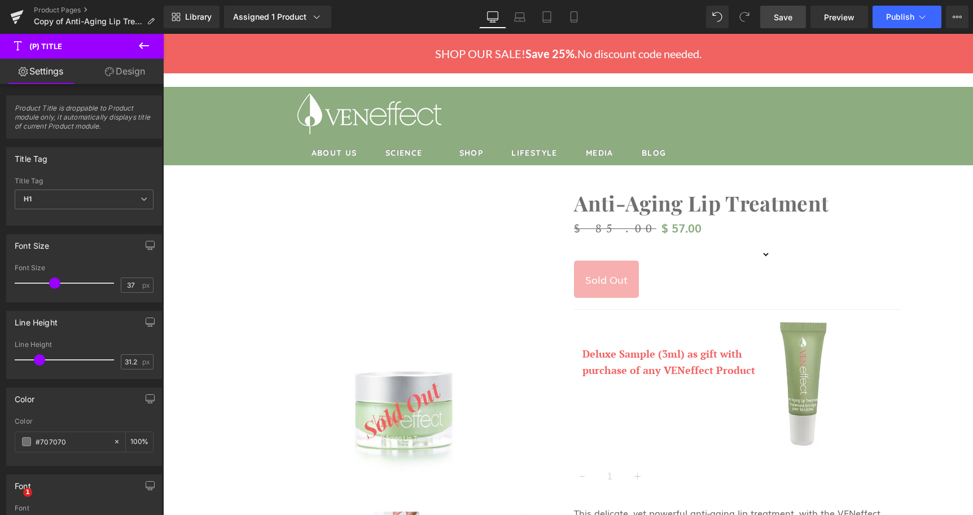
click at [770, 11] on link "Save" at bounding box center [783, 17] width 46 height 23
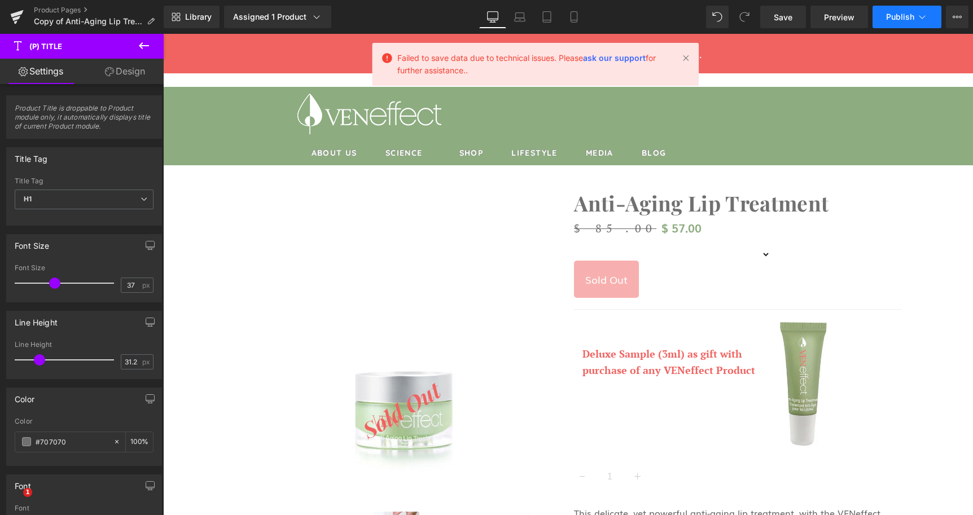
click at [912, 15] on span "Publish" at bounding box center [900, 16] width 28 height 9
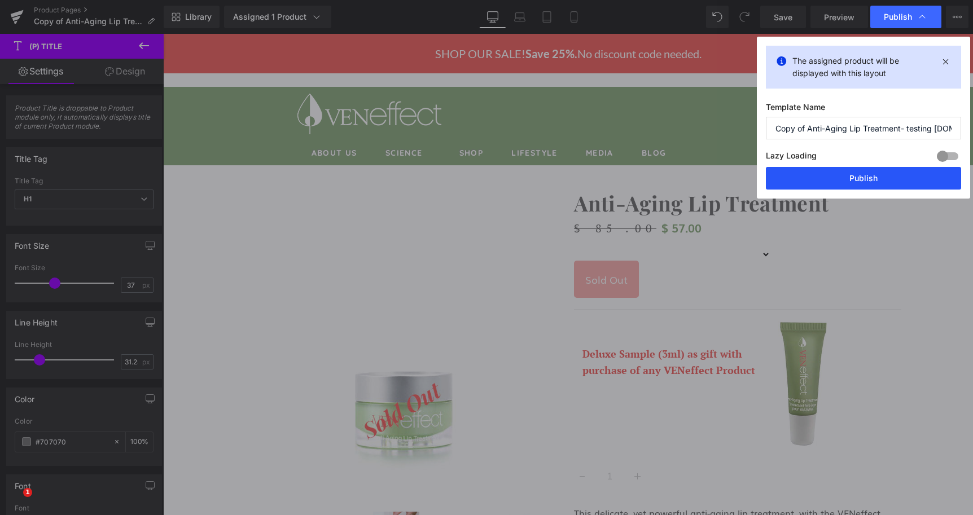
drag, startPoint x: 849, startPoint y: 178, endPoint x: 678, endPoint y: 242, distance: 182.5
click at [849, 178] on button "Publish" at bounding box center [863, 178] width 195 height 23
